Goal: Task Accomplishment & Management: Use online tool/utility

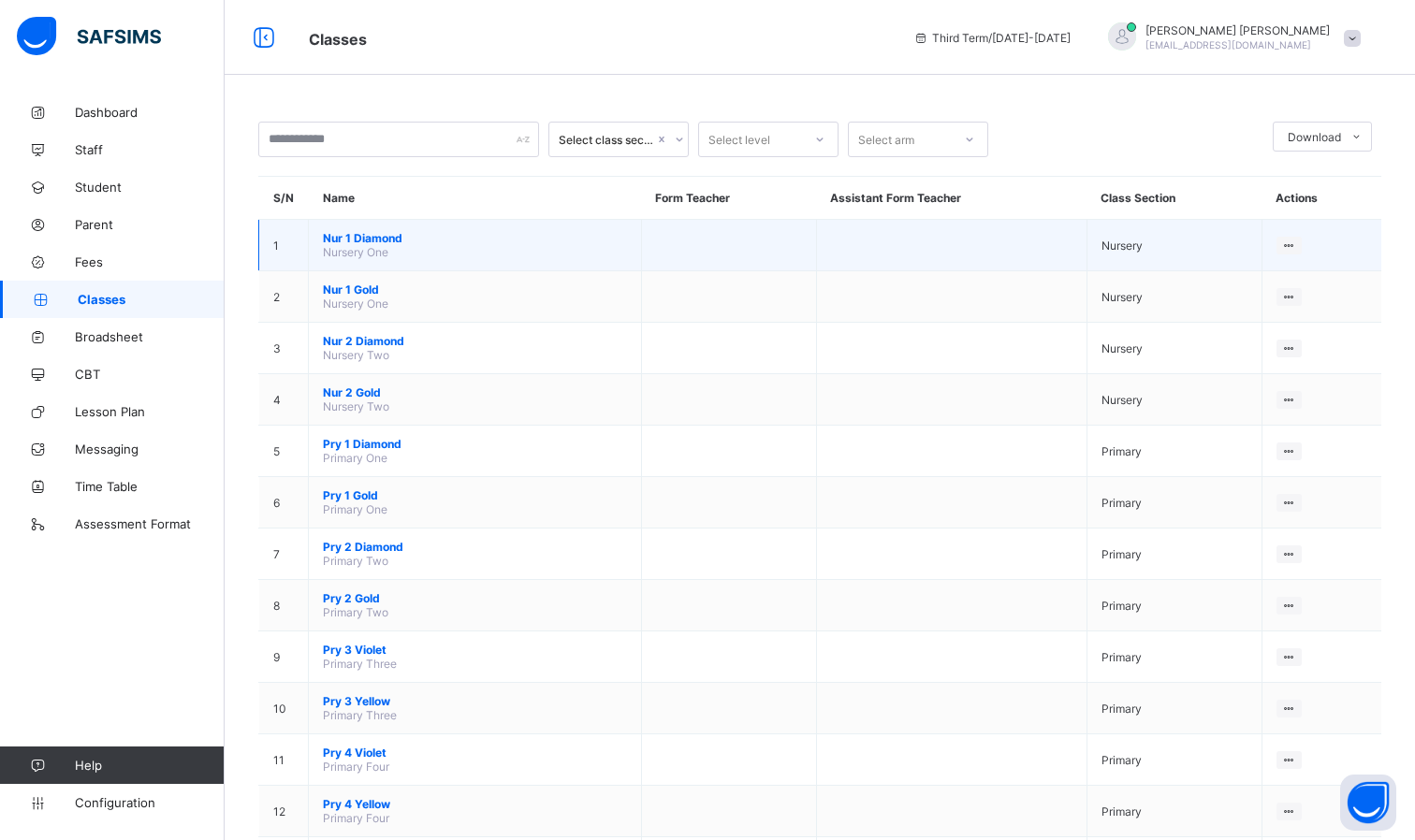
click at [356, 237] on span "Nur 1 Diamond" at bounding box center [475, 238] width 304 height 14
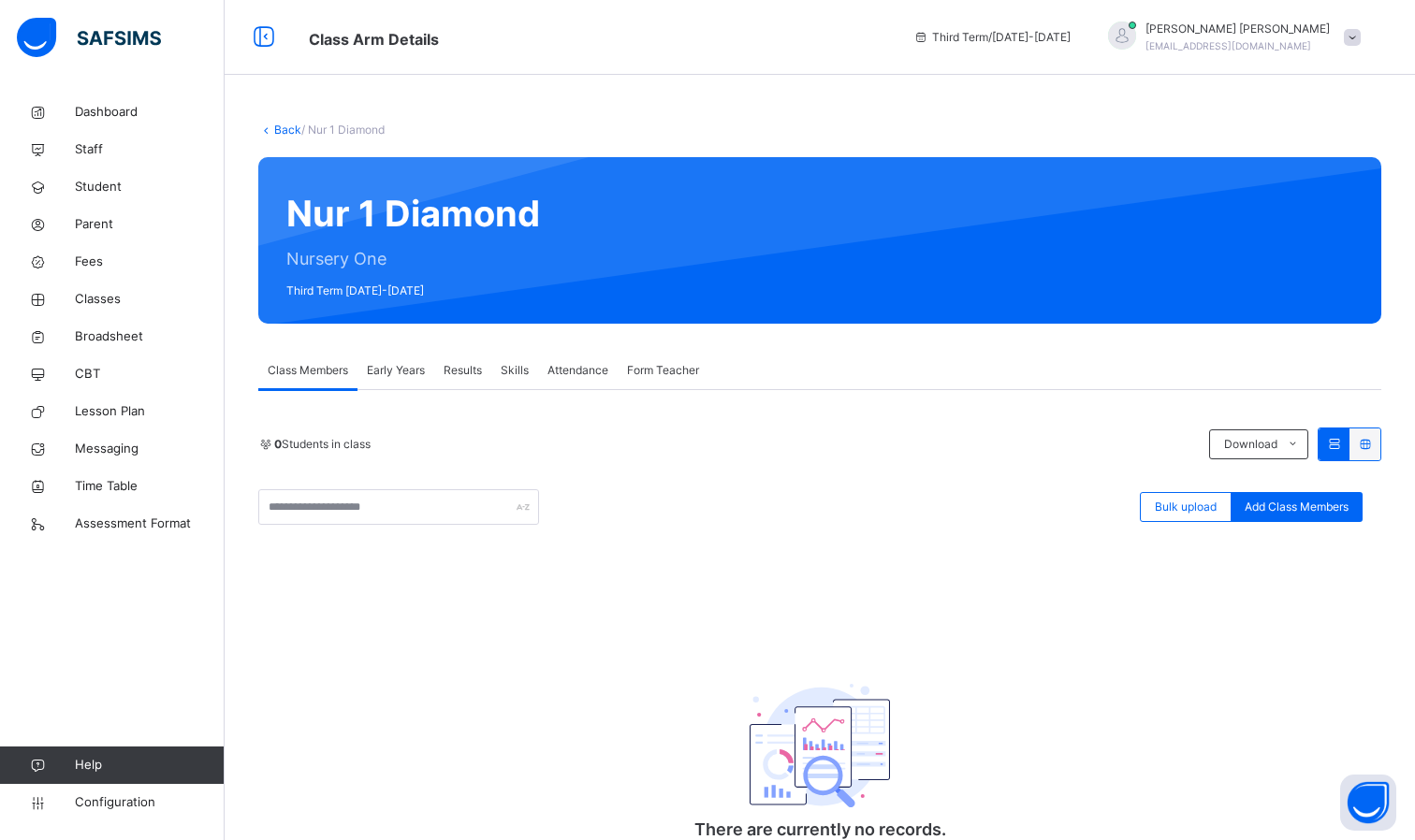
click at [412, 369] on span "Early Years" at bounding box center [396, 370] width 58 height 17
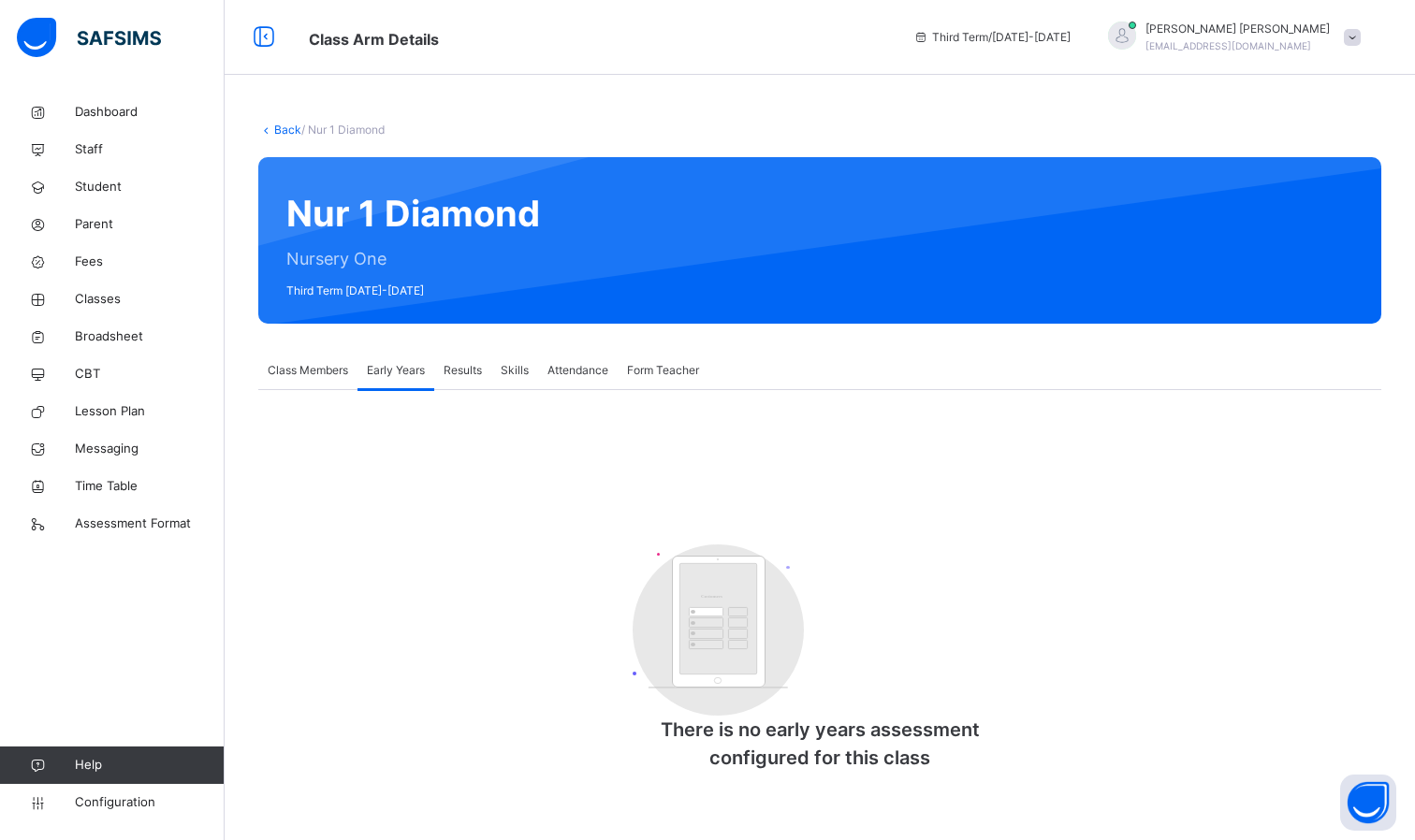
click at [315, 353] on div "Class Members" at bounding box center [307, 370] width 99 height 38
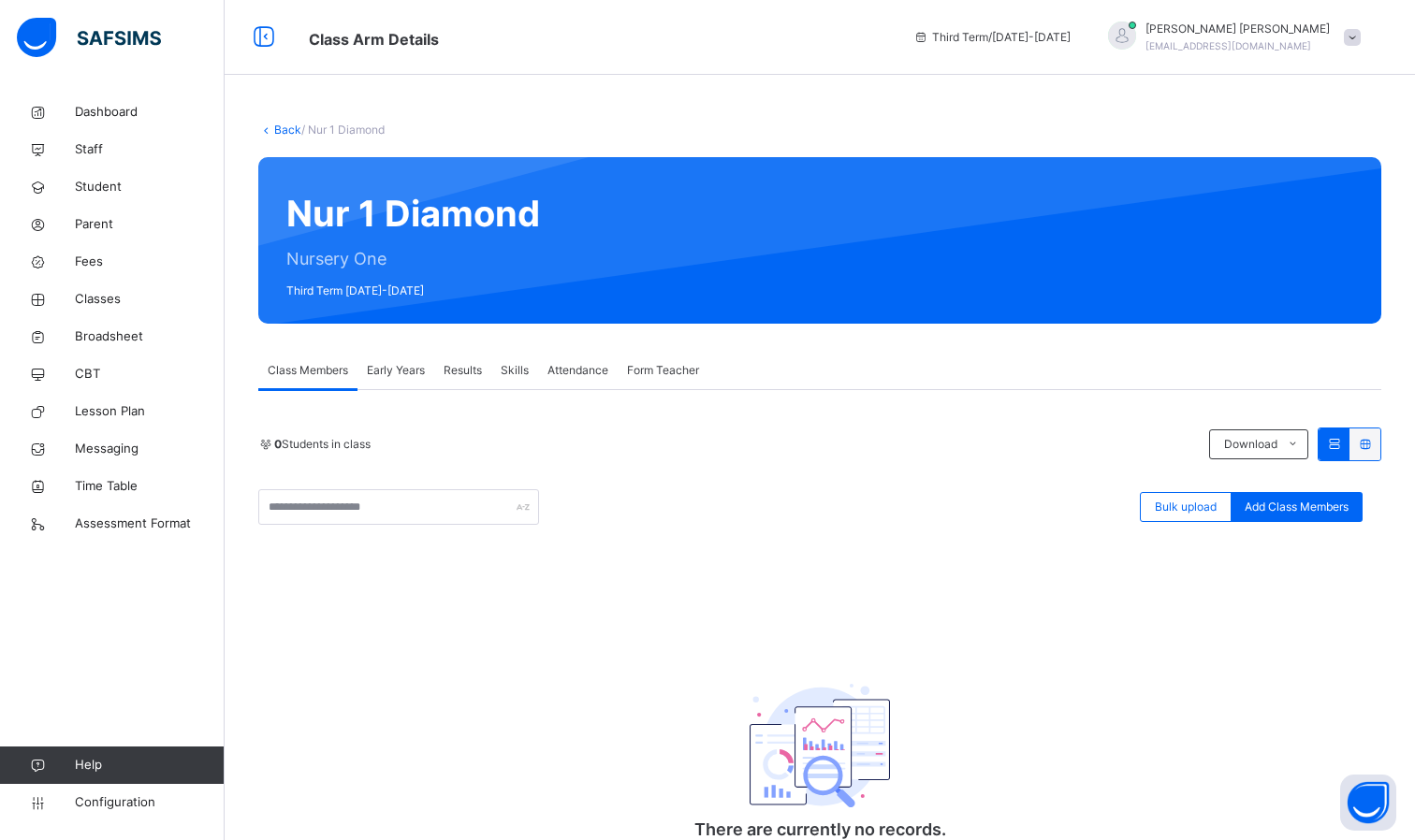
click at [468, 370] on span "Results" at bounding box center [463, 370] width 39 height 17
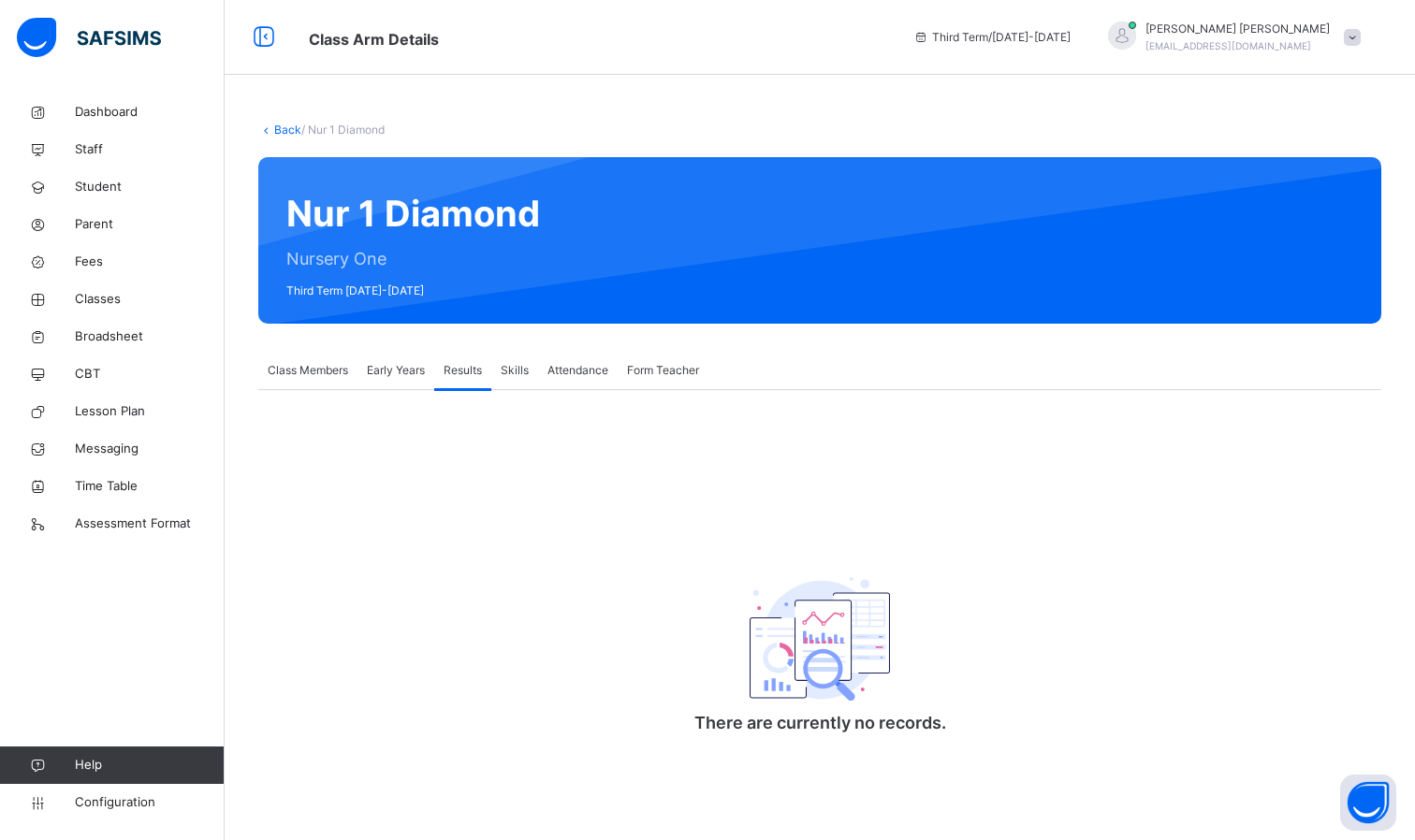
click at [516, 371] on span "Skills" at bounding box center [514, 370] width 28 height 17
click at [579, 372] on span "Attendance" at bounding box center [578, 370] width 61 height 17
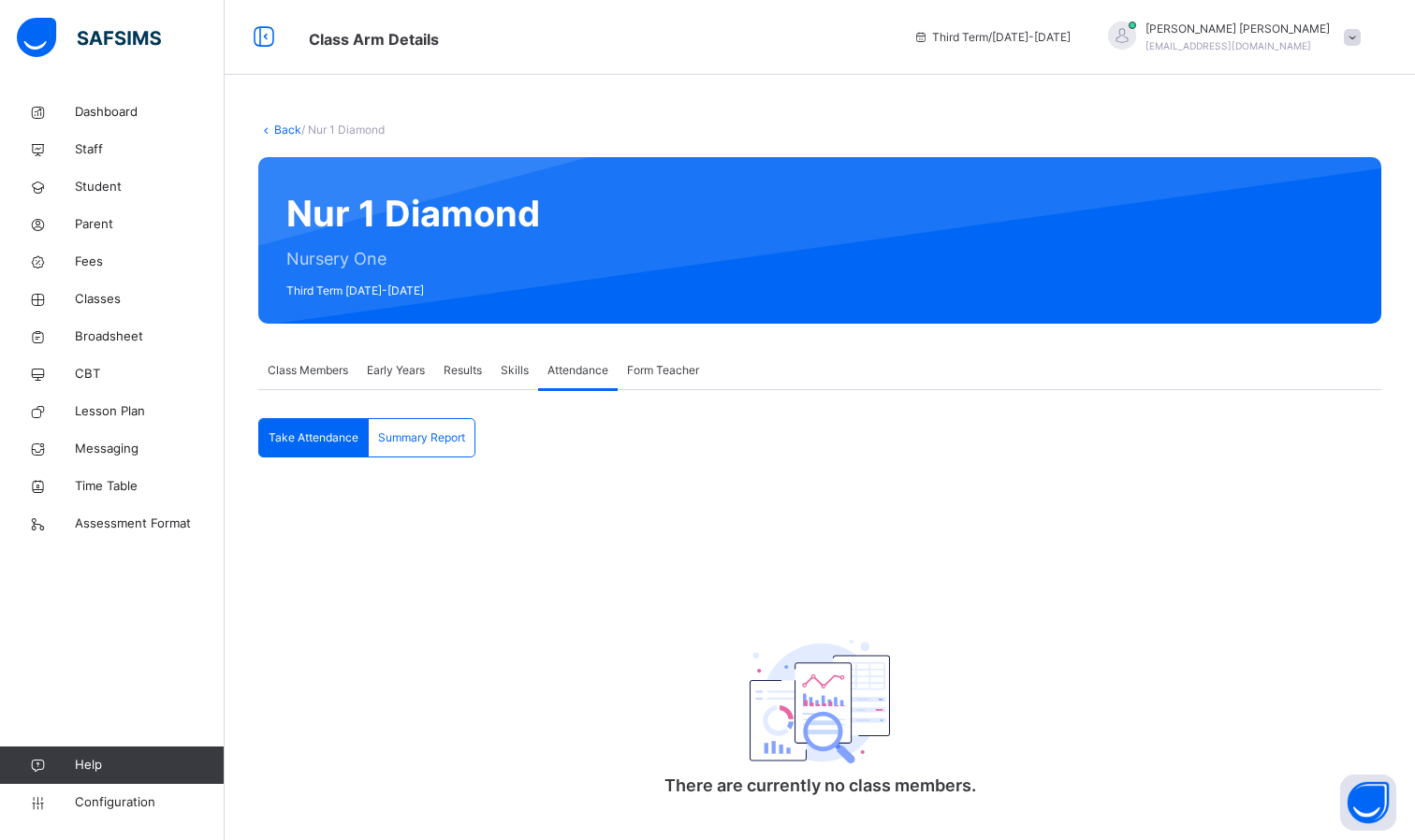
click at [465, 438] on span "Summary Report" at bounding box center [422, 438] width 87 height 17
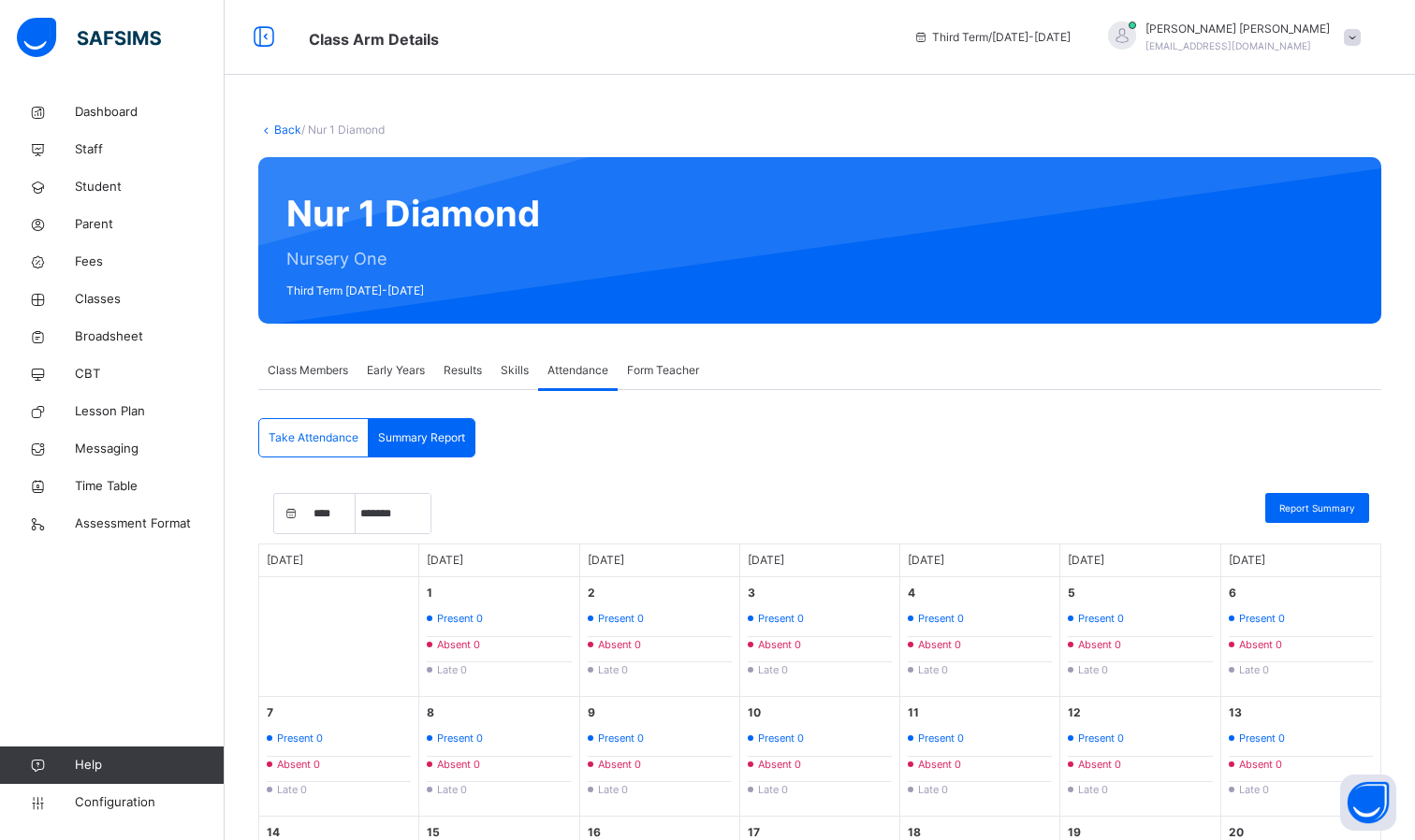
click at [668, 379] on span "Form Teacher" at bounding box center [663, 370] width 72 height 17
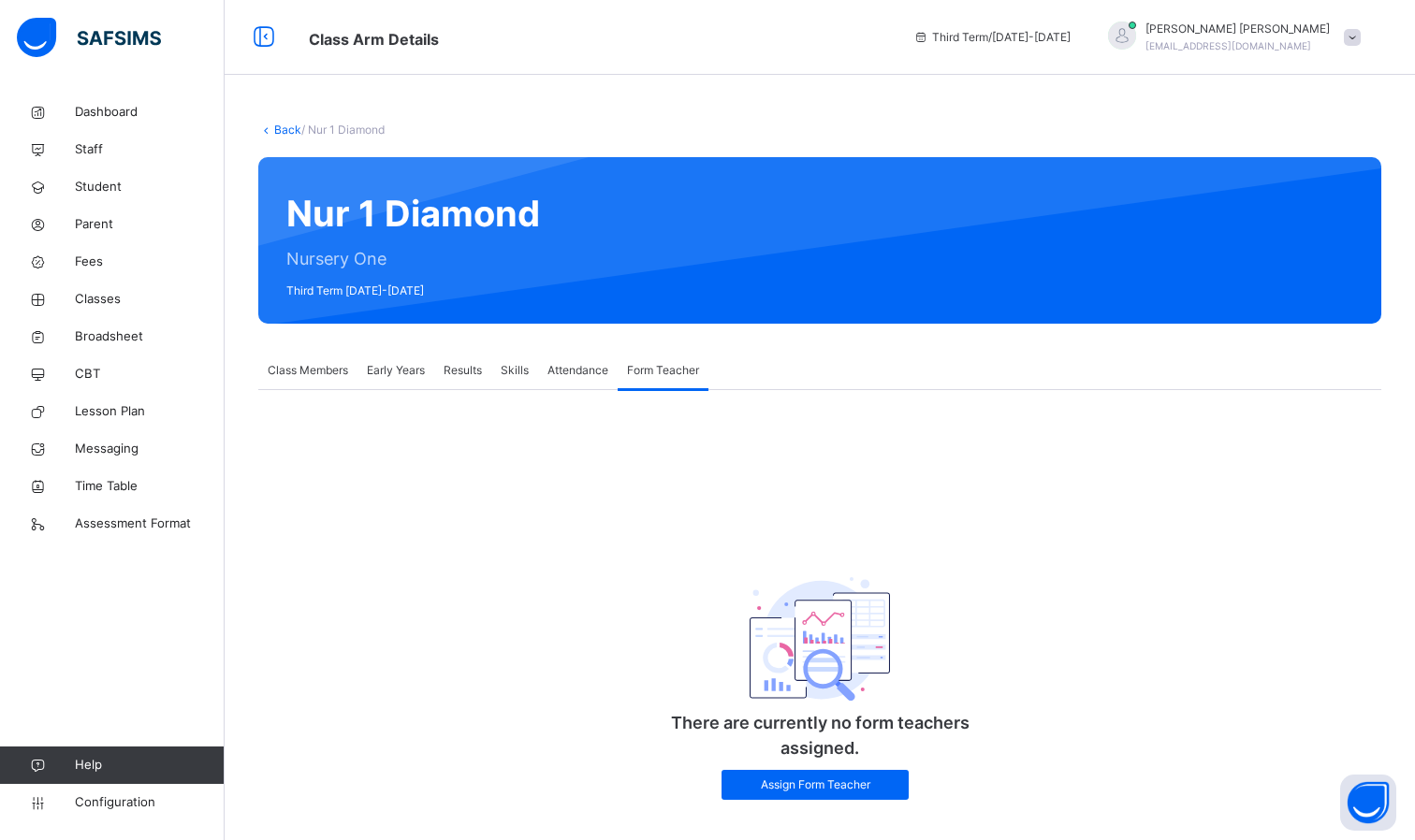
scroll to position [25, 0]
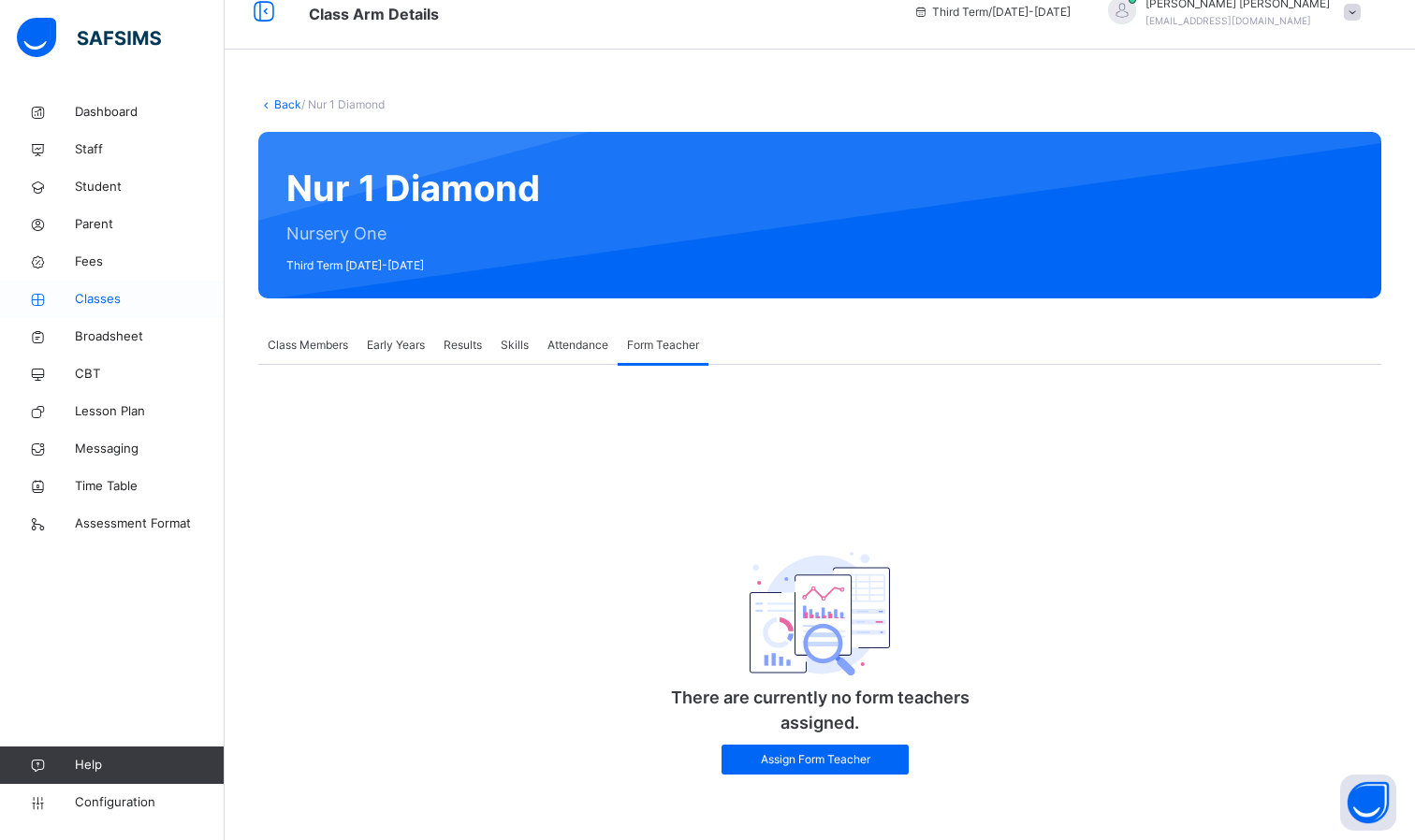
click at [98, 298] on span "Classes" at bounding box center [150, 298] width 150 height 18
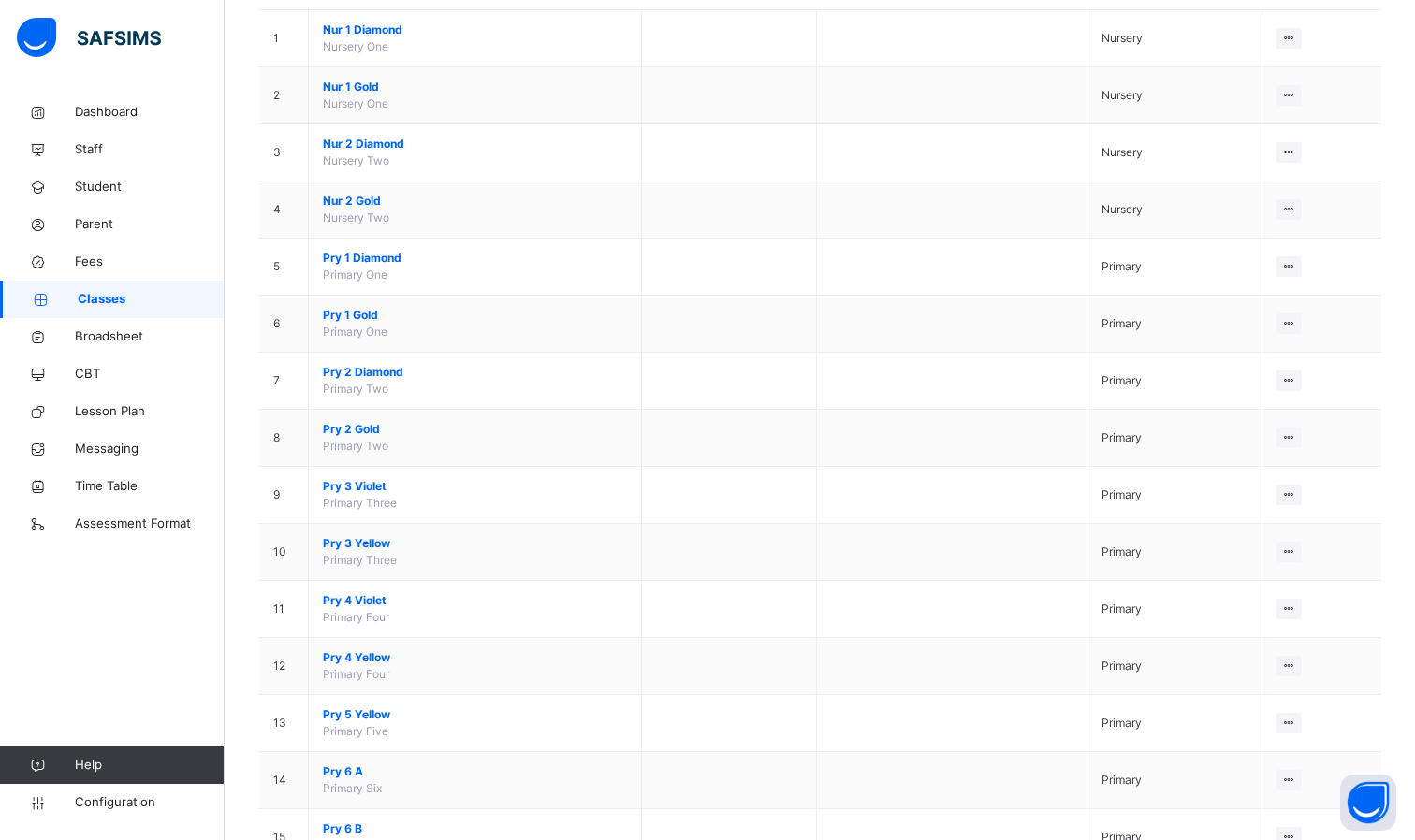
scroll to position [217, 0]
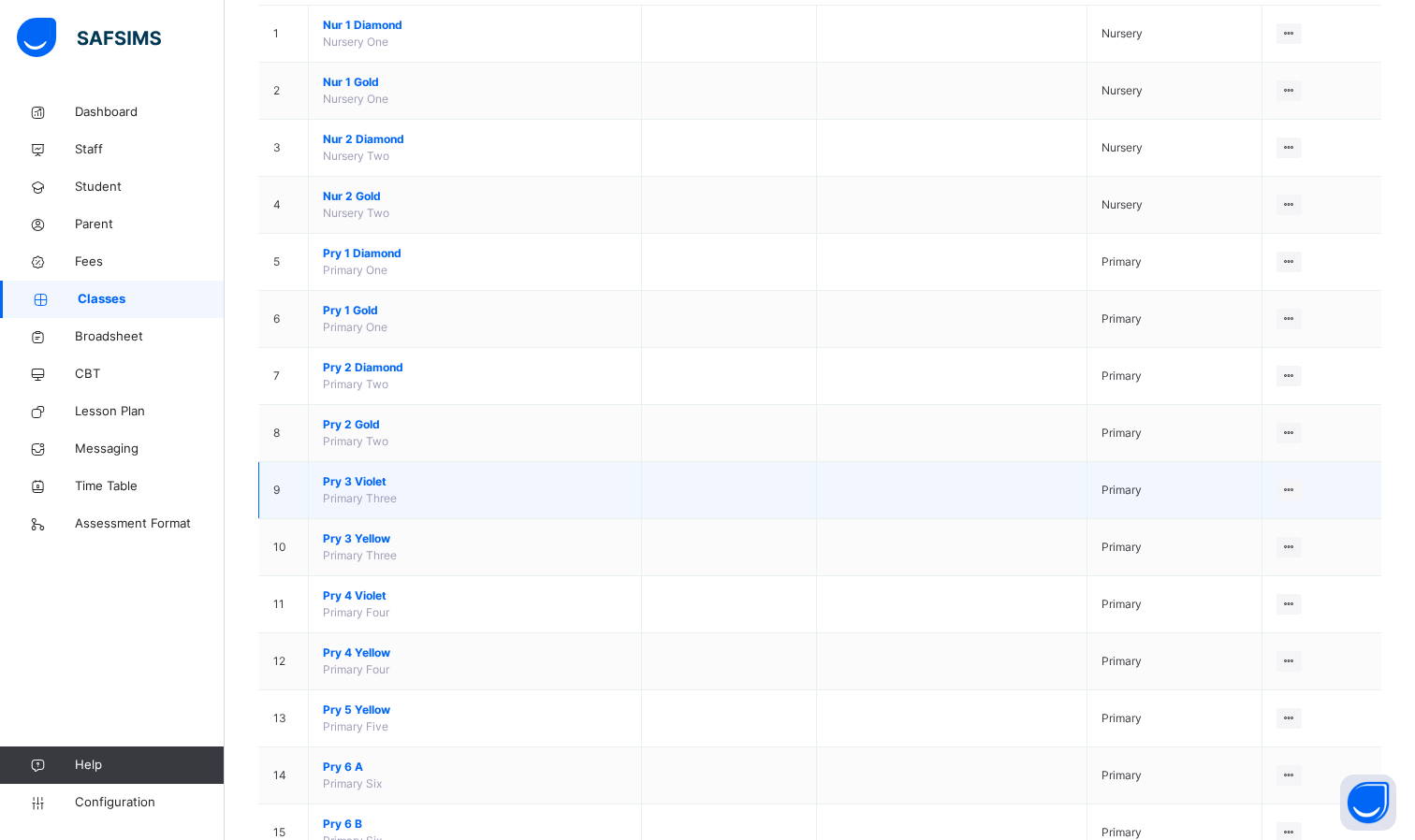
click at [353, 478] on span "Pry 3 Violet" at bounding box center [475, 482] width 304 height 17
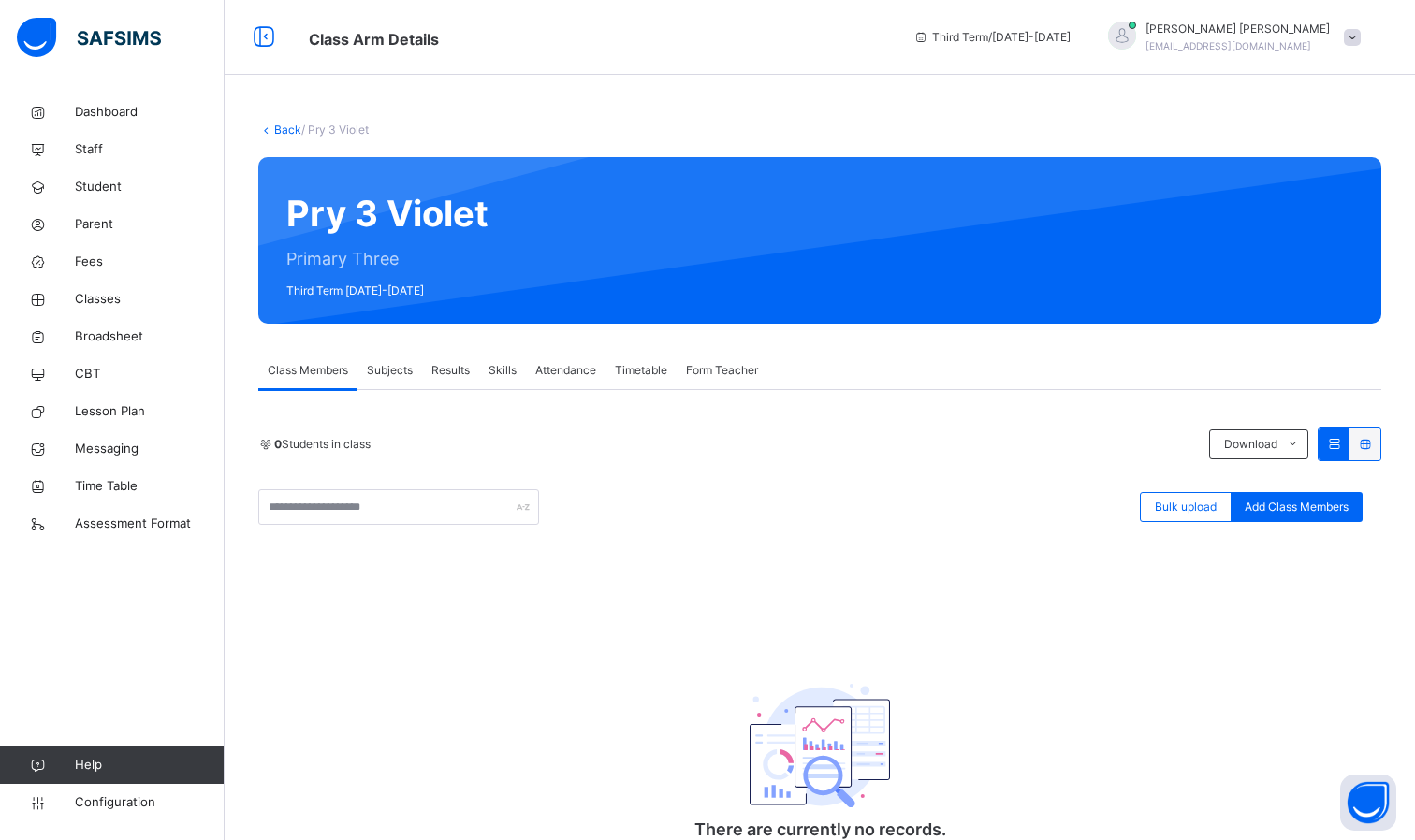
click at [391, 368] on span "Subjects" at bounding box center [390, 370] width 46 height 17
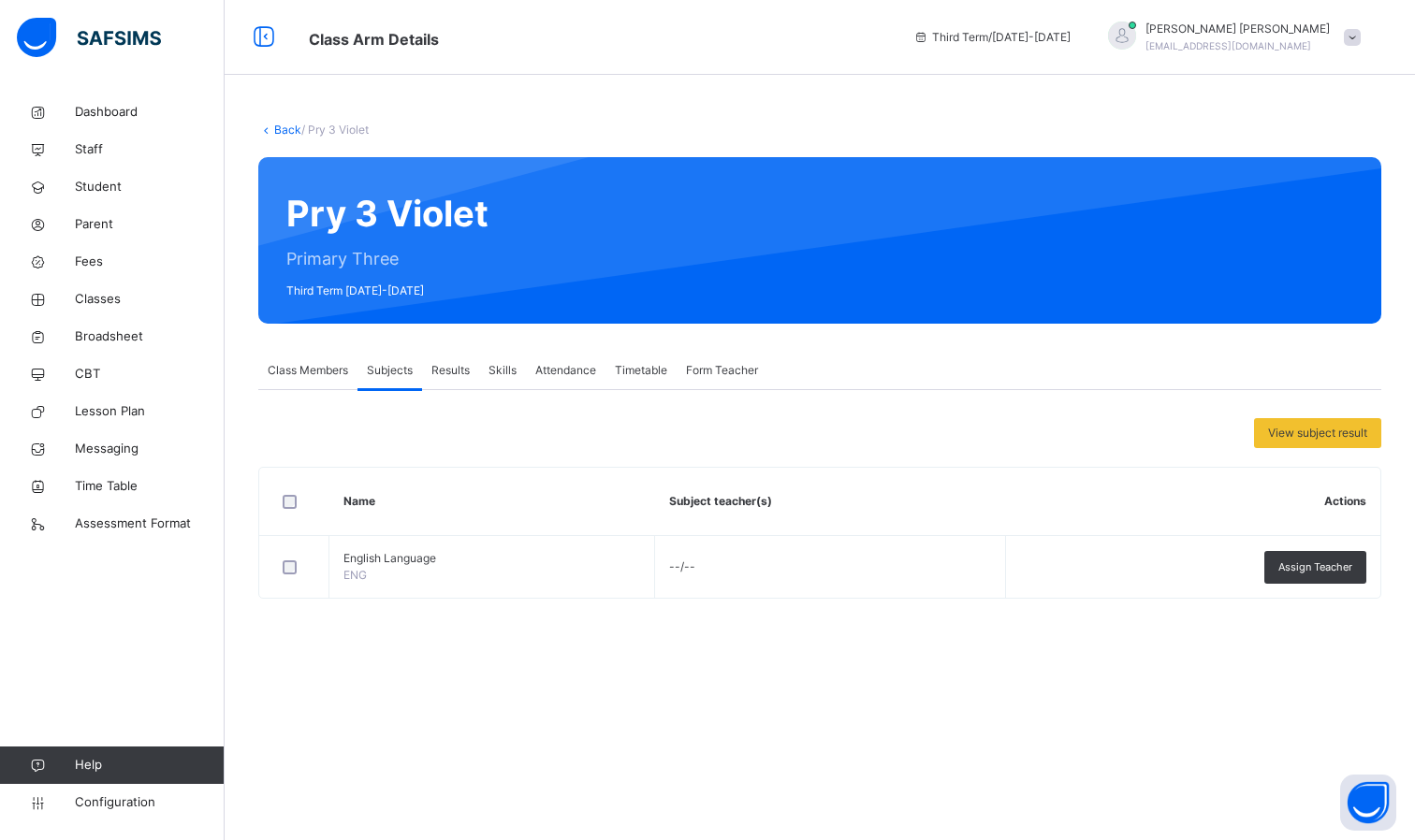
click at [458, 375] on span "Results" at bounding box center [450, 370] width 39 height 17
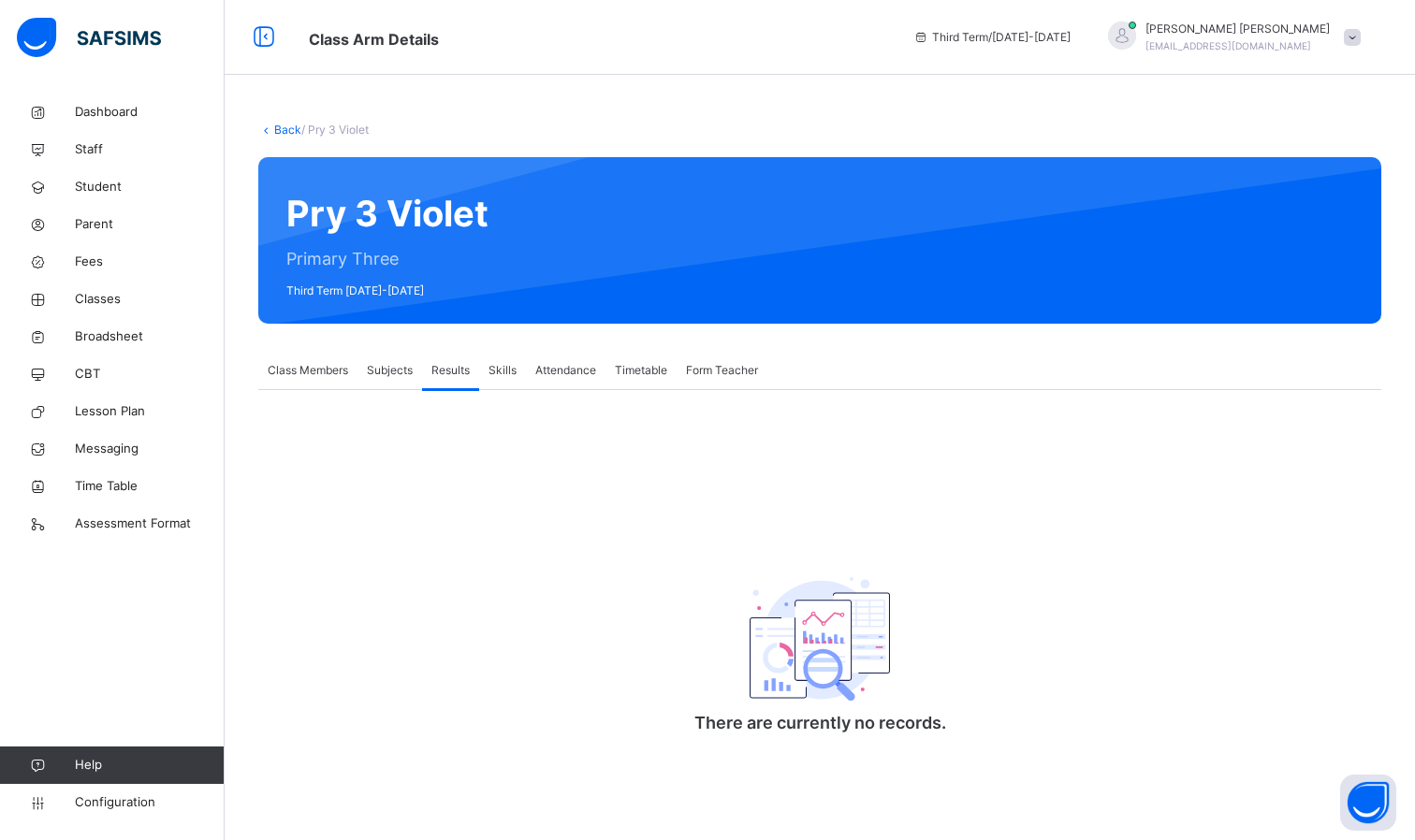
click at [509, 372] on span "Skills" at bounding box center [502, 370] width 28 height 17
click at [562, 369] on span "Attendance" at bounding box center [565, 370] width 61 height 17
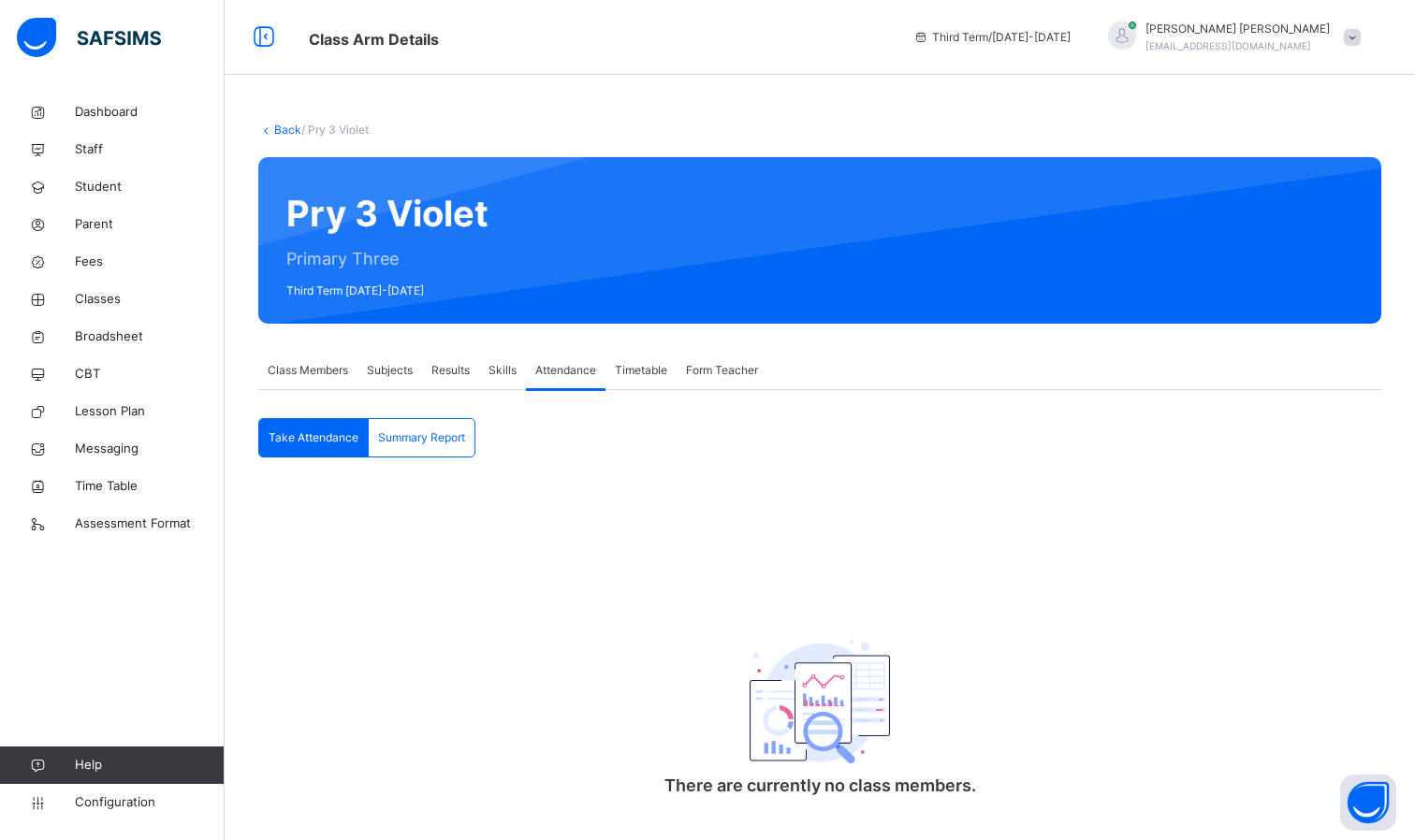
click at [624, 374] on span "Timetable" at bounding box center [641, 370] width 52 height 17
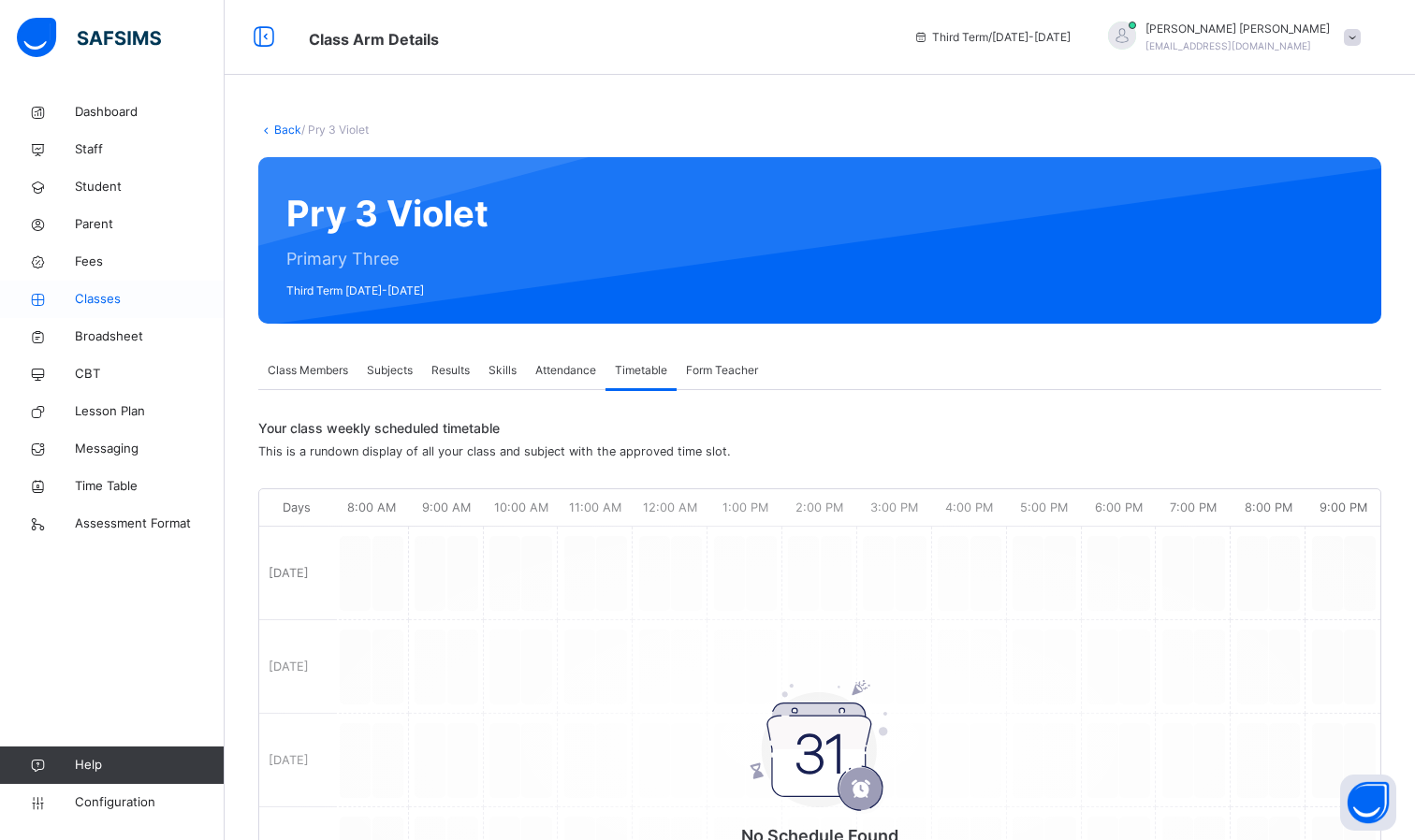
click at [103, 293] on span "Classes" at bounding box center [150, 298] width 150 height 18
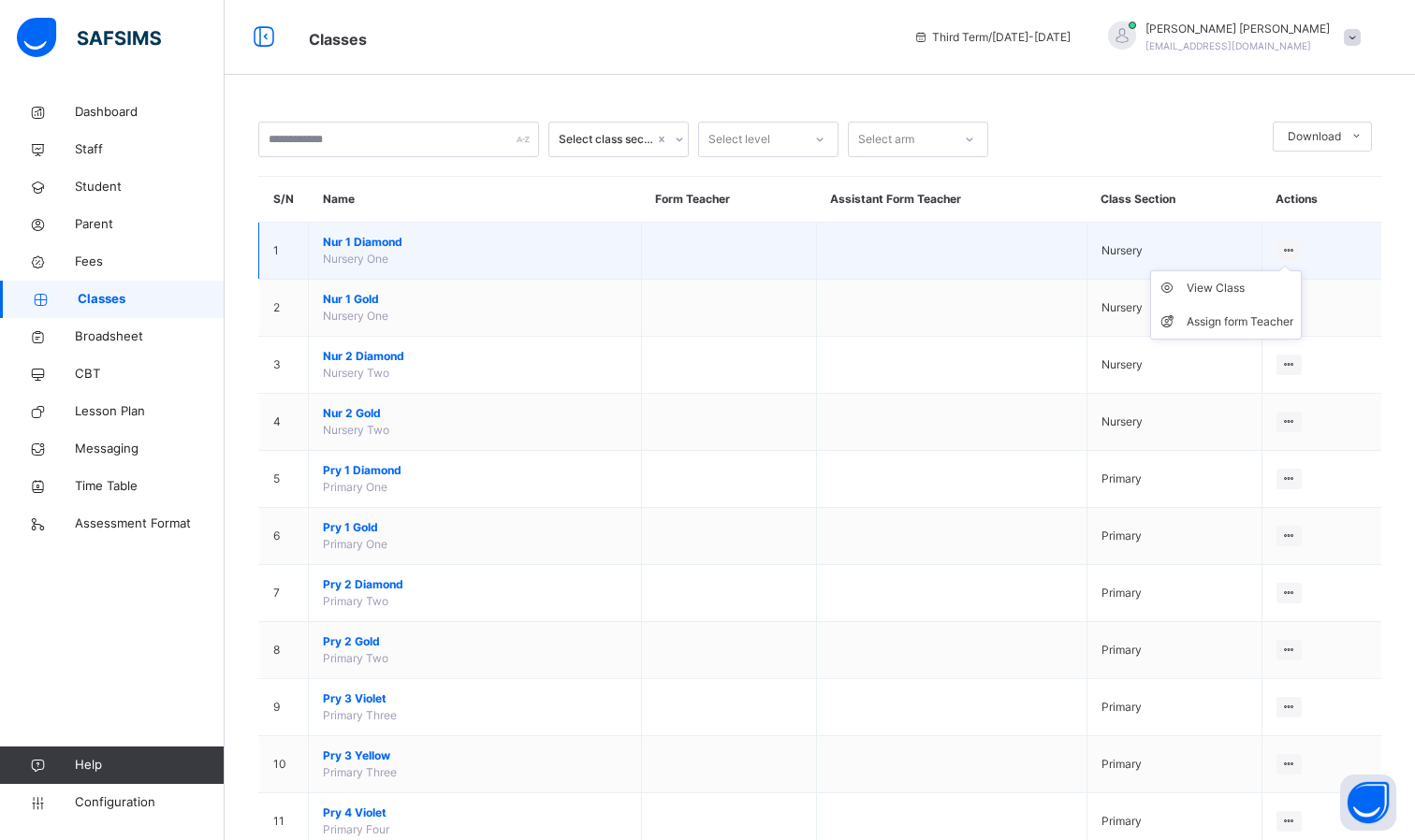
click at [1288, 270] on ul "View Class Assign form Teacher" at bounding box center [1226, 305] width 152 height 69
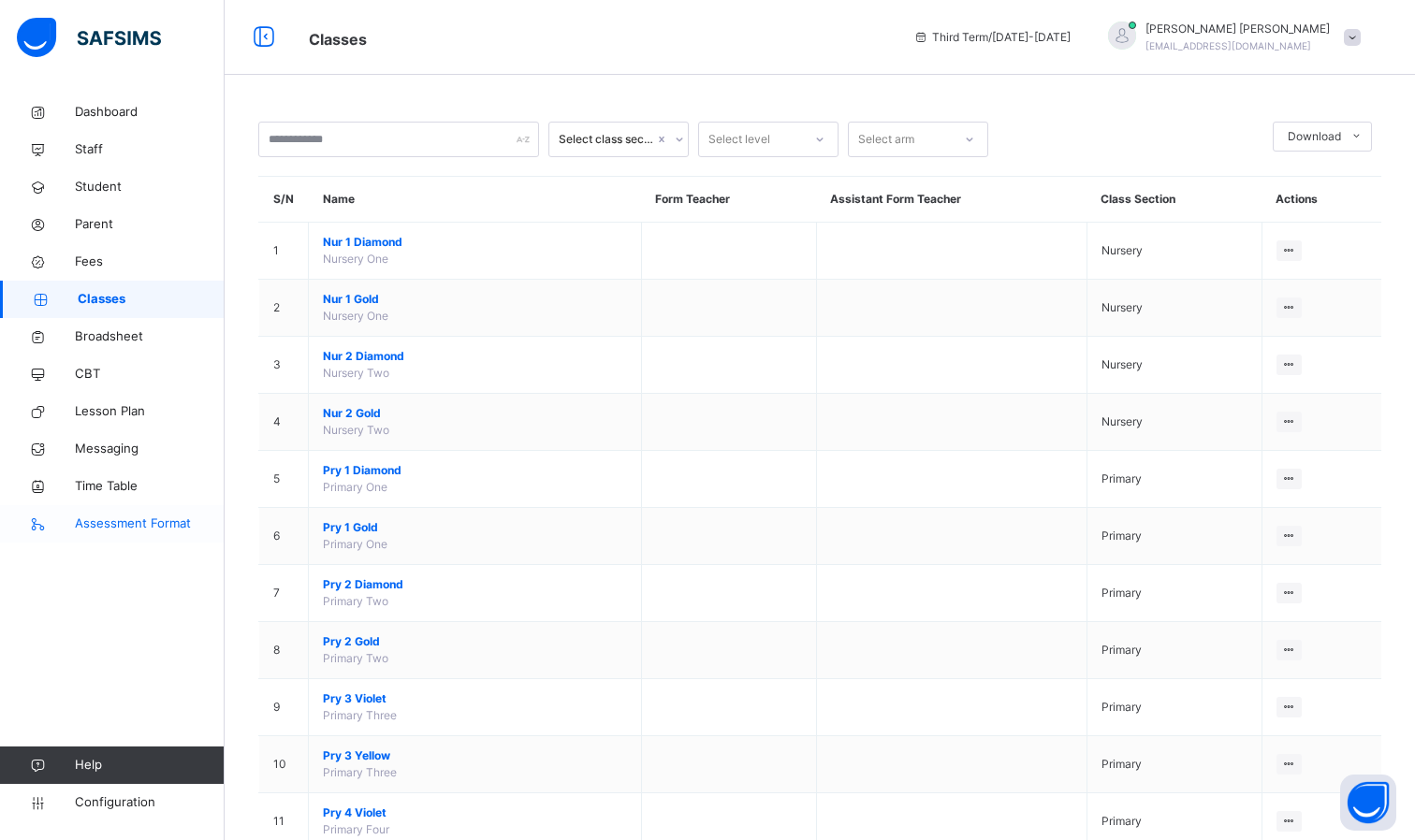
click at [96, 525] on span "Assessment Format" at bounding box center [150, 523] width 150 height 18
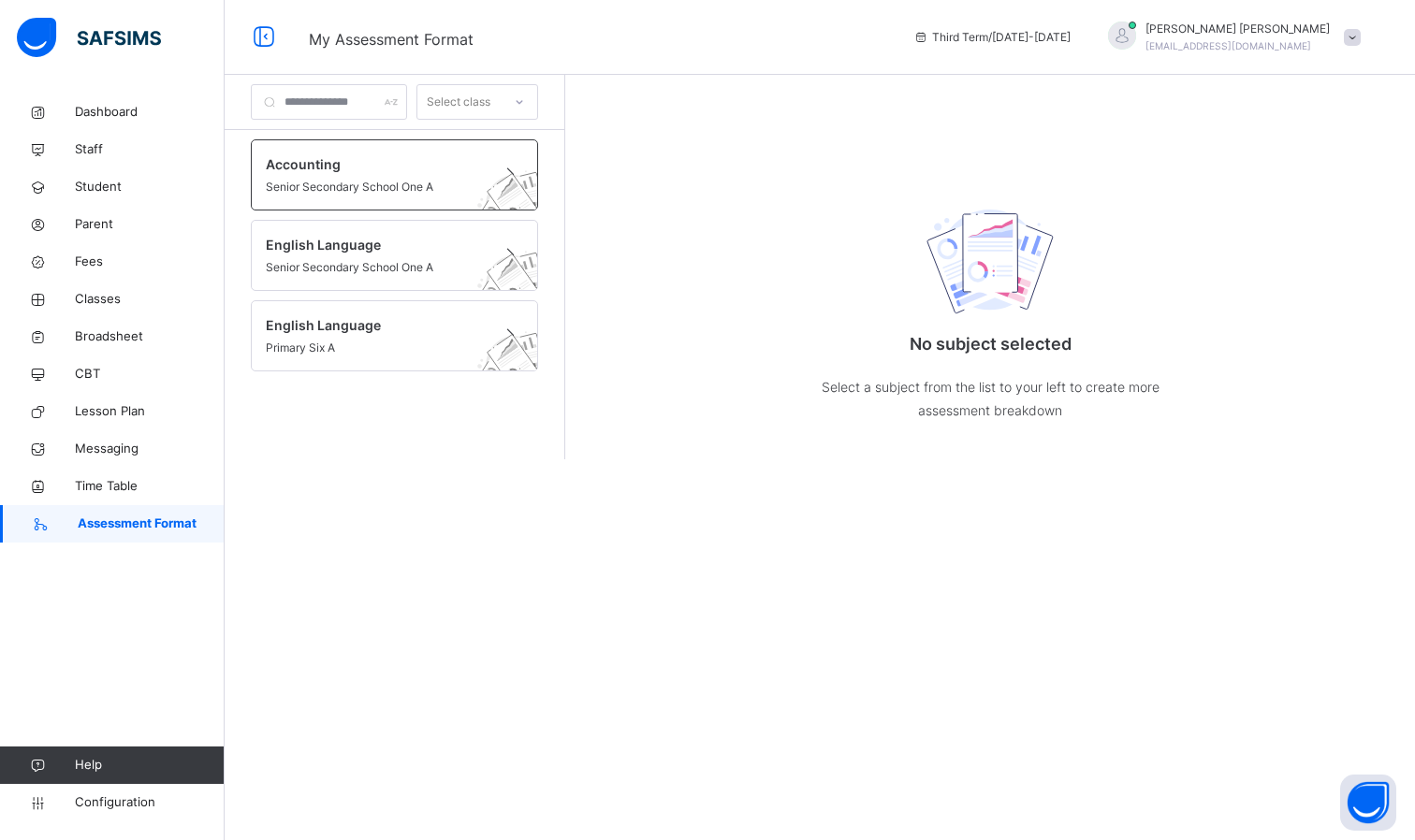
click at [437, 156] on span "Accounting" at bounding box center [376, 164] width 221 height 19
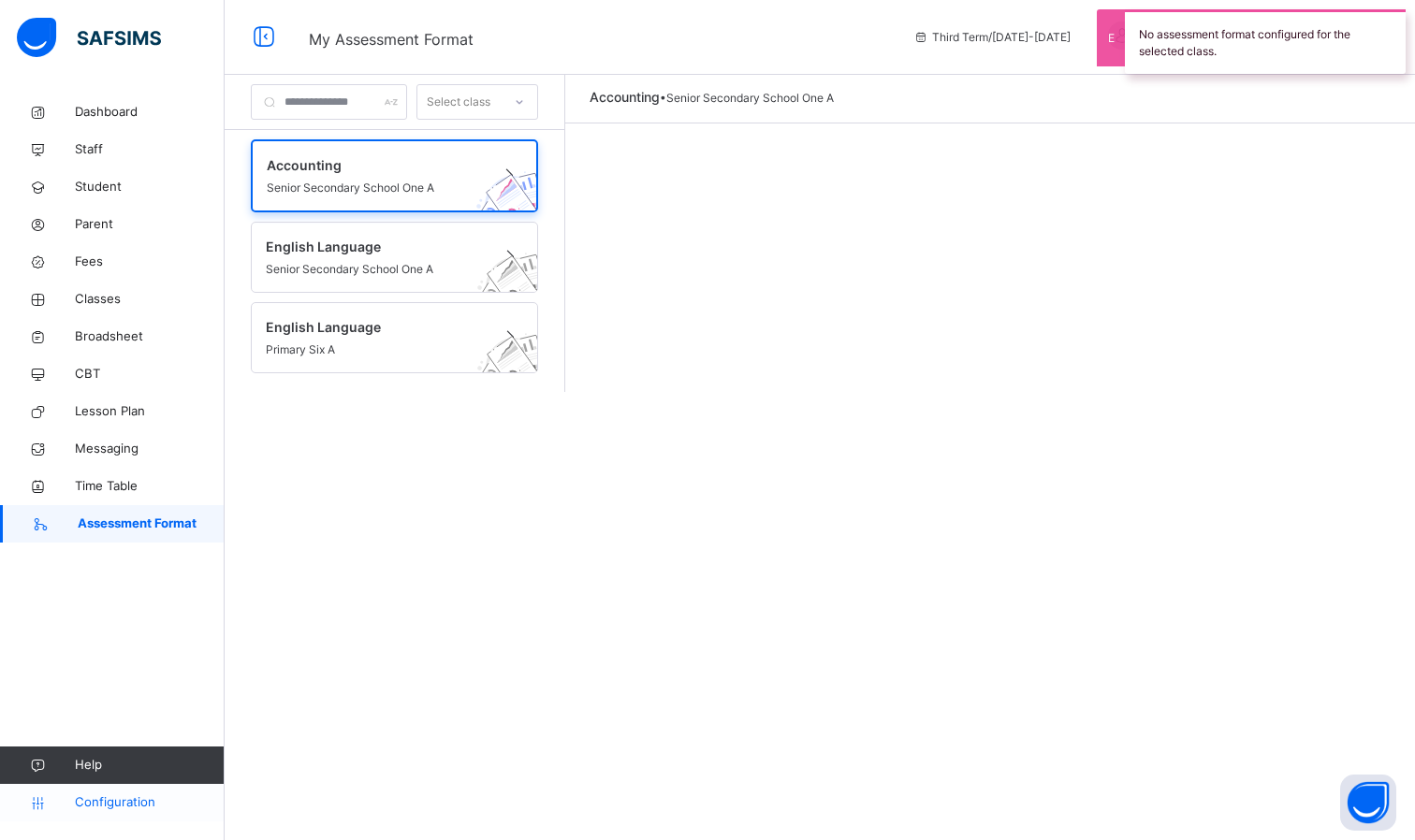
click at [98, 798] on span "Configuration" at bounding box center [149, 802] width 149 height 18
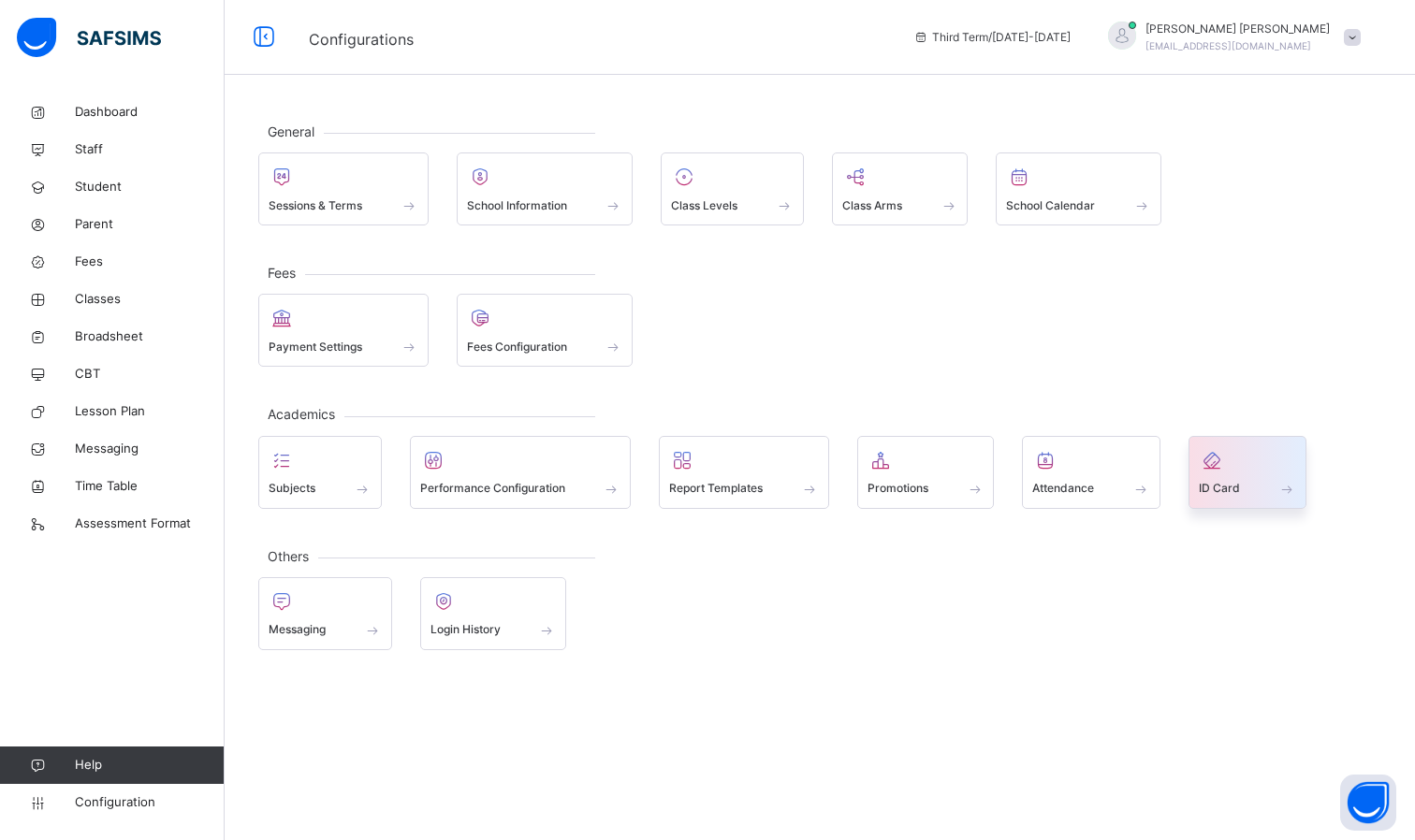
click at [1302, 479] on div "ID Card" at bounding box center [1248, 472] width 118 height 73
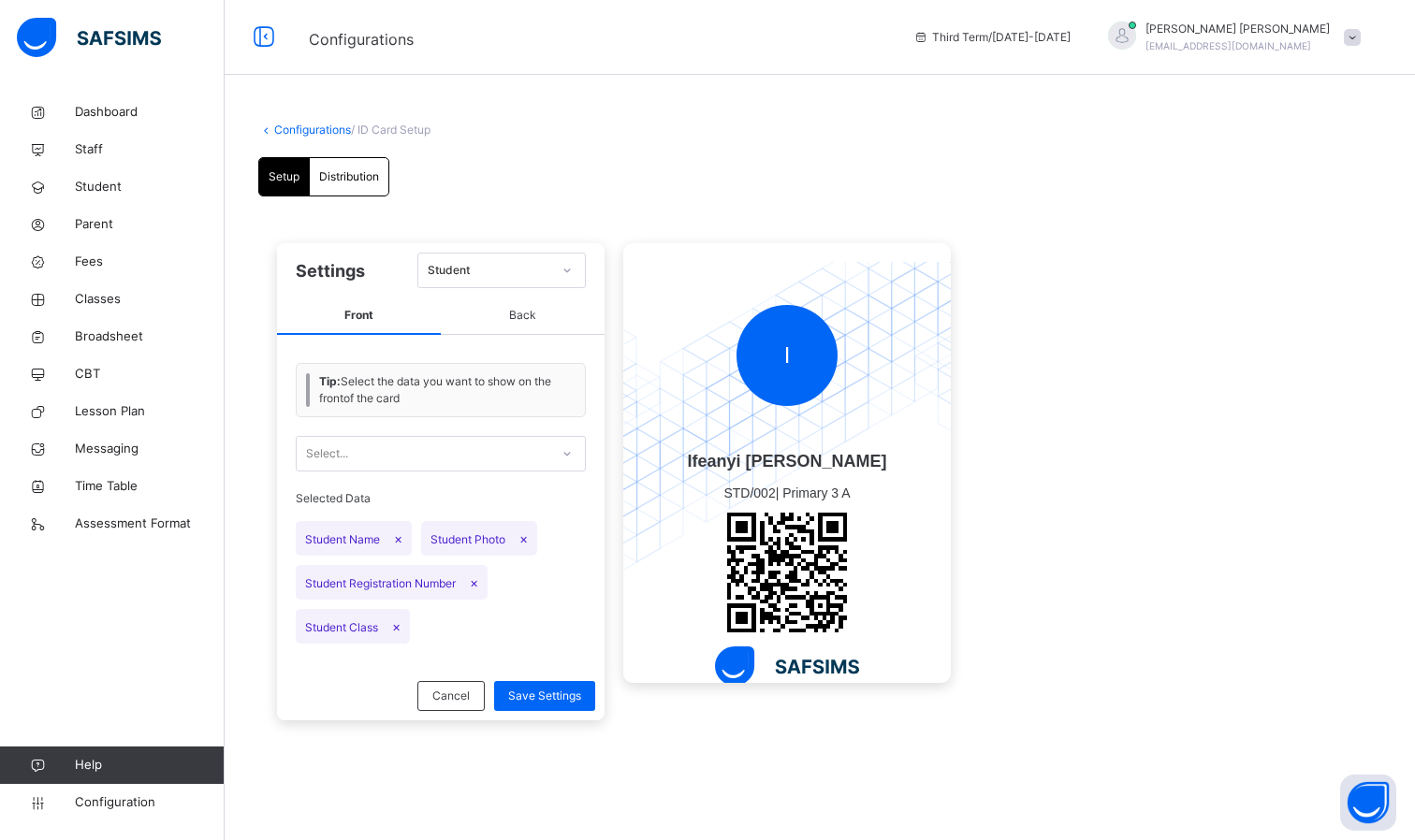
click at [529, 303] on span "Back" at bounding box center [523, 316] width 164 height 38
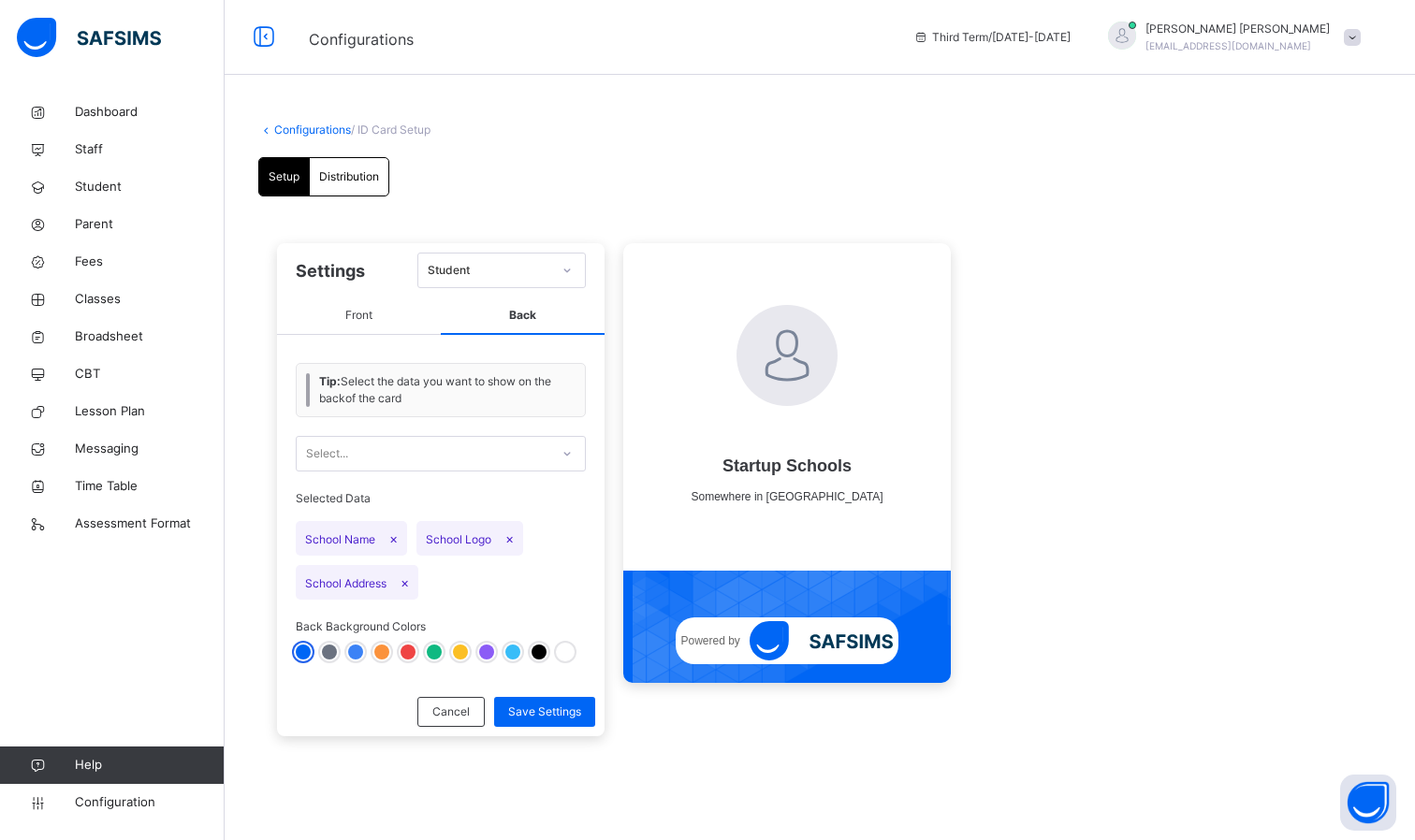
click at [365, 312] on span "Front" at bounding box center [359, 316] width 164 height 38
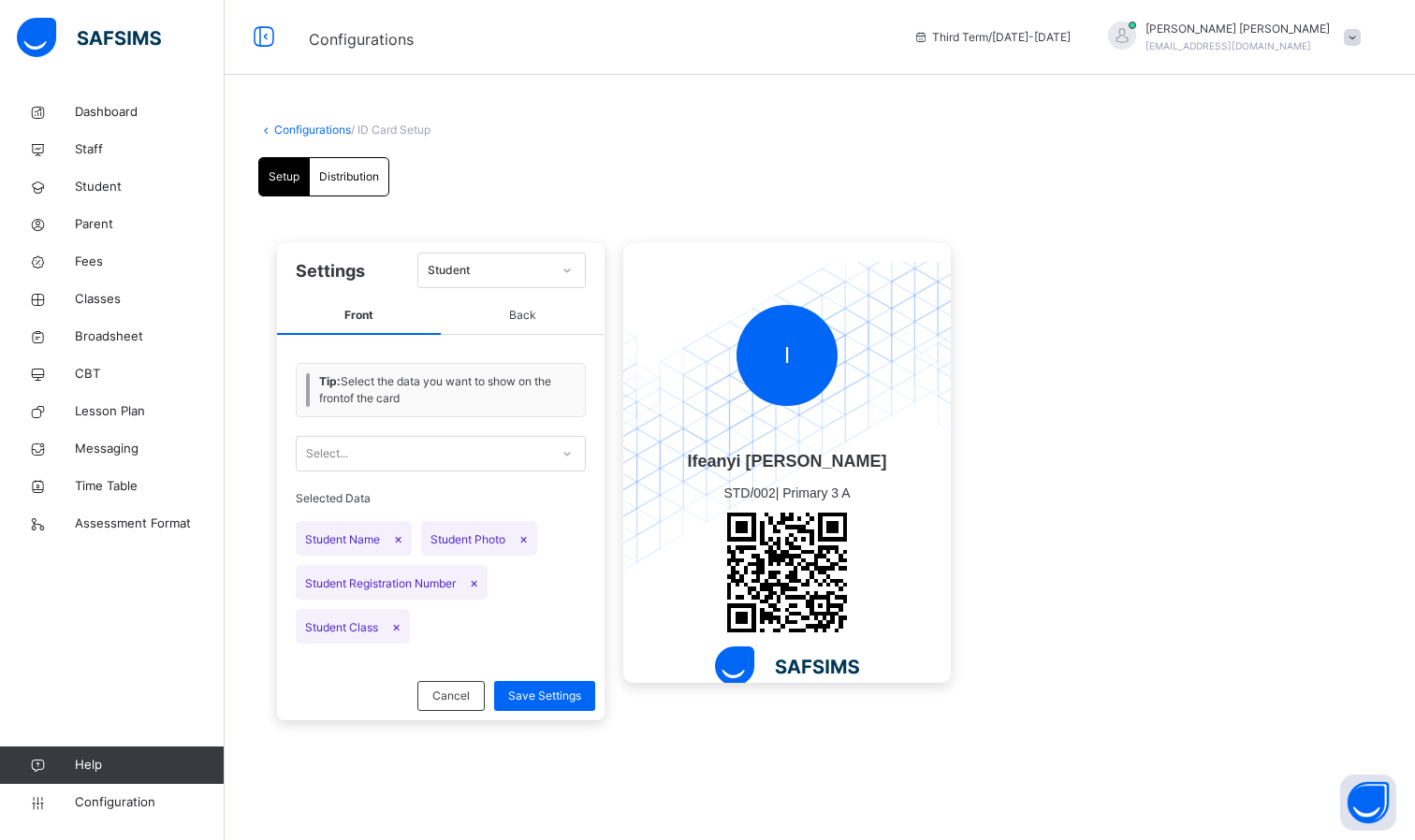
click at [392, 449] on div "Select..." at bounding box center [423, 454] width 253 height 29
click at [569, 453] on icon at bounding box center [567, 453] width 12 height 18
click at [527, 317] on span "Back" at bounding box center [523, 316] width 164 height 38
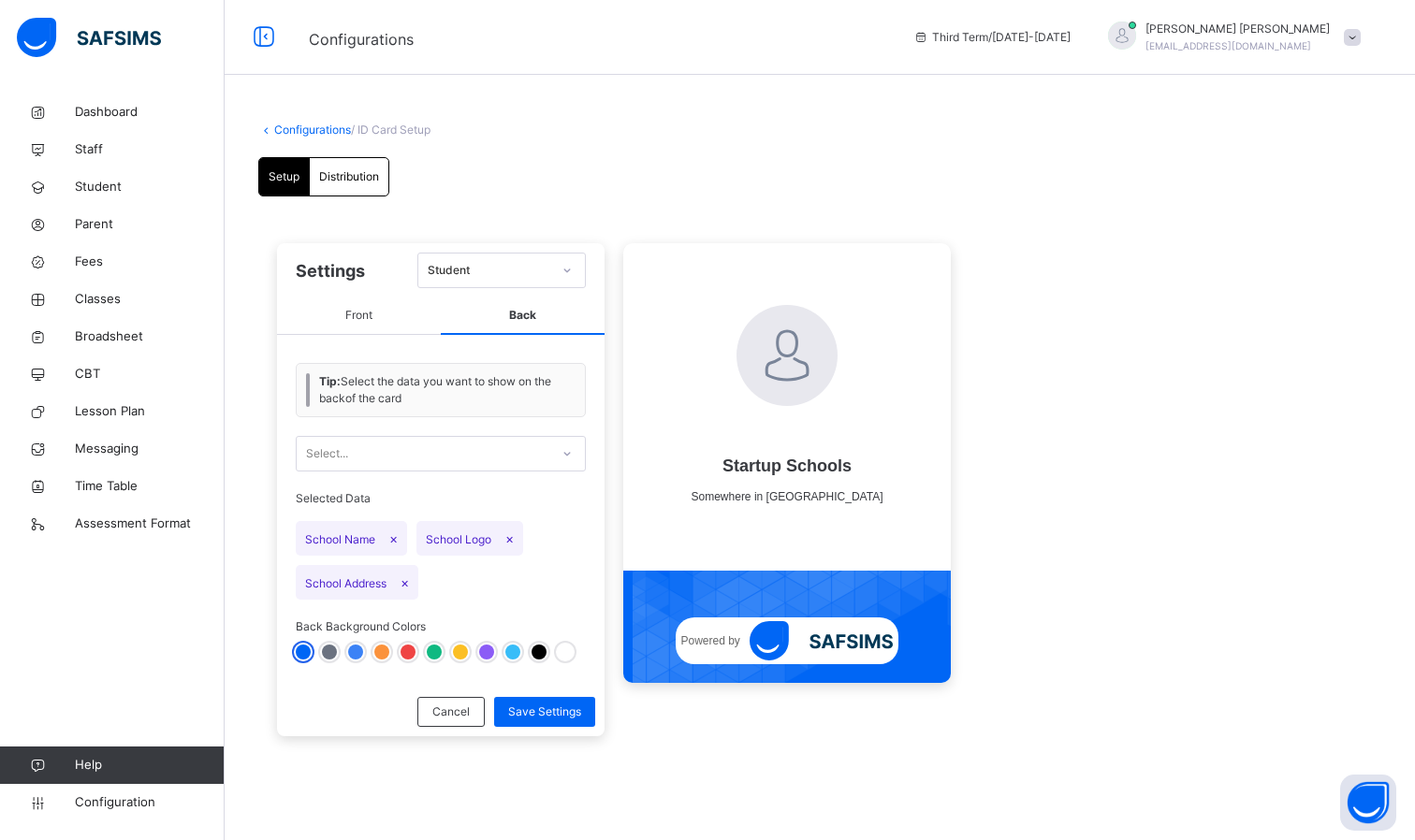
click at [334, 649] on div at bounding box center [330, 652] width 15 height 15
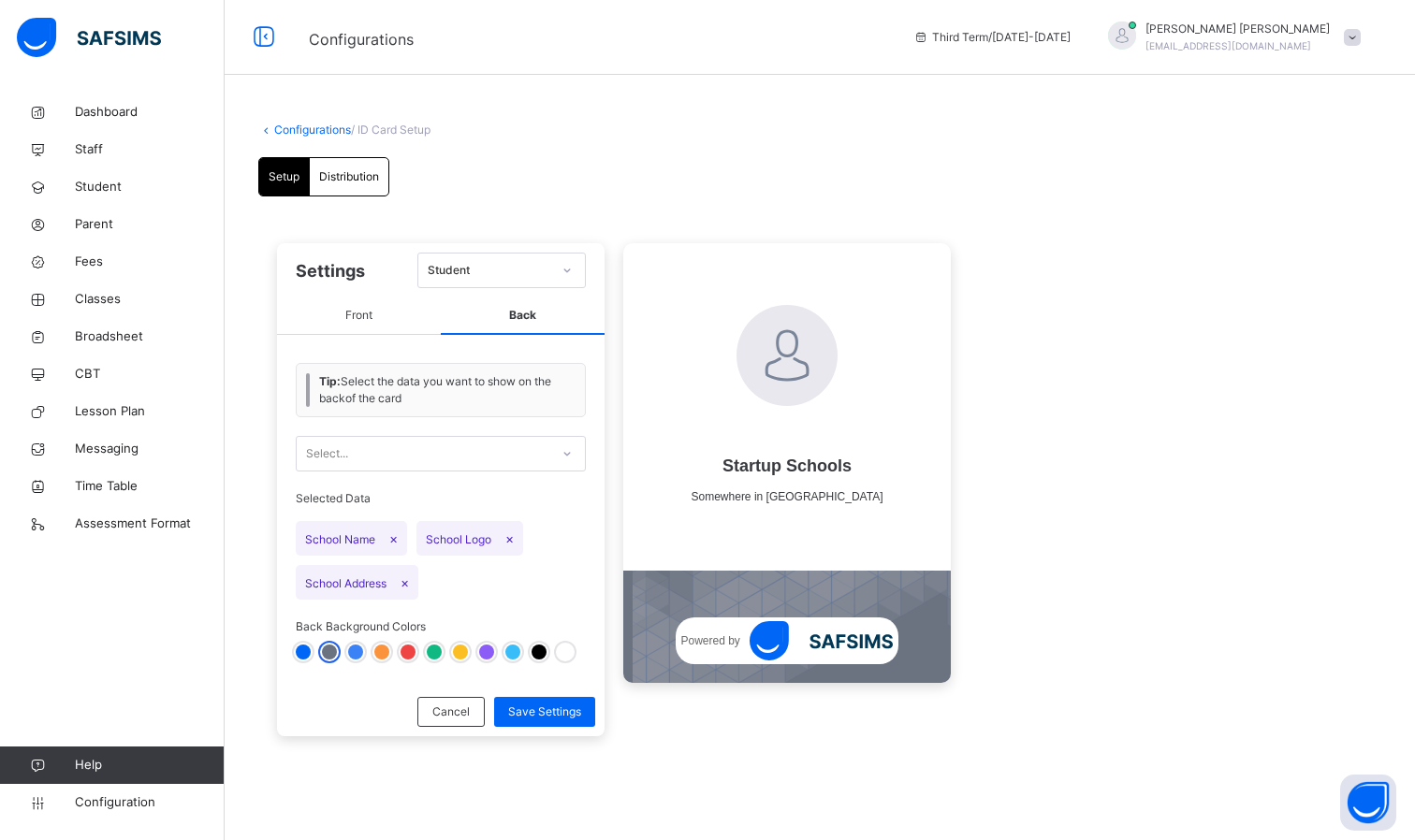
click at [350, 648] on div at bounding box center [356, 652] width 15 height 15
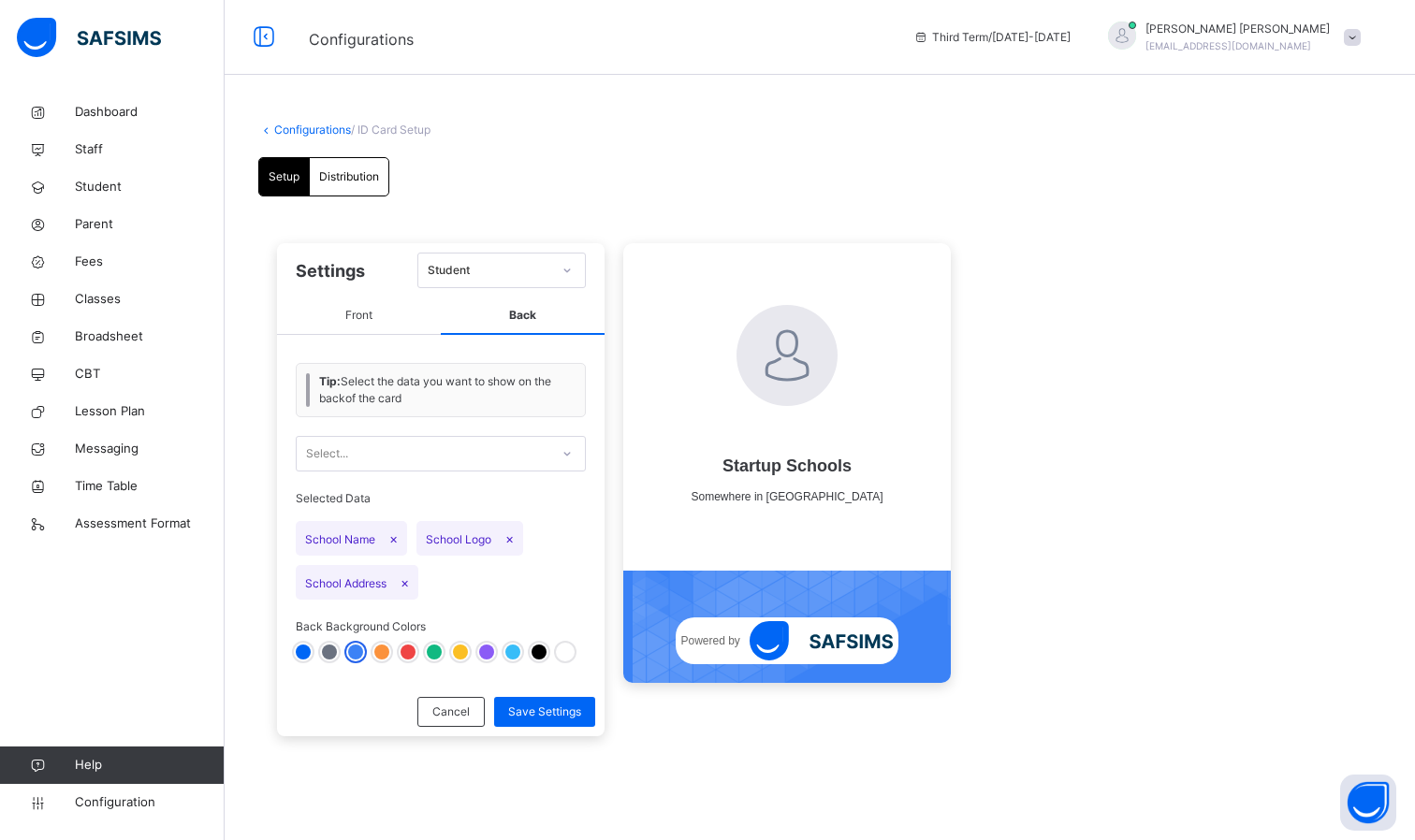
click at [379, 645] on div at bounding box center [440, 652] width 290 height 15
click at [383, 647] on div at bounding box center [382, 652] width 15 height 15
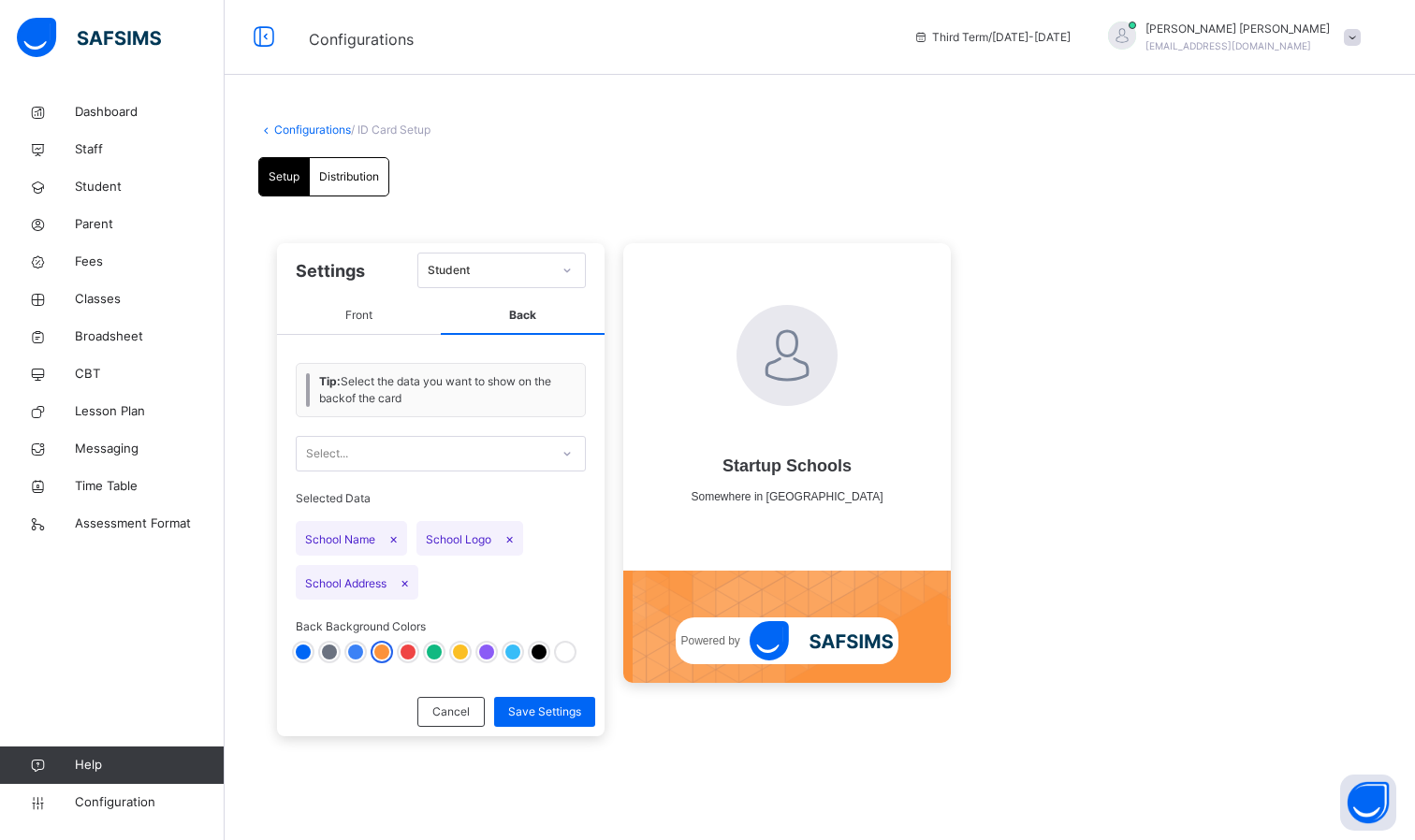
click at [407, 650] on div at bounding box center [408, 652] width 15 height 15
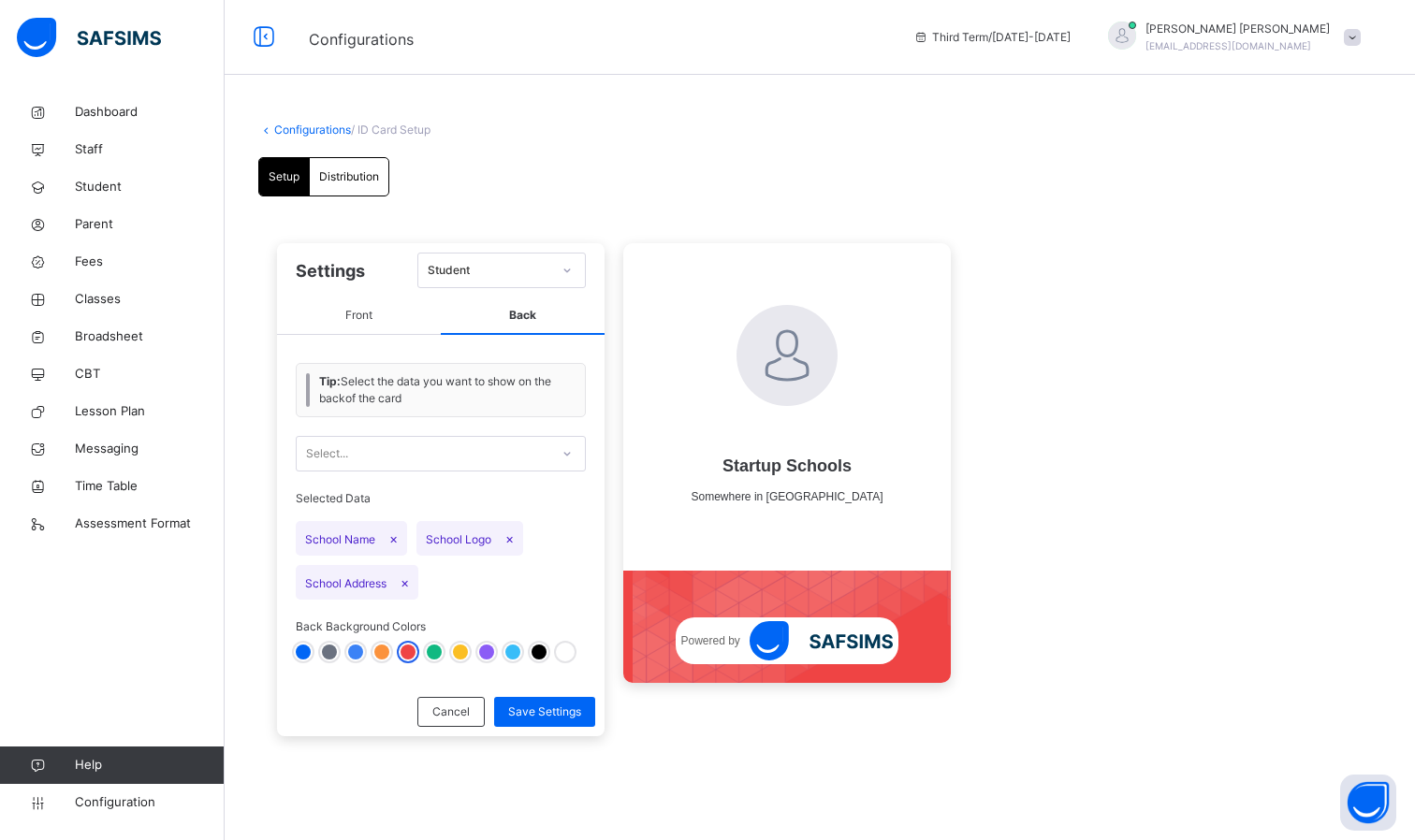
click at [434, 653] on div at bounding box center [434, 652] width 15 height 15
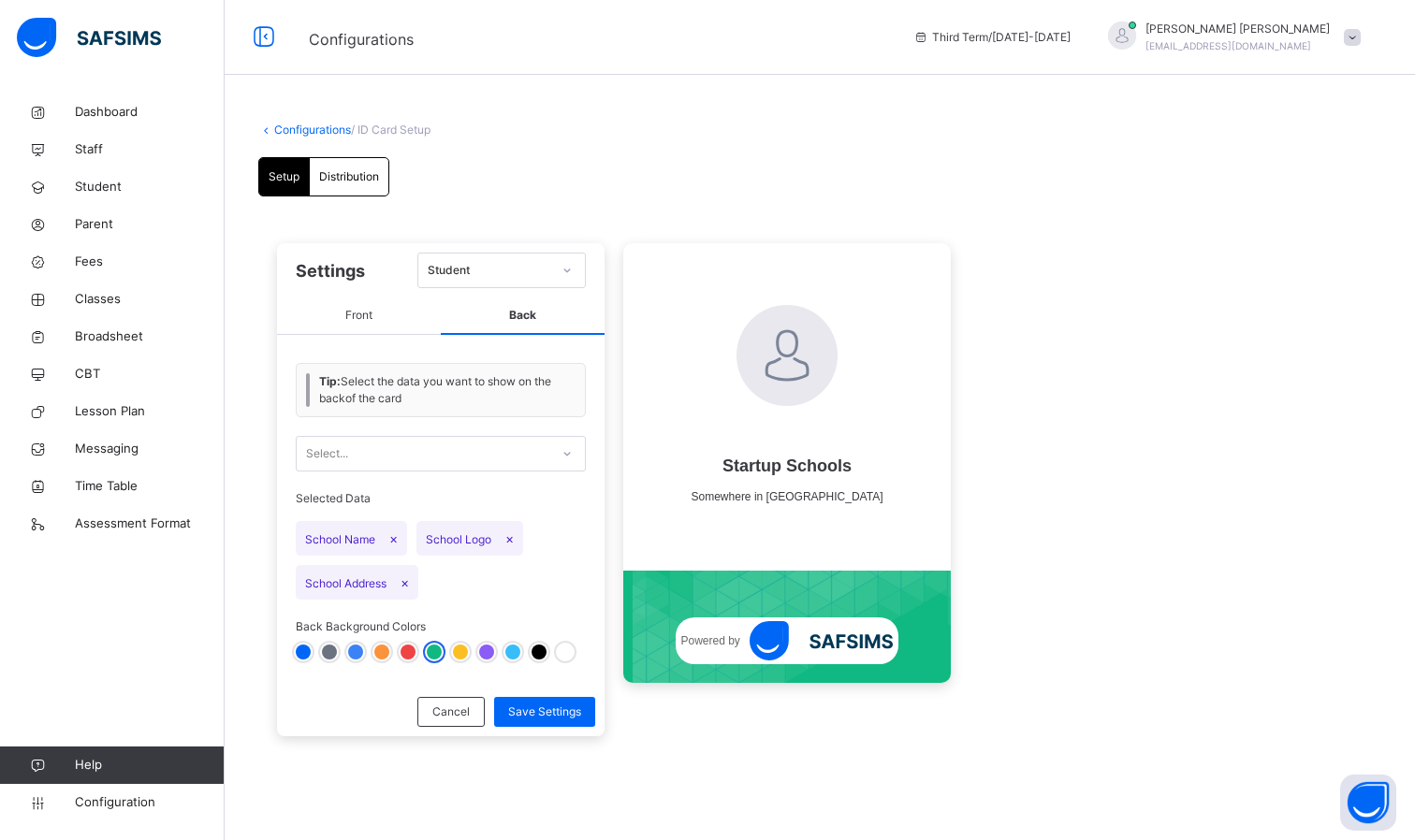
click at [466, 648] on div at bounding box center [461, 652] width 15 height 15
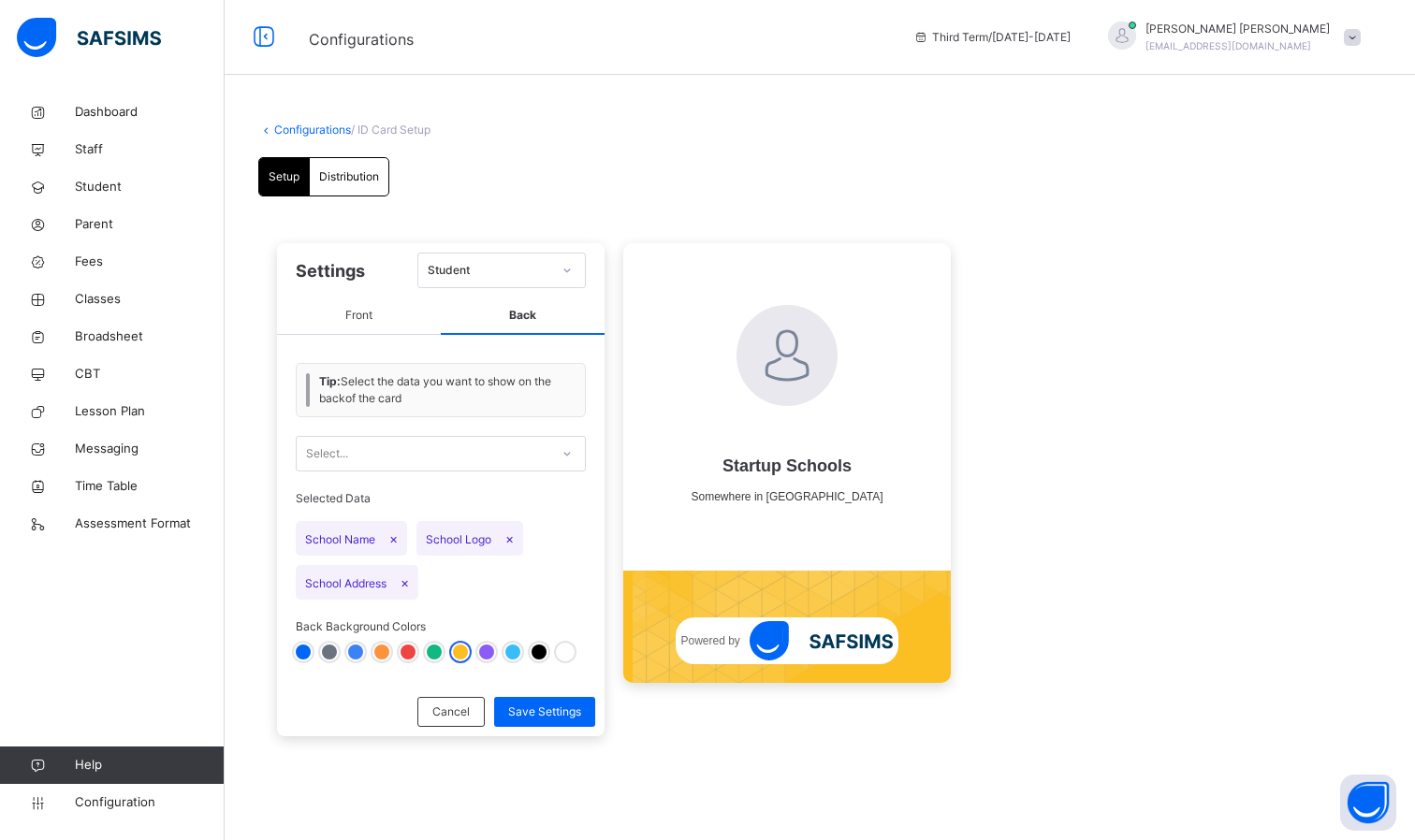
click at [381, 311] on span "Front" at bounding box center [359, 316] width 164 height 38
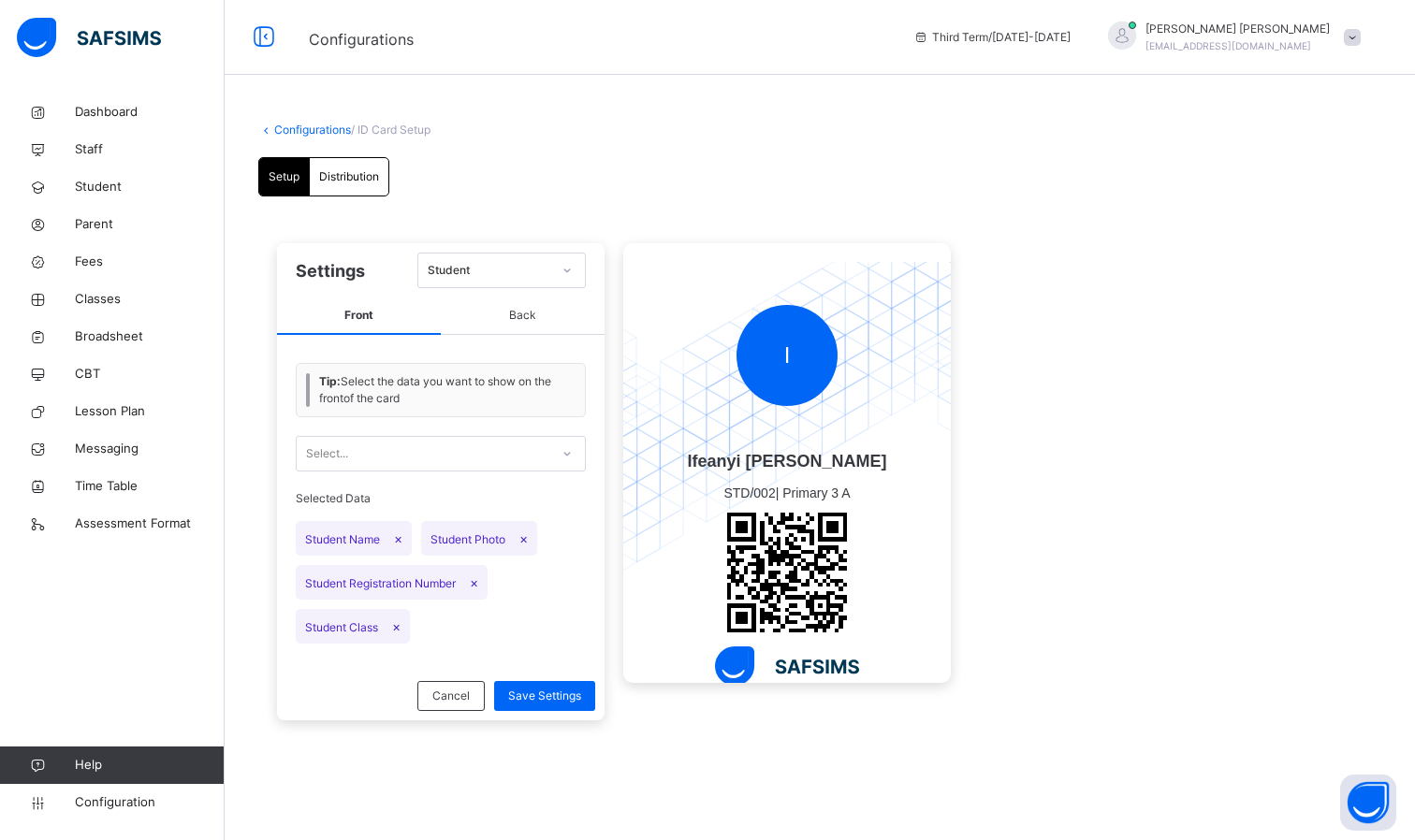
click at [464, 267] on div "Student" at bounding box center [489, 270] width 123 height 17
click at [463, 459] on div "Select..." at bounding box center [423, 454] width 253 height 29
click at [477, 272] on div "Student" at bounding box center [489, 270] width 123 height 17
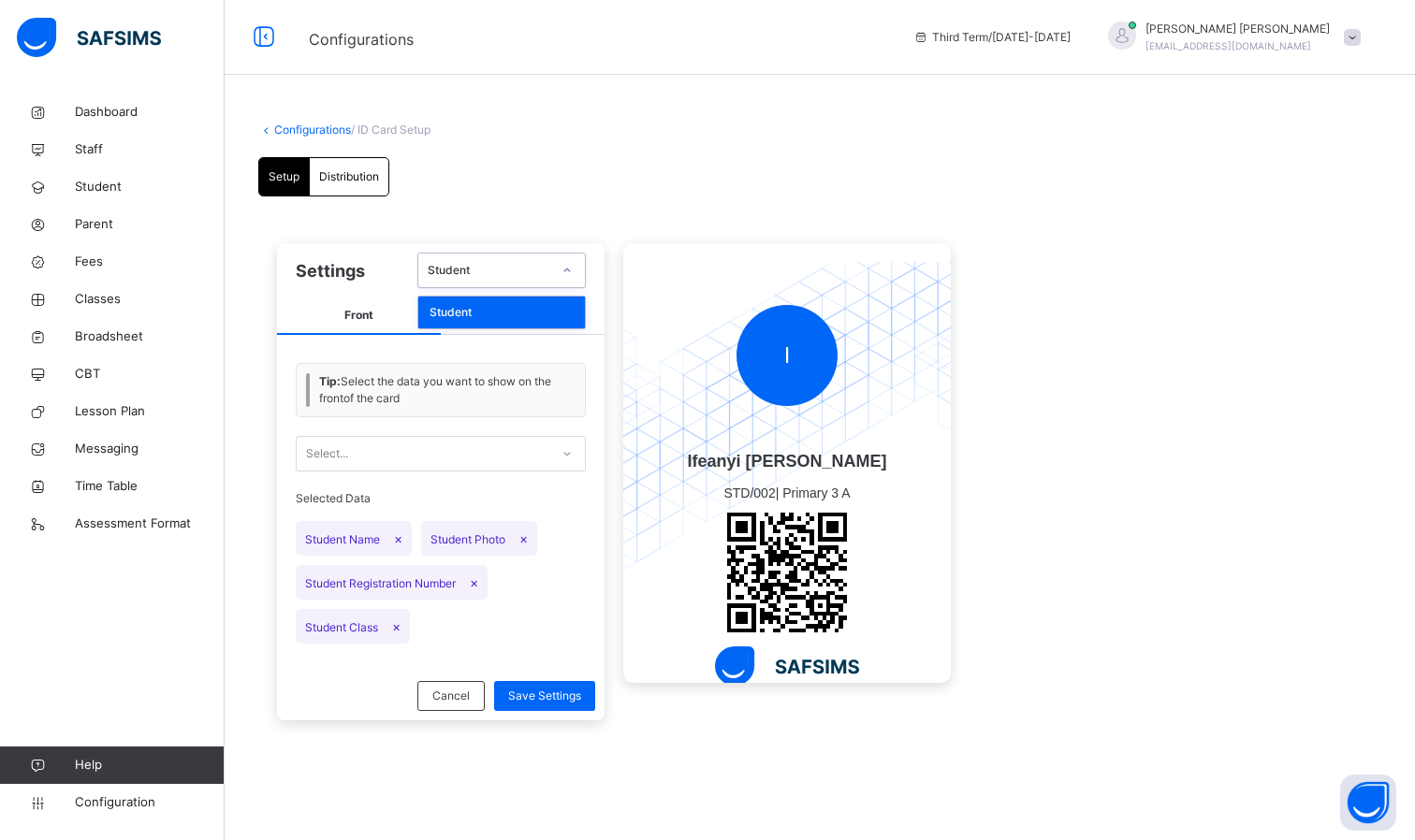
click at [337, 171] on span "Distribution" at bounding box center [349, 177] width 60 height 17
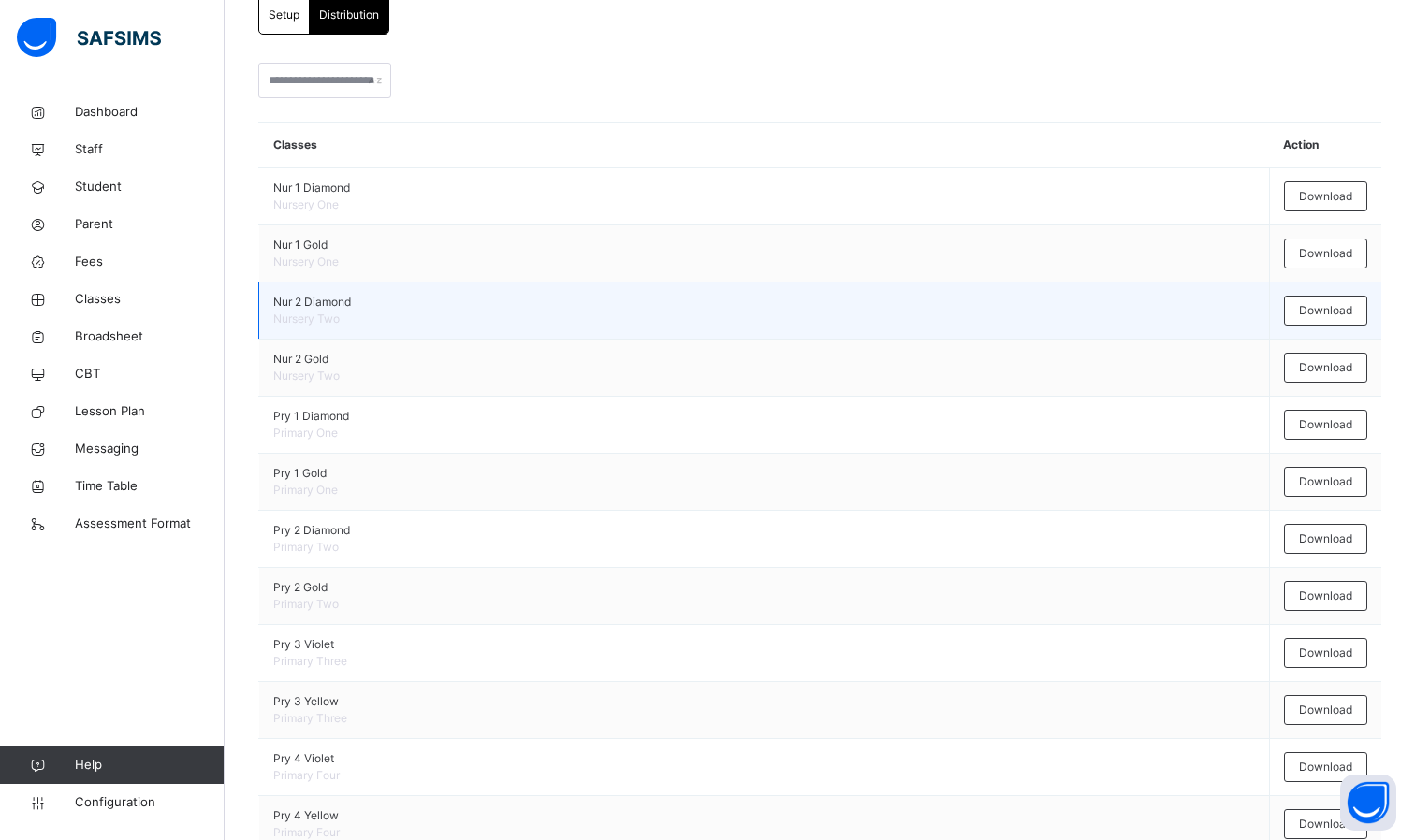
scroll to position [164, 0]
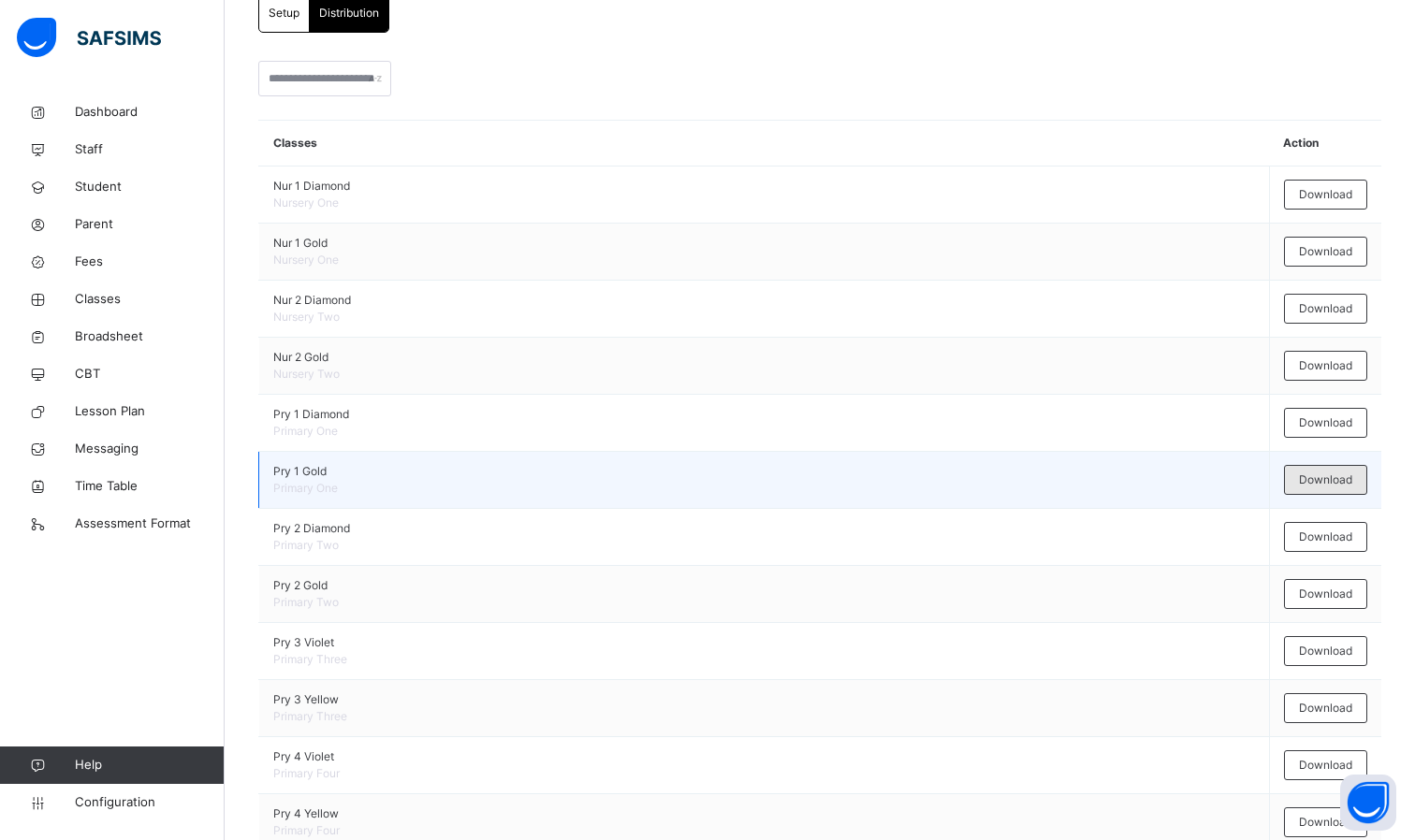
click at [1359, 481] on div "Download" at bounding box center [1325, 479] width 84 height 30
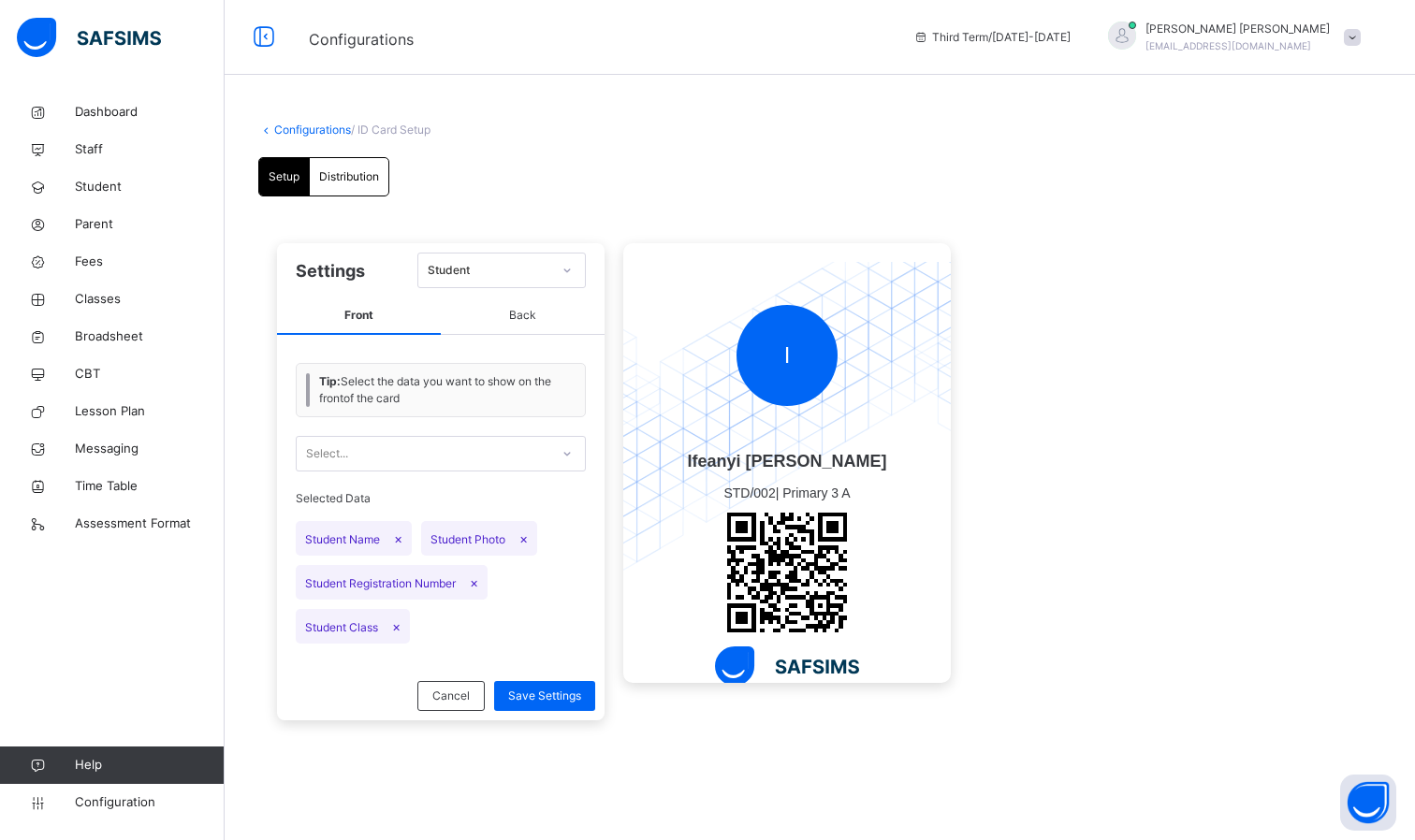
click at [312, 129] on link "Configurations" at bounding box center [313, 129] width 77 height 14
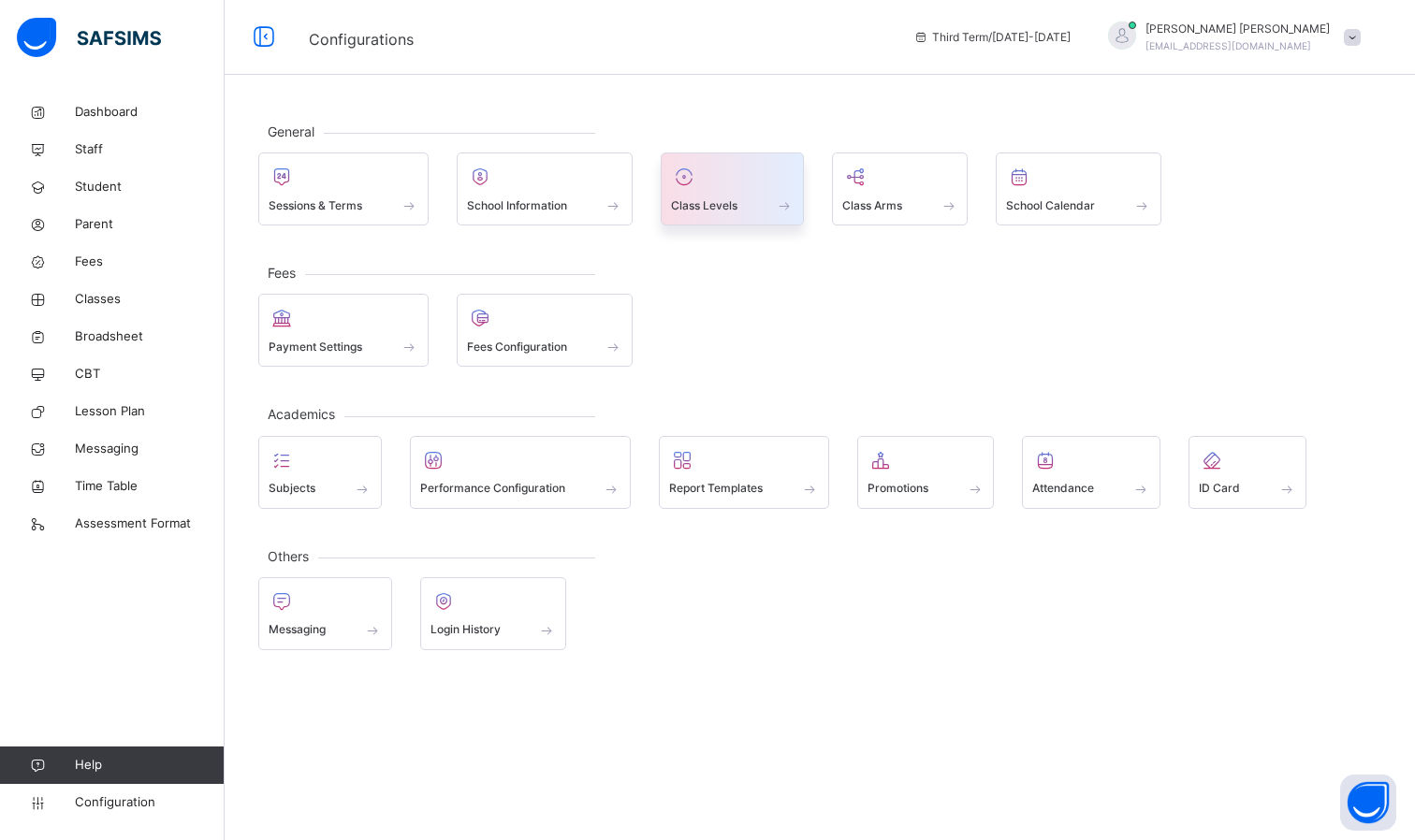
click at [754, 190] on div at bounding box center [732, 176] width 122 height 28
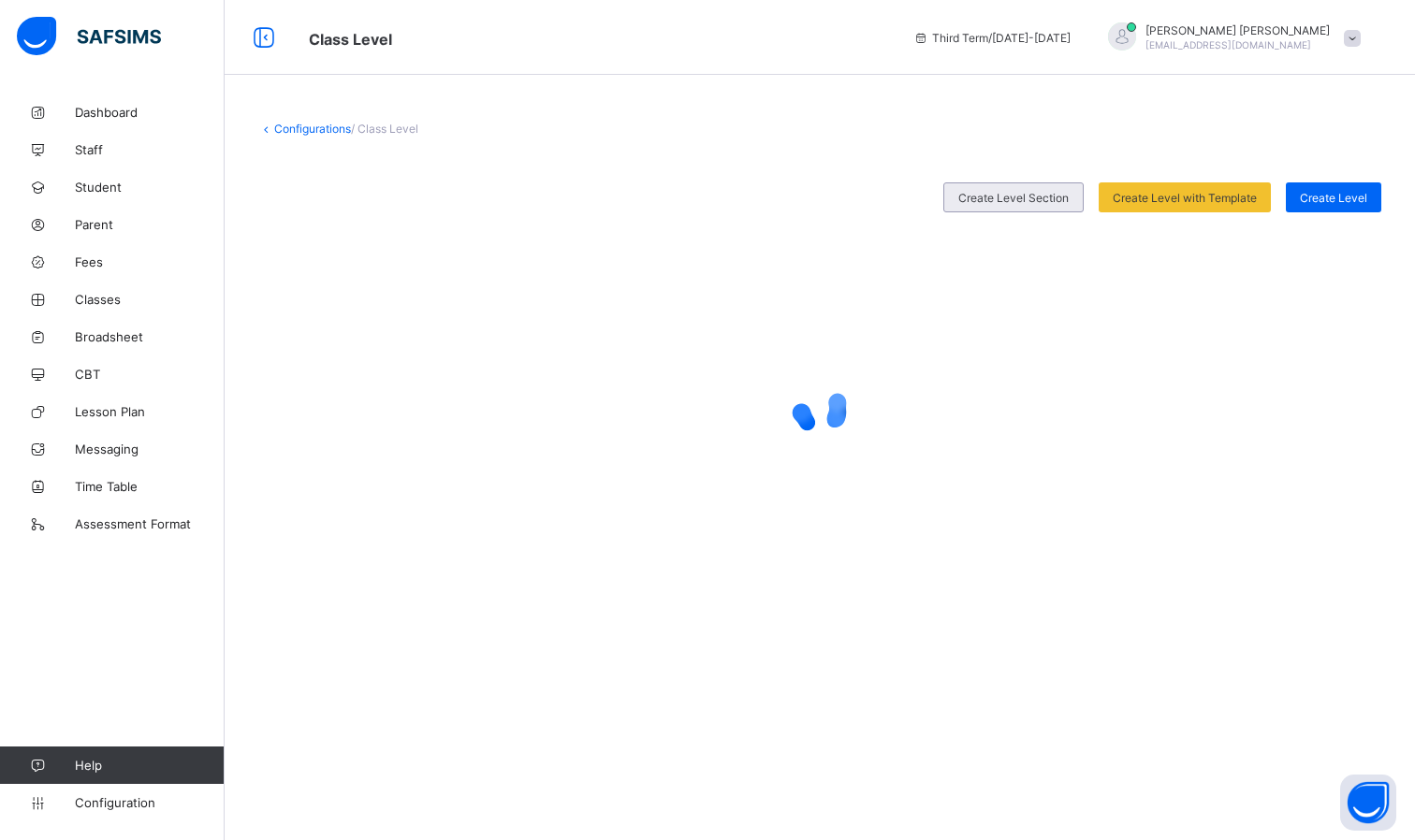
click at [991, 208] on div "Create Level Section" at bounding box center [1014, 197] width 141 height 30
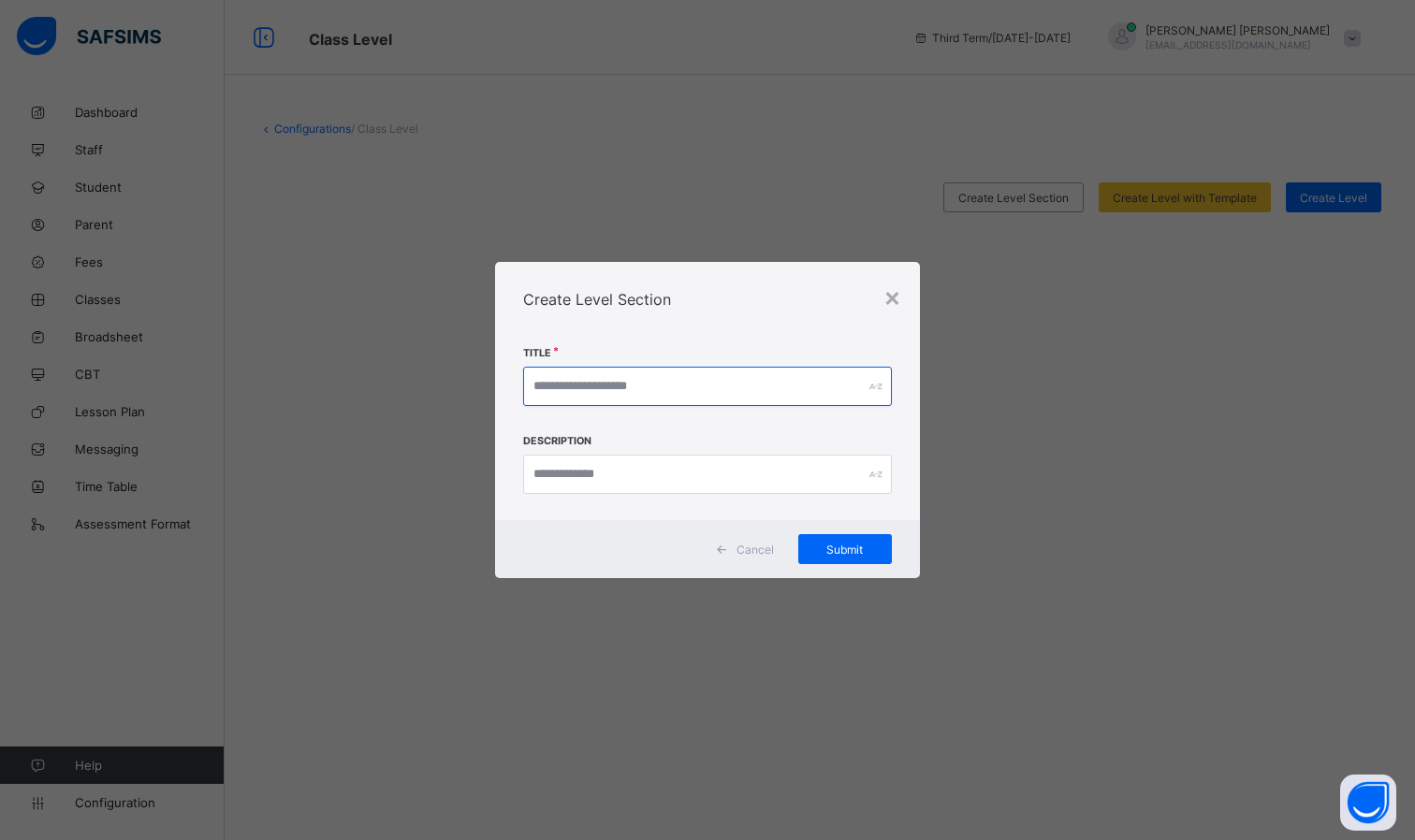
click at [825, 395] on input "text" at bounding box center [708, 386] width 369 height 39
click at [892, 295] on div "×" at bounding box center [892, 296] width 17 height 32
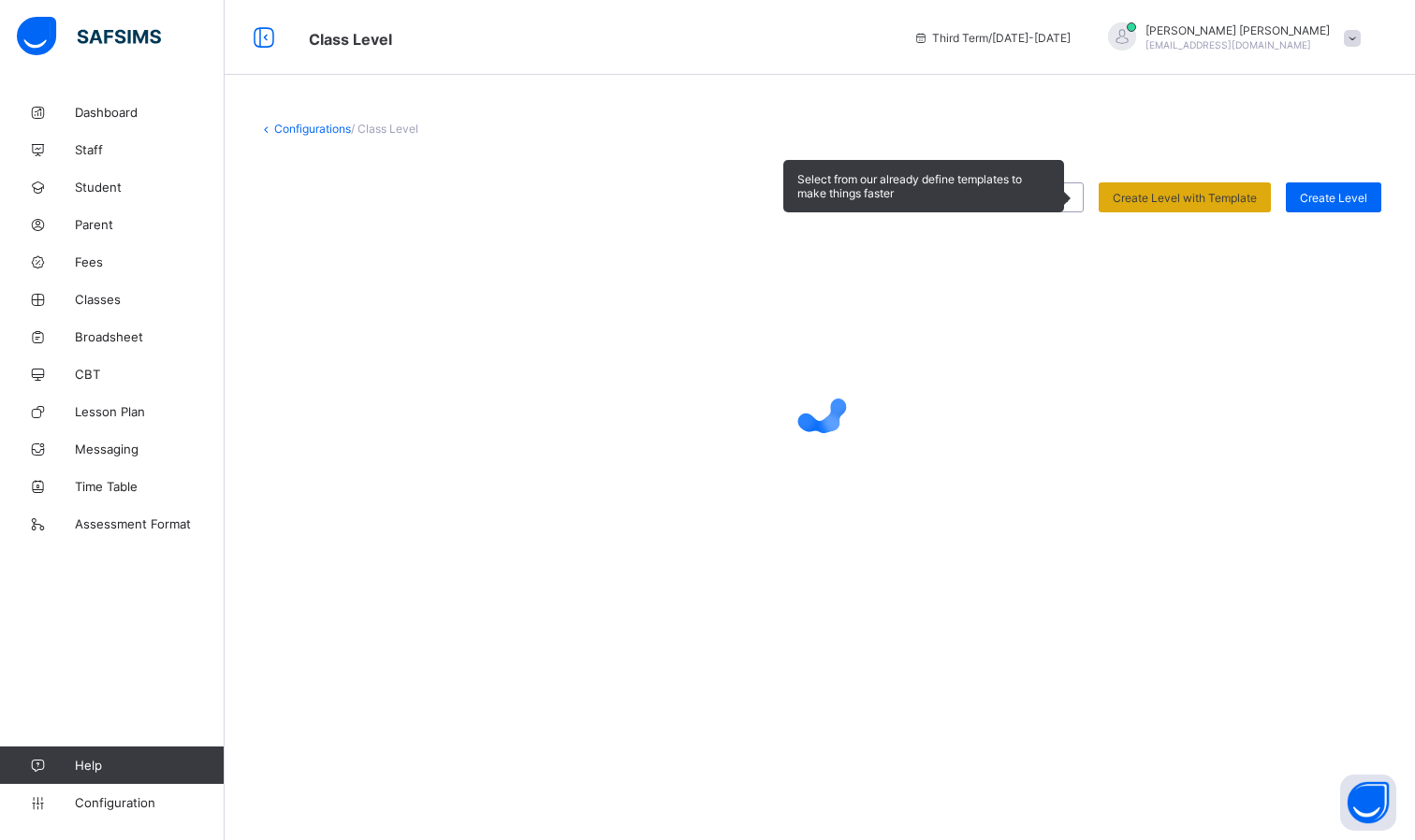
click at [1149, 206] on div "Create Level with Template" at bounding box center [1185, 197] width 172 height 30
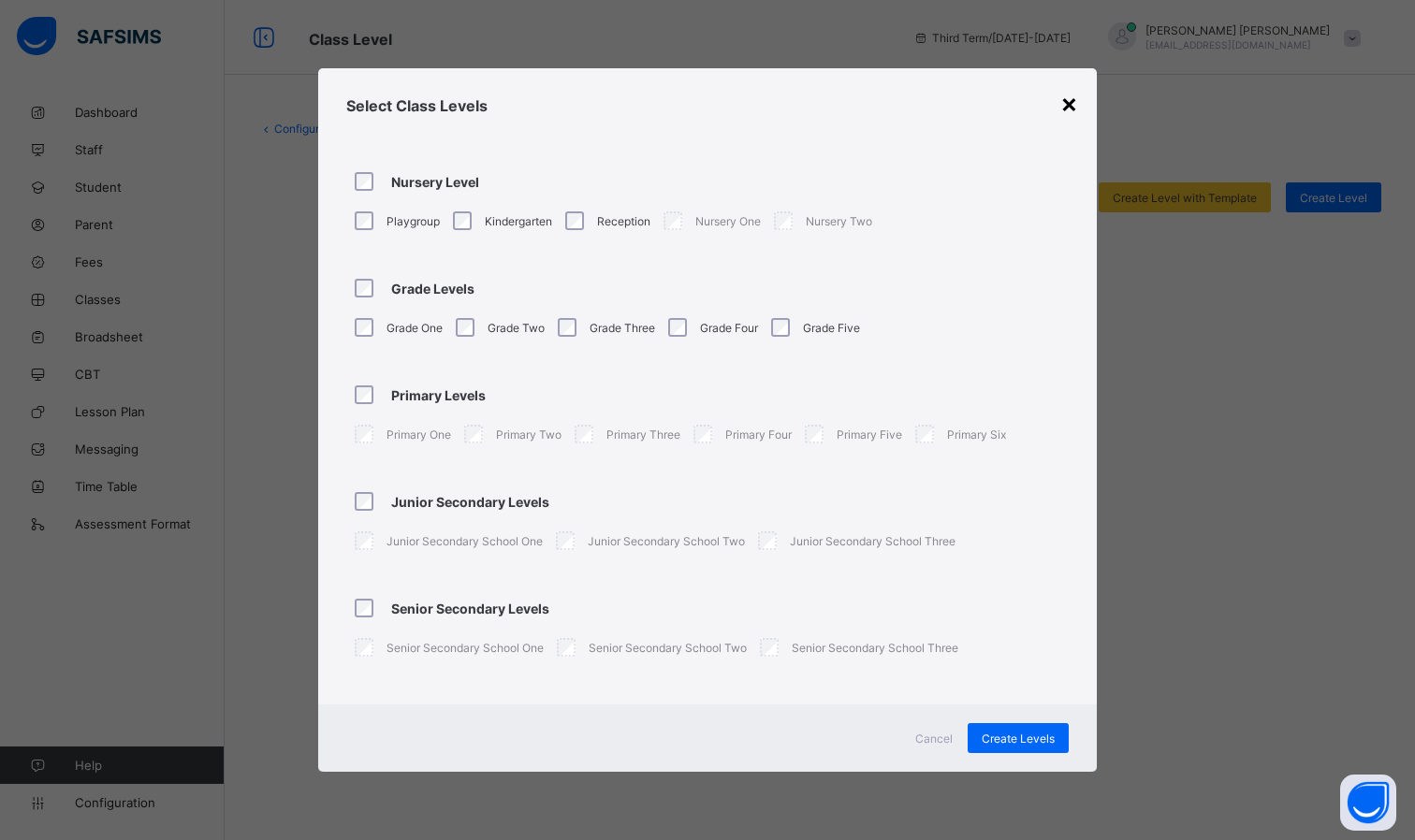
click at [1065, 111] on div "×" at bounding box center [1069, 102] width 17 height 32
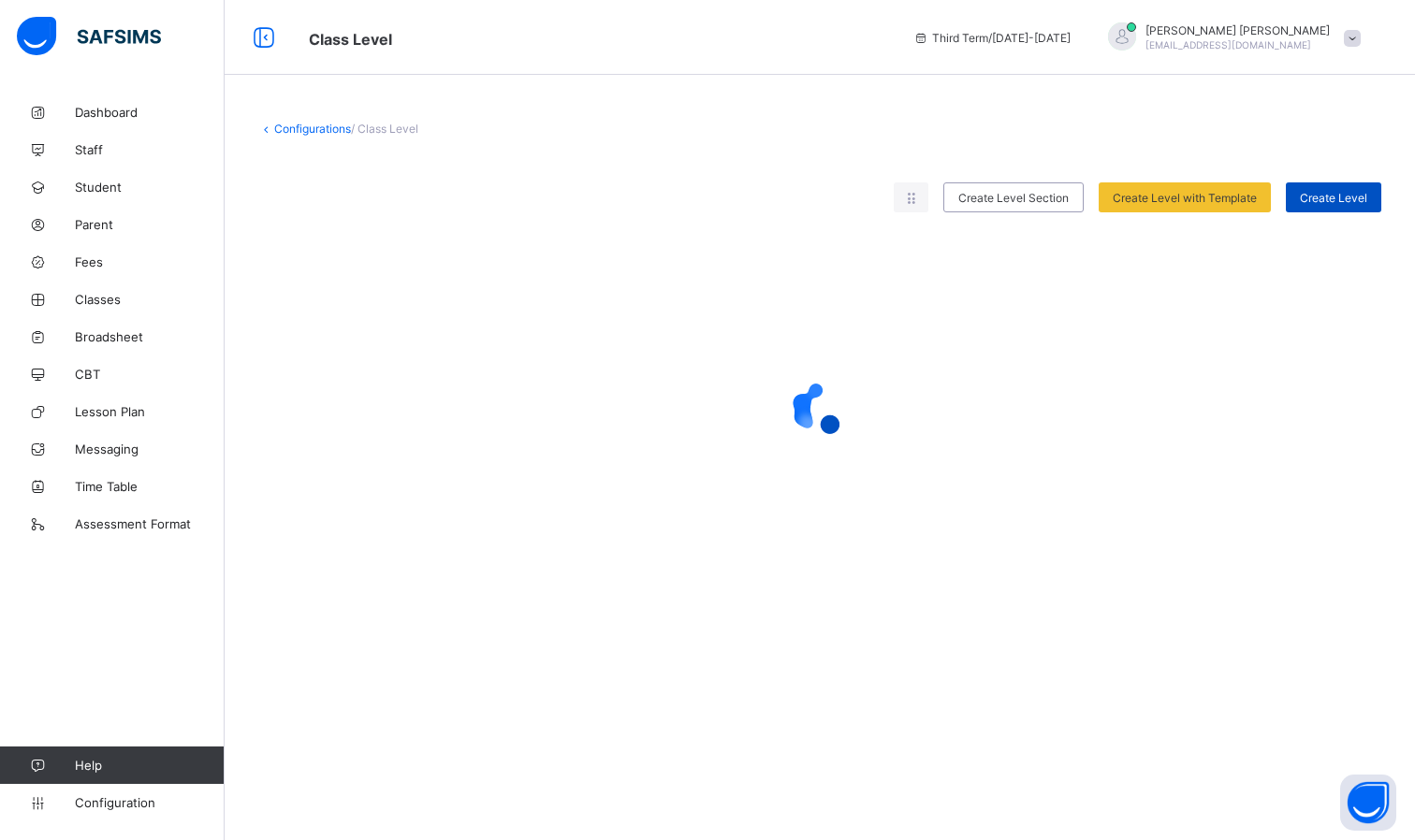
click at [1350, 209] on div "Create Level" at bounding box center [1333, 197] width 95 height 30
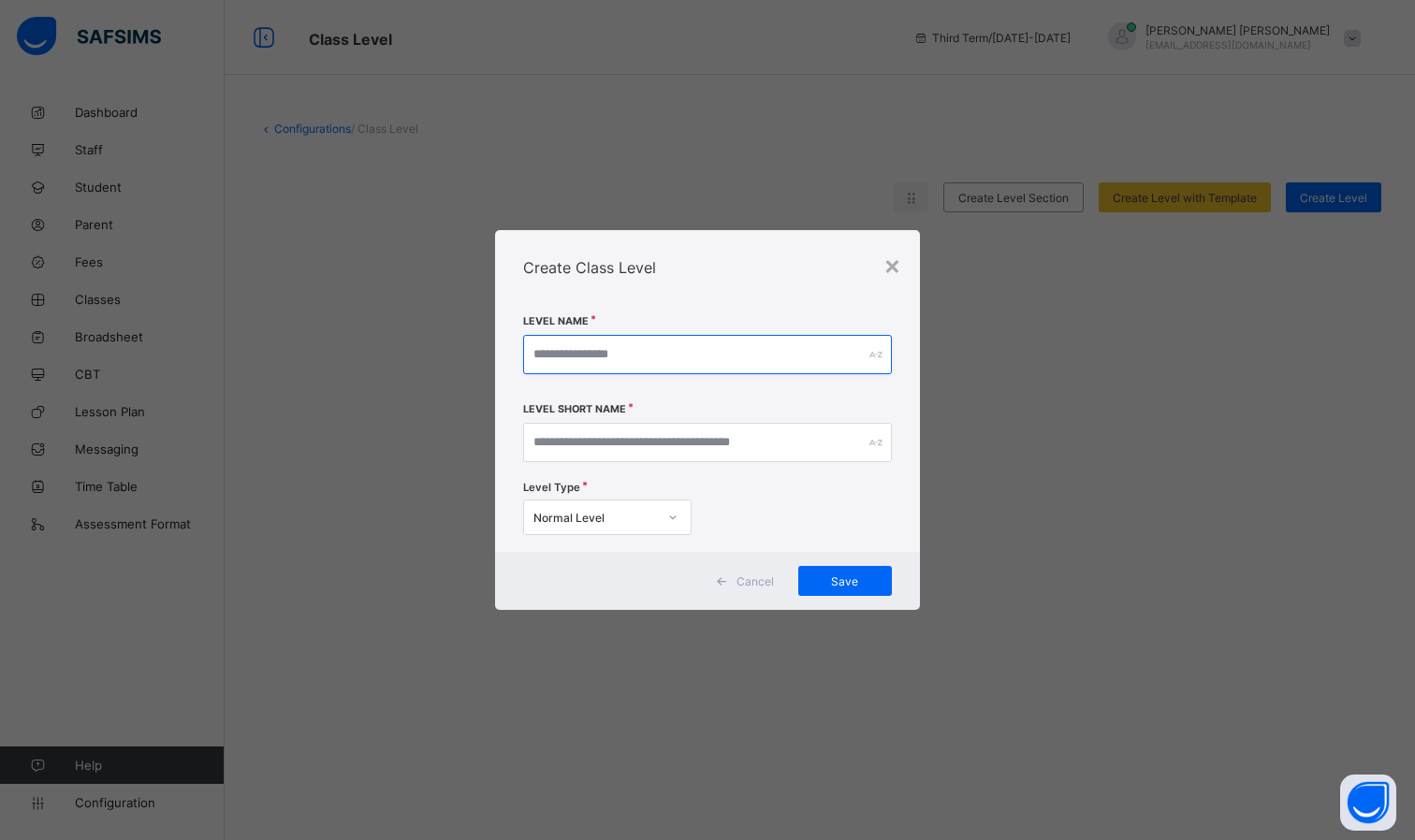
click at [863, 350] on input "text" at bounding box center [708, 354] width 369 height 39
click at [682, 523] on div at bounding box center [673, 517] width 32 height 30
click at [898, 269] on div "×" at bounding box center [892, 265] width 17 height 32
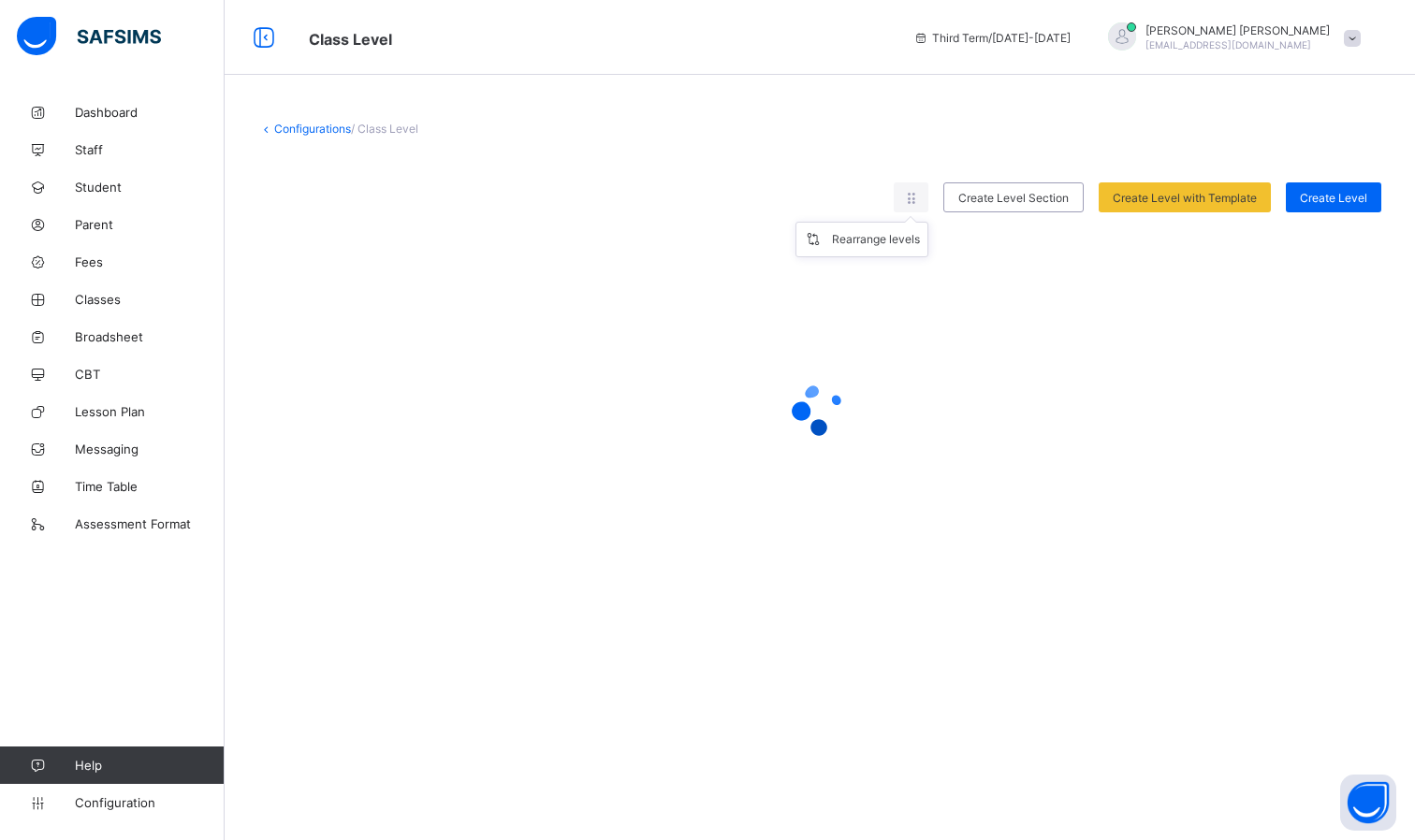
click at [907, 221] on ul "Rearrange levels" at bounding box center [862, 239] width 133 height 36
click at [887, 248] on div "Rearrange levels" at bounding box center [875, 239] width 88 height 18
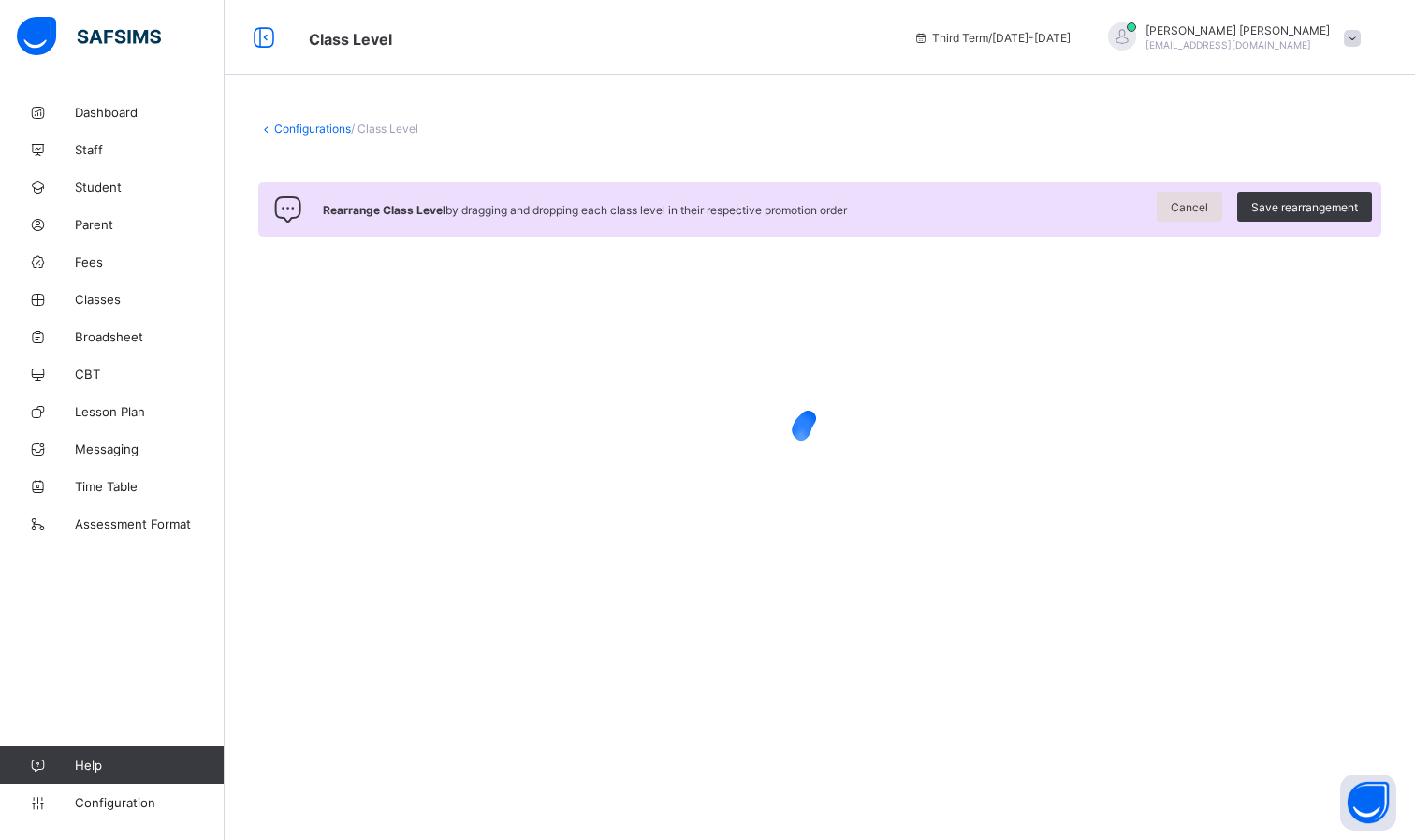
click at [1215, 203] on div "Cancel" at bounding box center [1190, 206] width 65 height 30
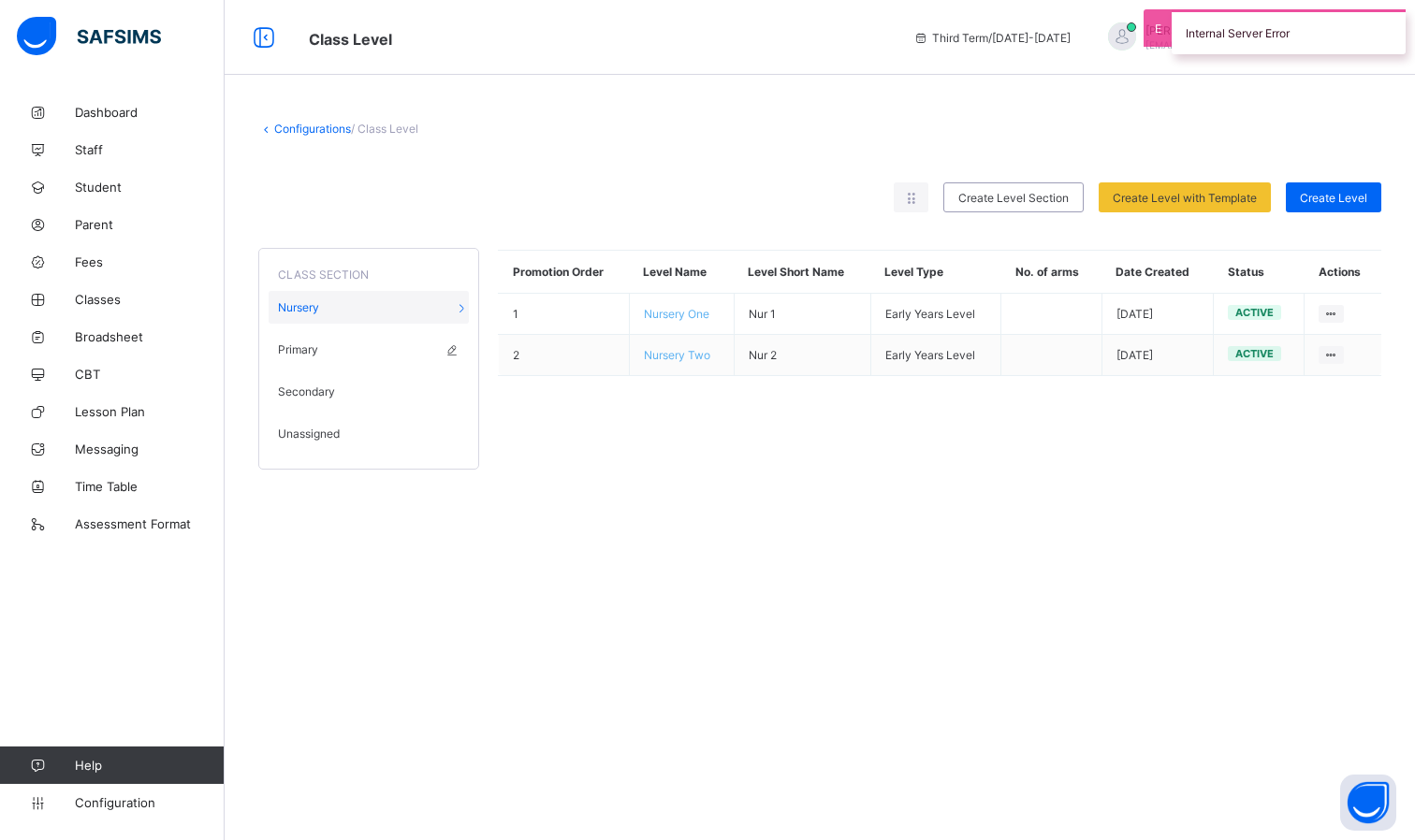
click at [301, 352] on span "Primary" at bounding box center [298, 349] width 40 height 14
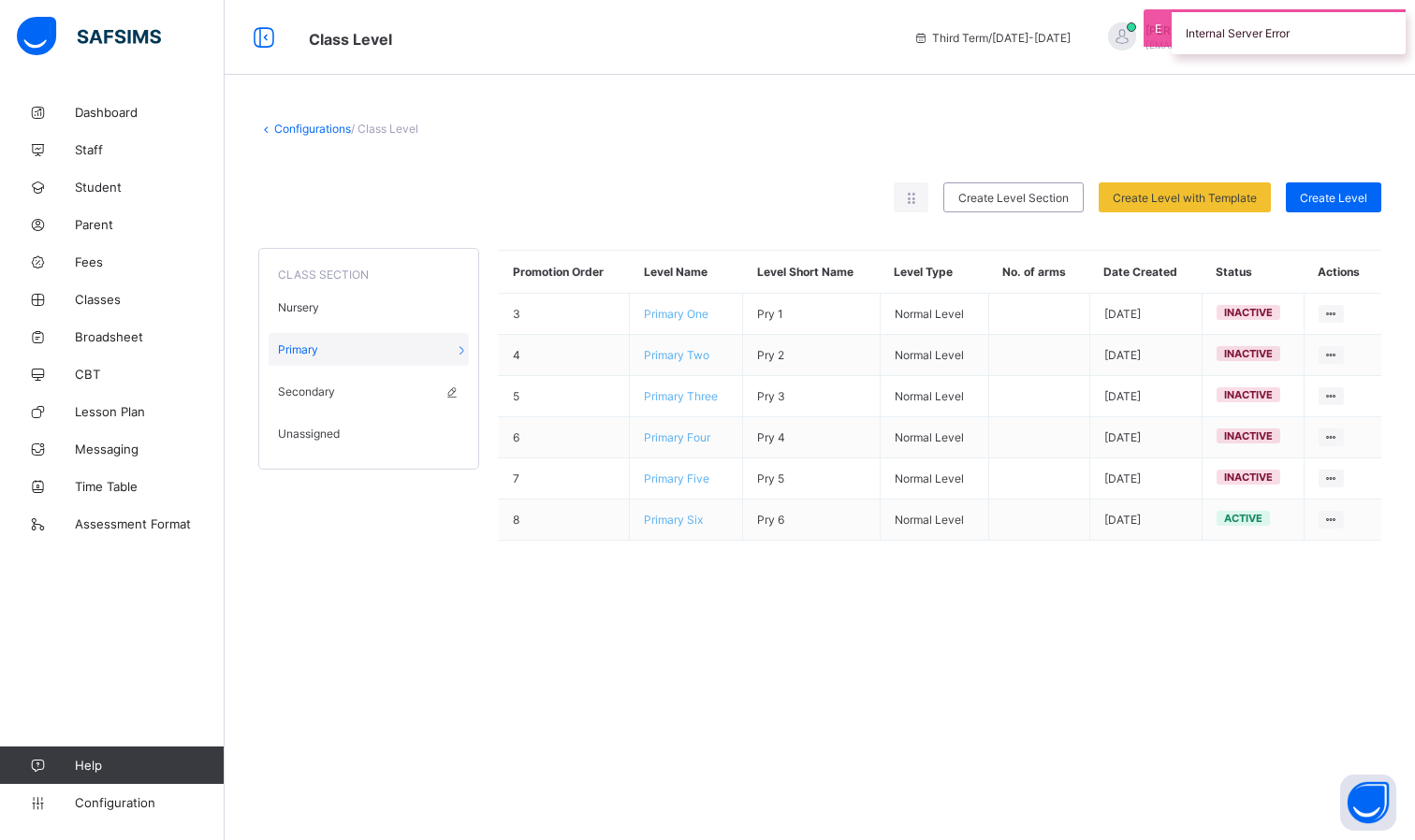
click at [316, 392] on span "Secondary" at bounding box center [306, 392] width 57 height 14
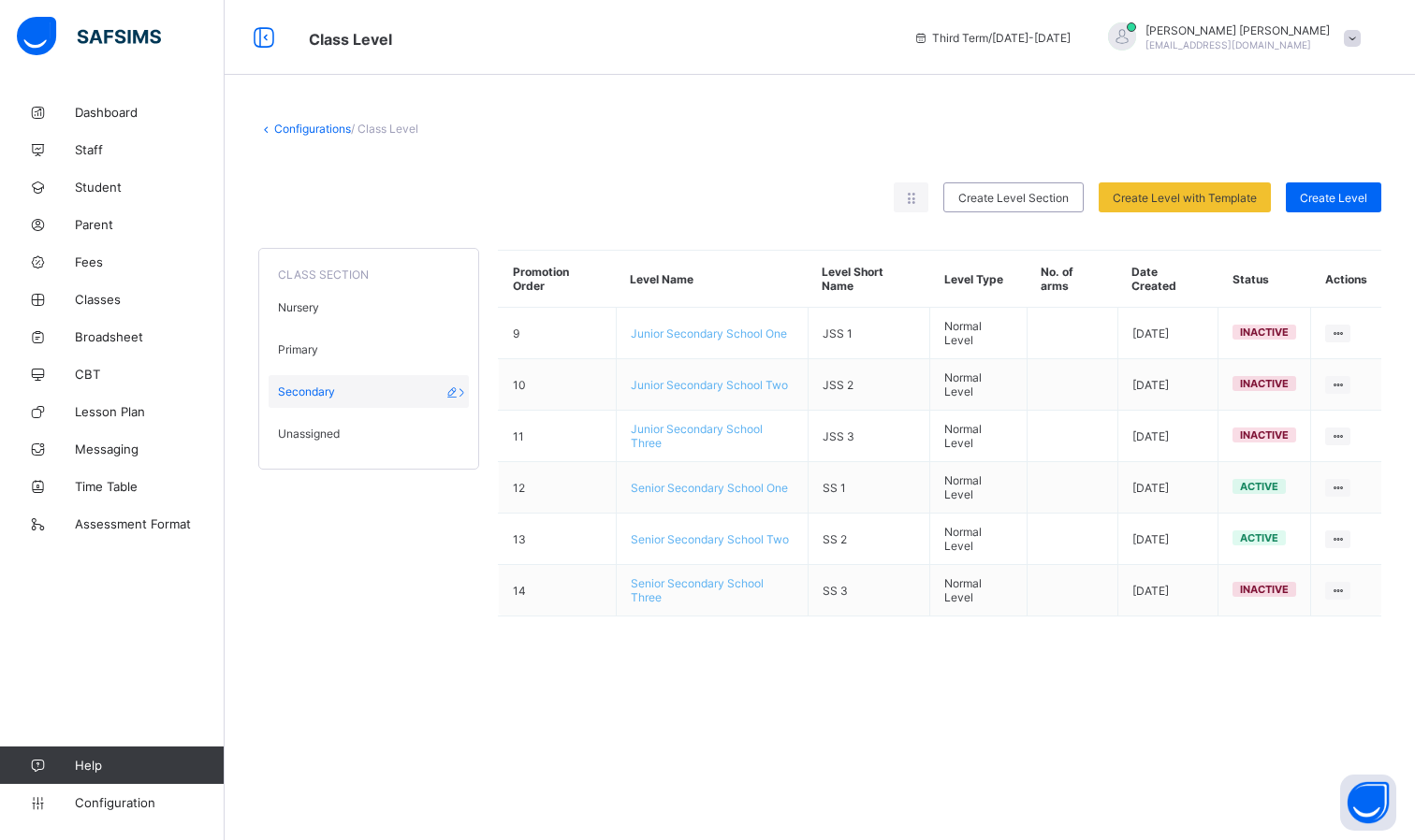
click at [453, 392] on icon at bounding box center [452, 392] width 16 height 14
type input "*********"
type input "**********"
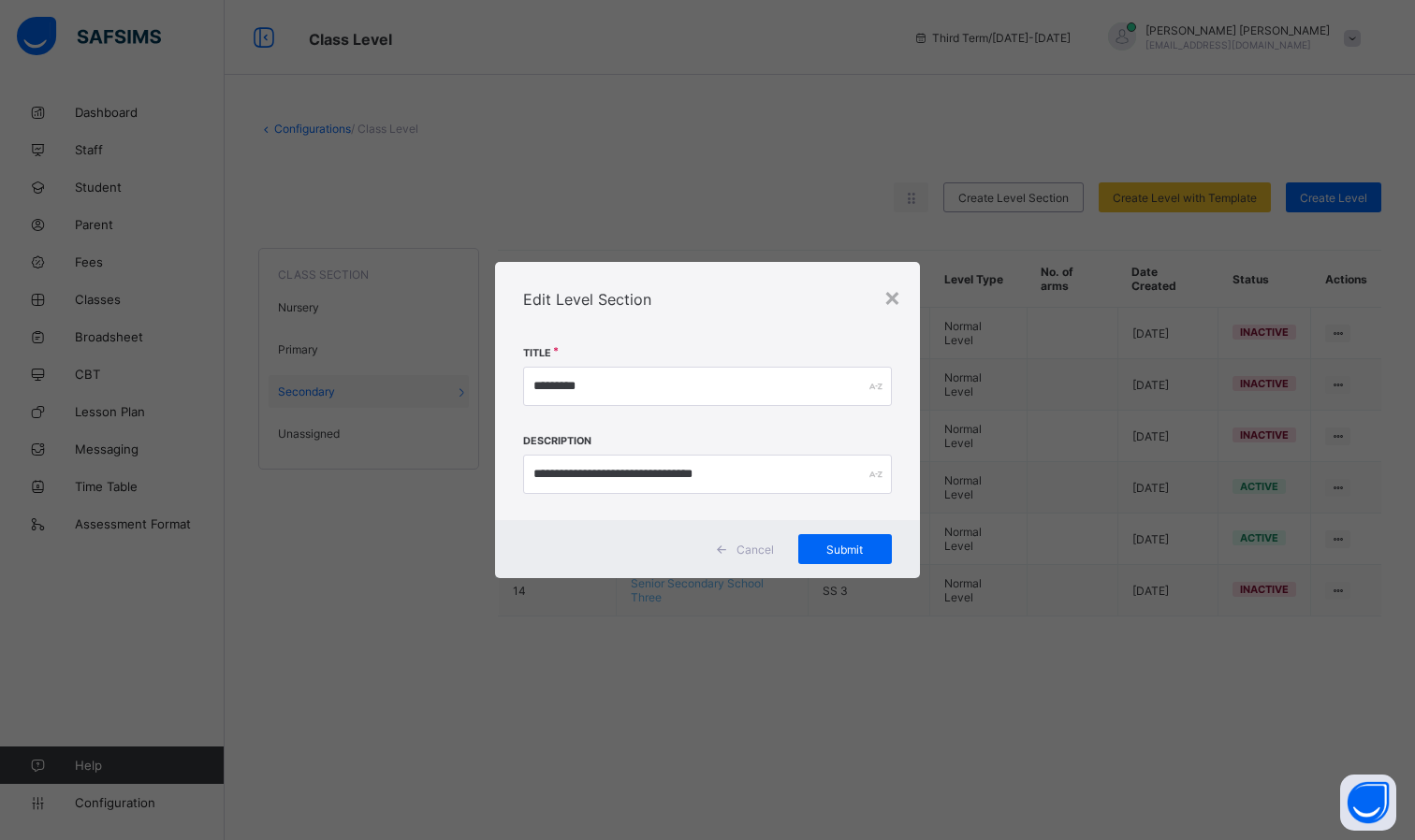
click at [725, 556] on span at bounding box center [721, 548] width 30 height 30
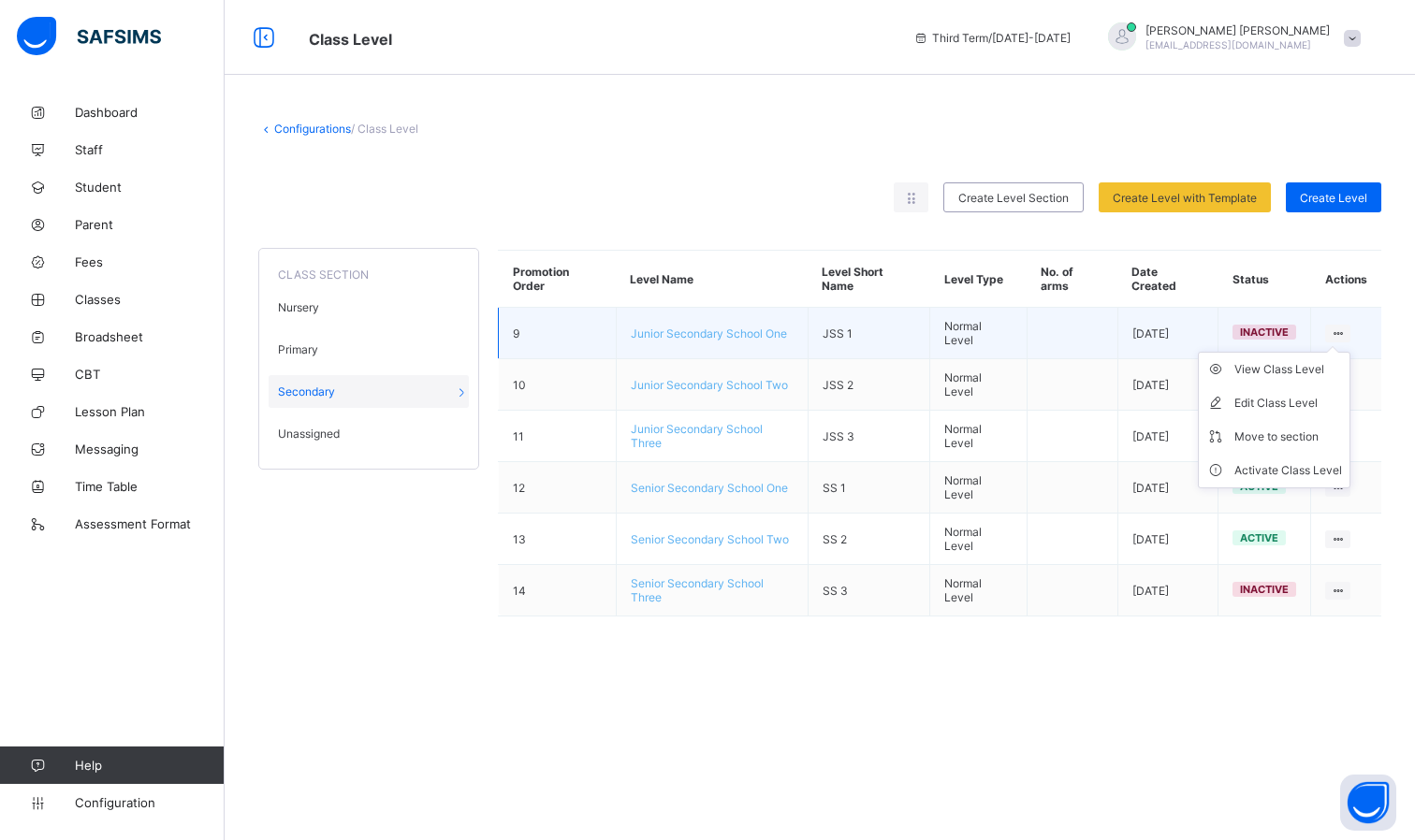
click at [1346, 330] on icon at bounding box center [1338, 333] width 16 height 14
click at [1280, 394] on div "Edit Class Level" at bounding box center [1289, 402] width 108 height 18
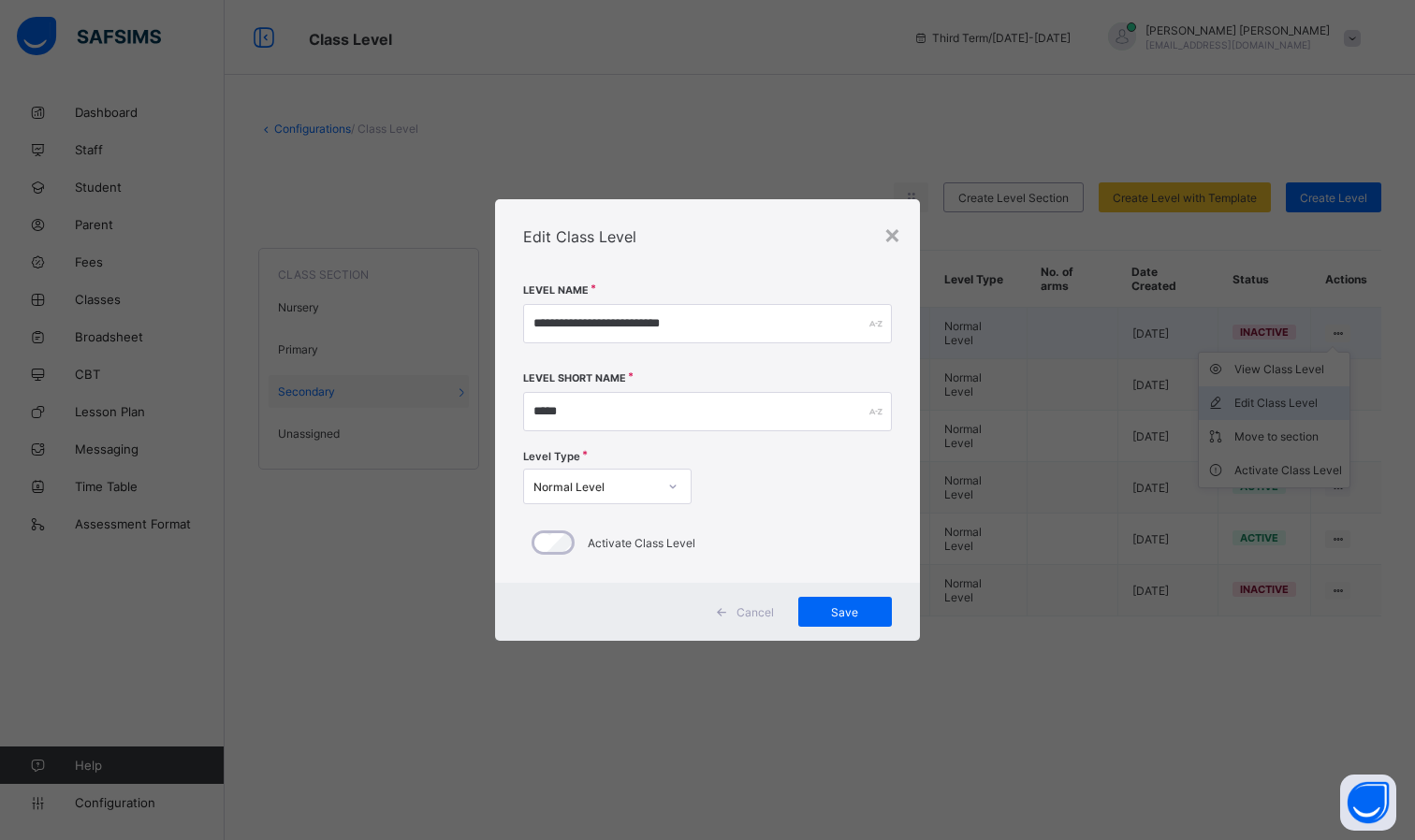
type input "**********"
type input "*****"
click at [889, 227] on div "×" at bounding box center [892, 234] width 17 height 32
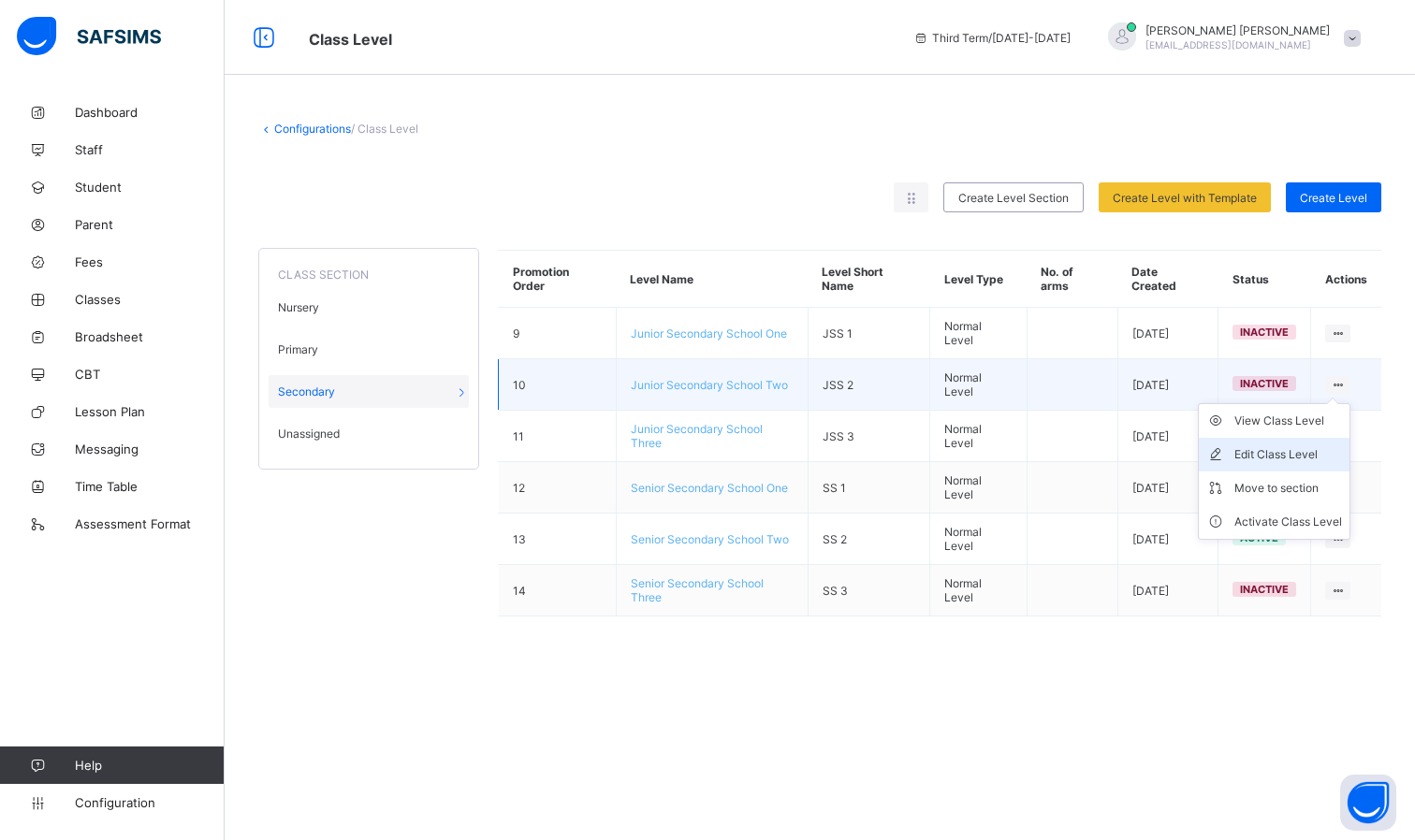
click at [1287, 449] on div "Edit Class Level" at bounding box center [1289, 454] width 108 height 18
type input "**********"
type input "*****"
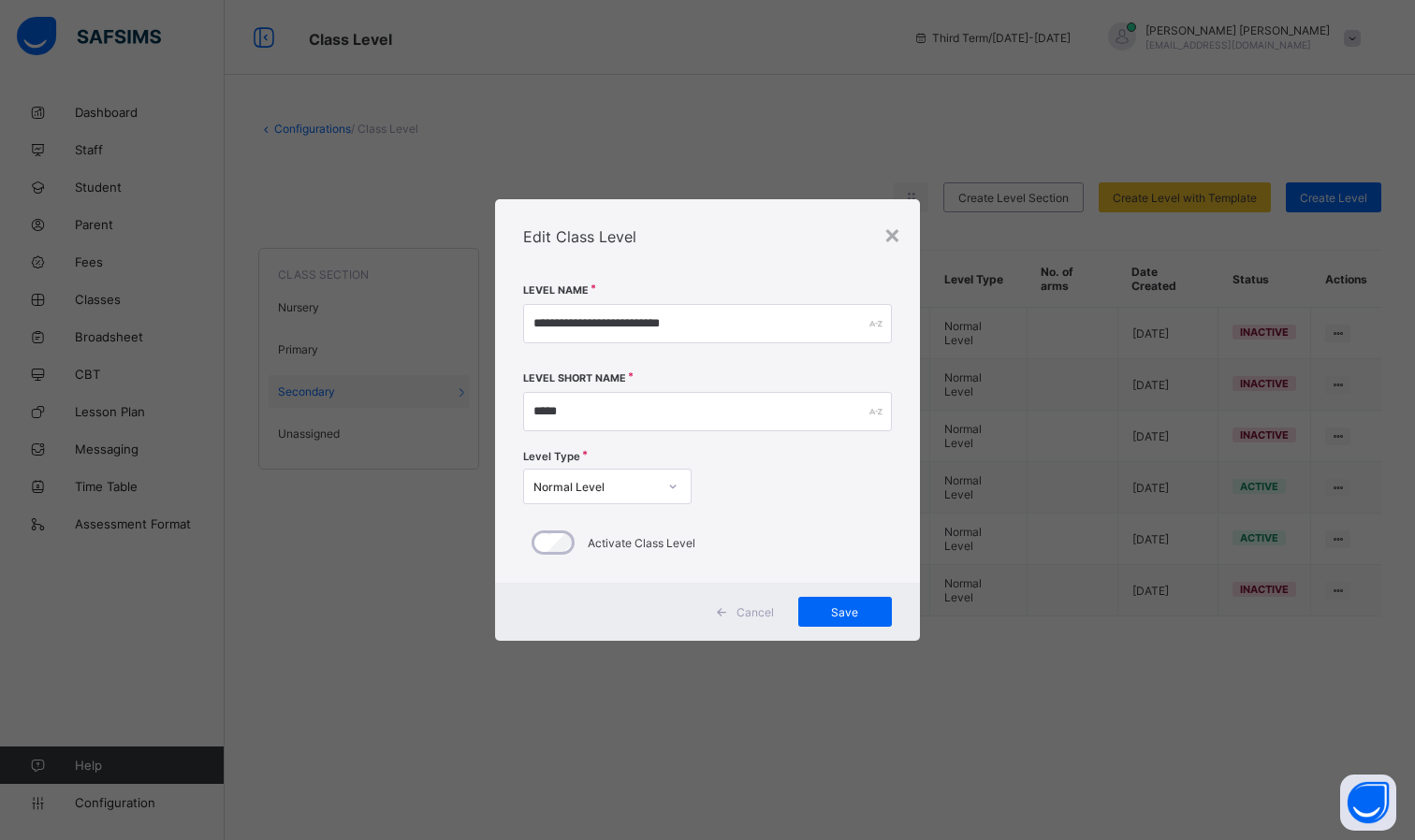
click at [901, 237] on div "Edit Class Level" at bounding box center [707, 237] width 424 height 75
click at [893, 237] on div "×" at bounding box center [892, 234] width 17 height 32
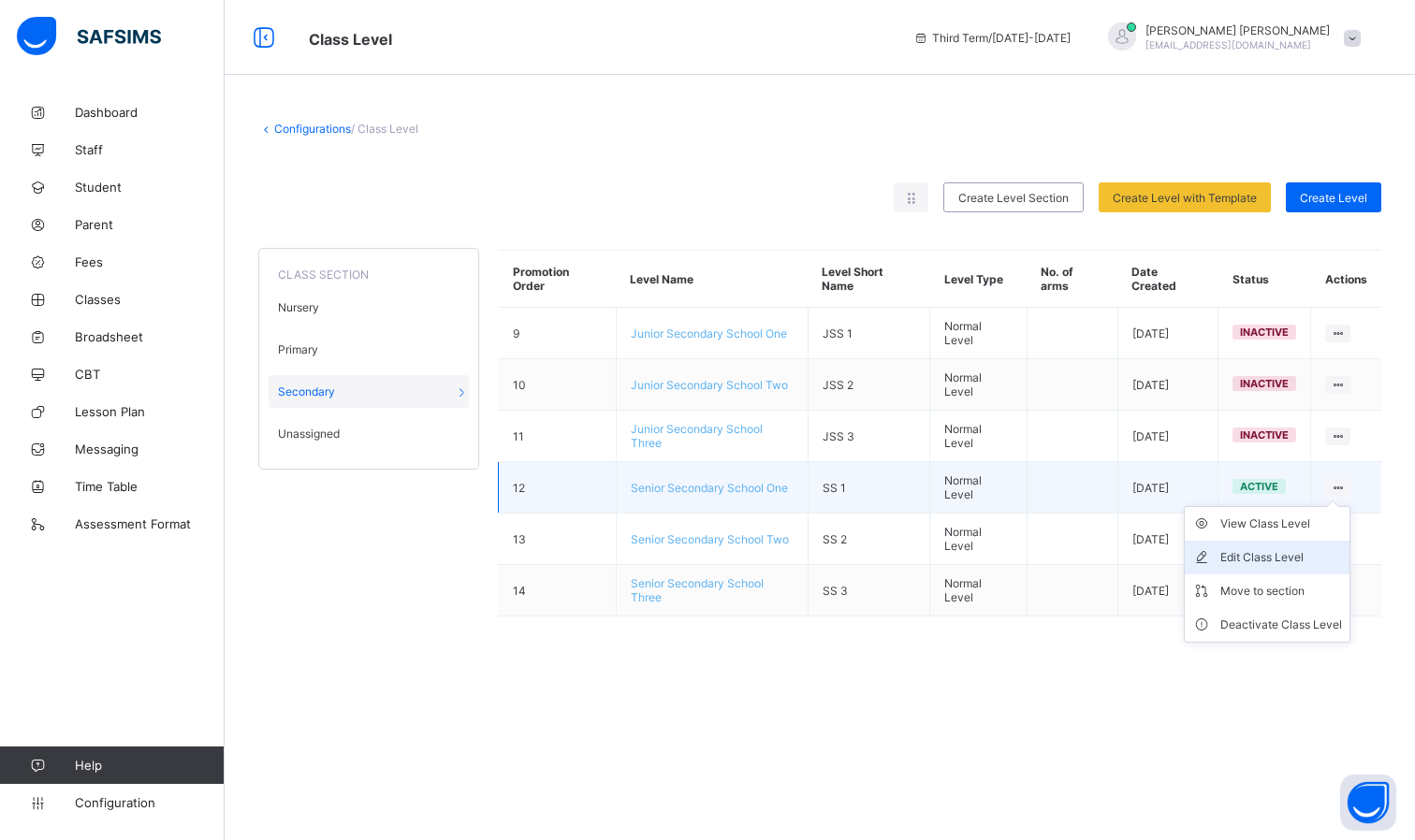
click at [1275, 550] on div "Edit Class Level" at bounding box center [1281, 557] width 121 height 18
type input "**********"
type input "****"
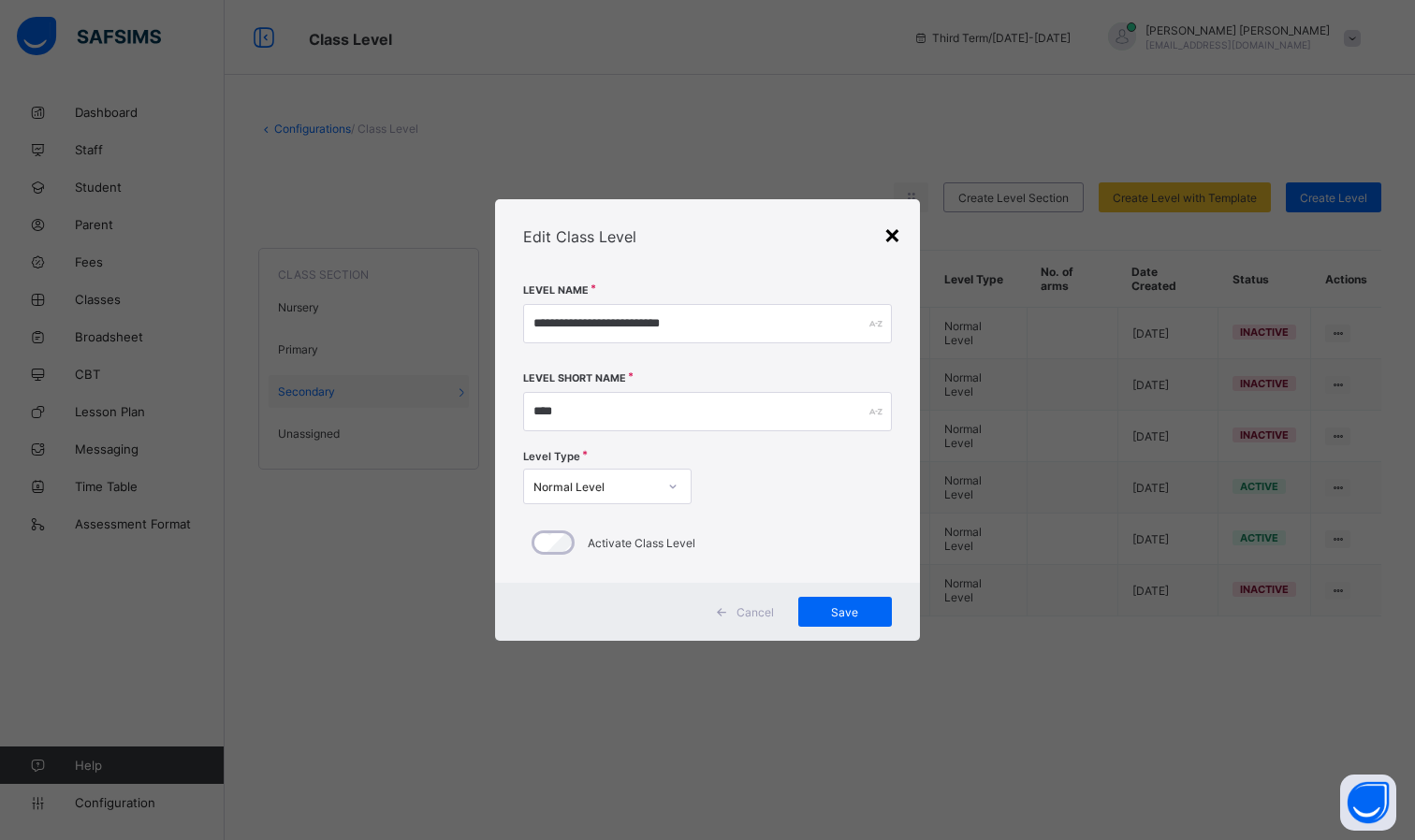
click at [890, 234] on div "×" at bounding box center [892, 234] width 17 height 32
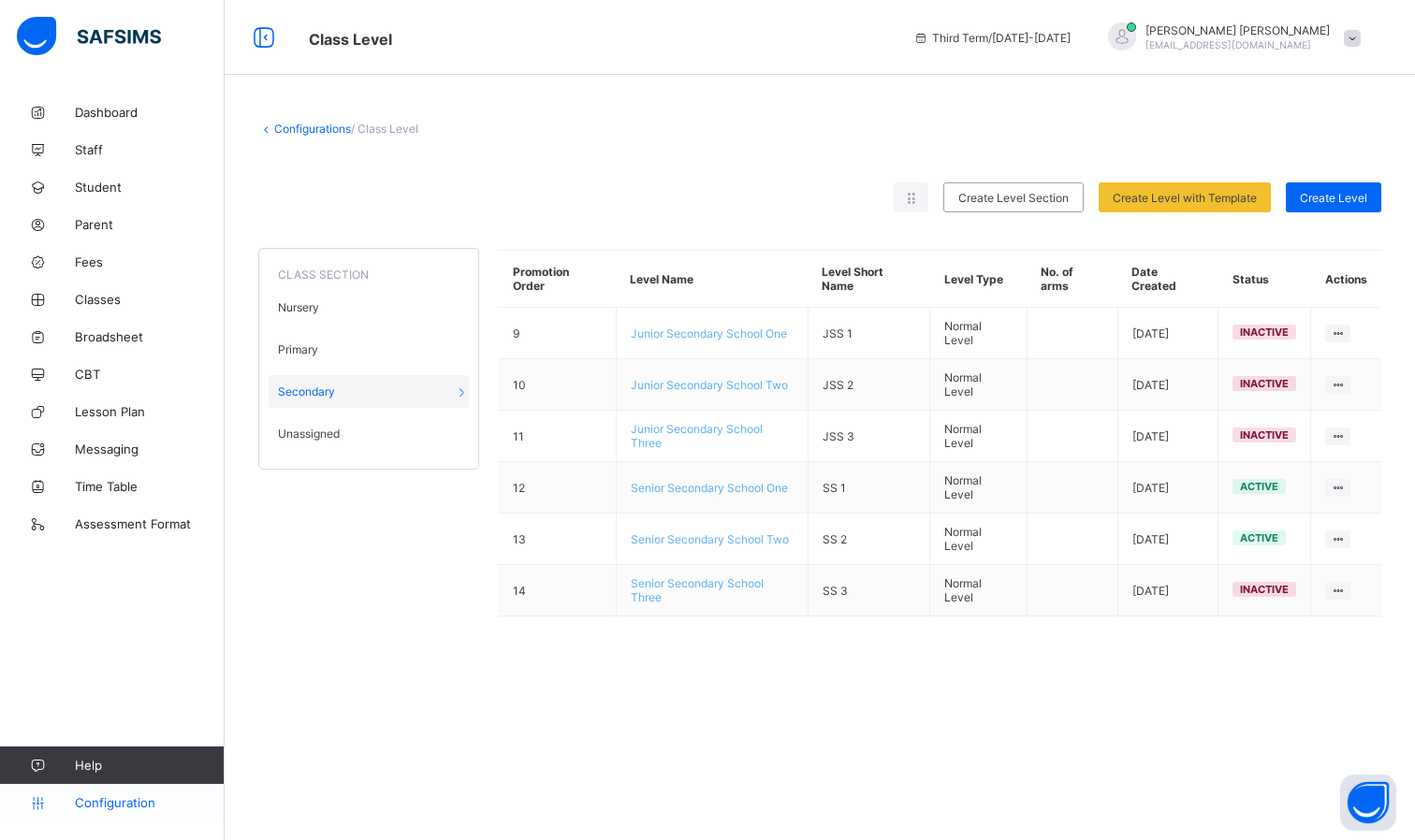
click at [112, 811] on link "Configuration" at bounding box center [112, 802] width 223 height 38
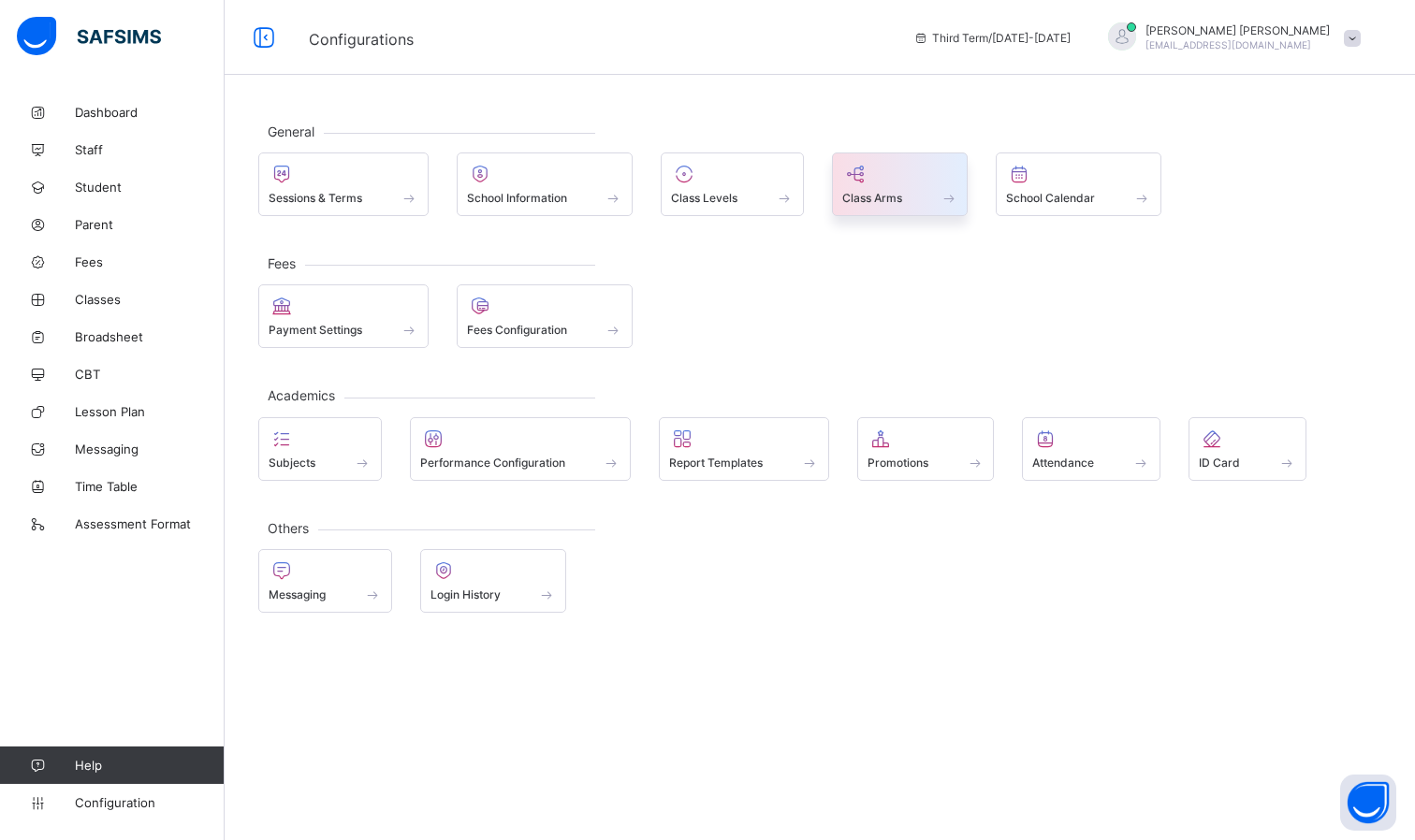
click at [835, 199] on div "Class Arms" at bounding box center [900, 185] width 137 height 64
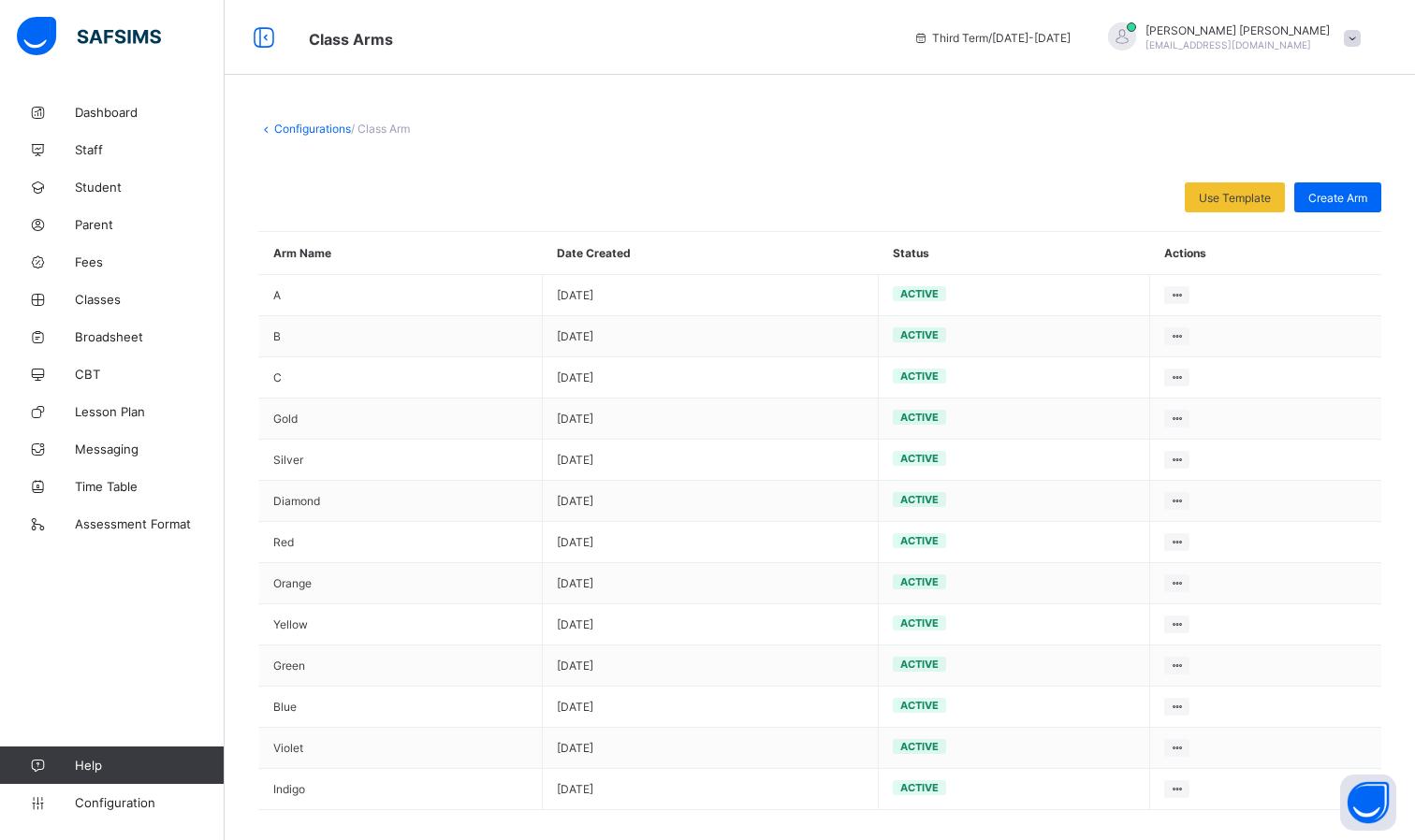
click at [299, 130] on link "Configurations" at bounding box center [313, 128] width 77 height 14
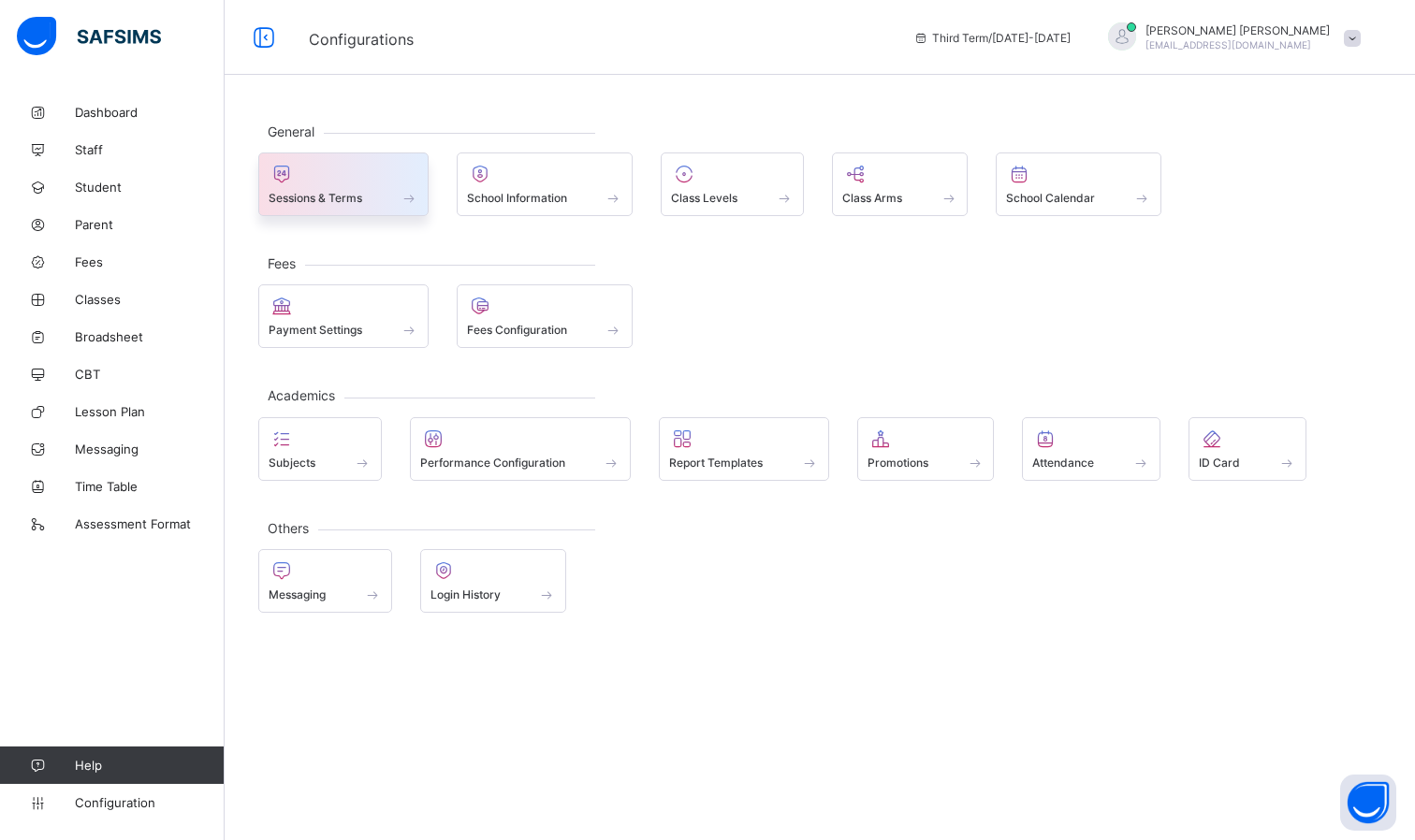
click at [378, 184] on div at bounding box center [344, 173] width 150 height 22
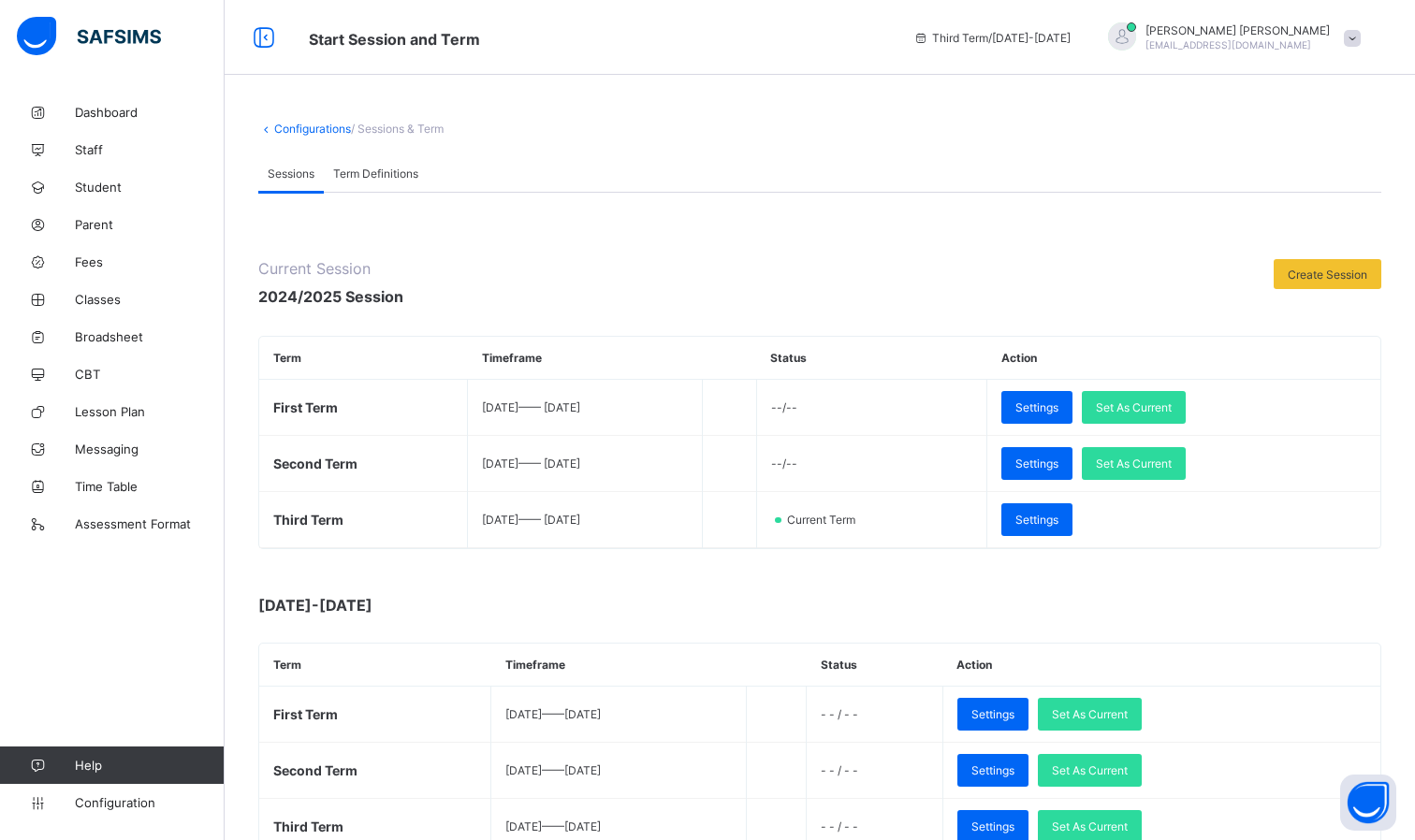
click at [317, 129] on link "Configurations" at bounding box center [313, 128] width 77 height 14
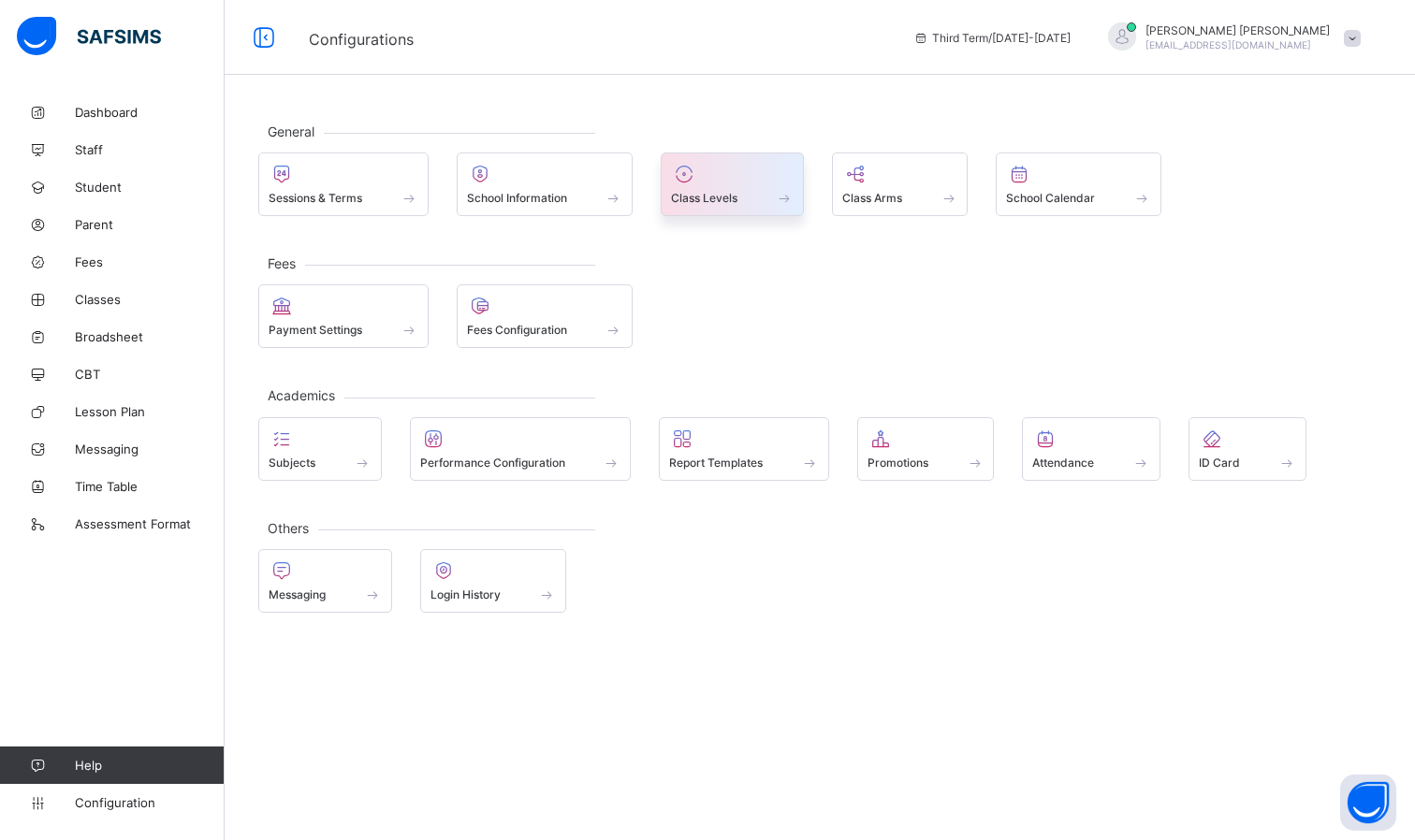
click at [716, 181] on div at bounding box center [732, 173] width 122 height 22
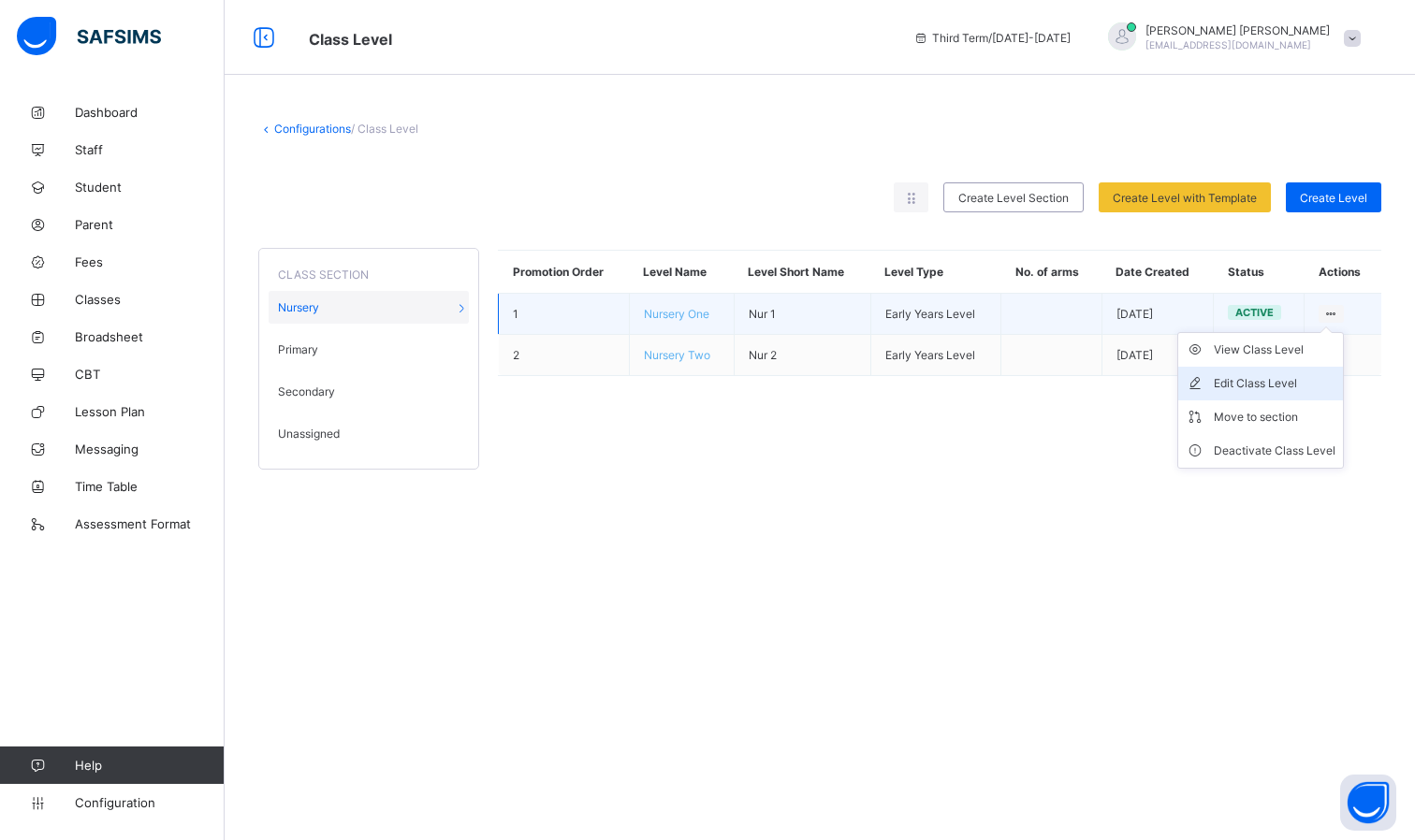
click at [1261, 375] on div "Edit Class Level" at bounding box center [1274, 383] width 121 height 18
type input "**********"
type input "*****"
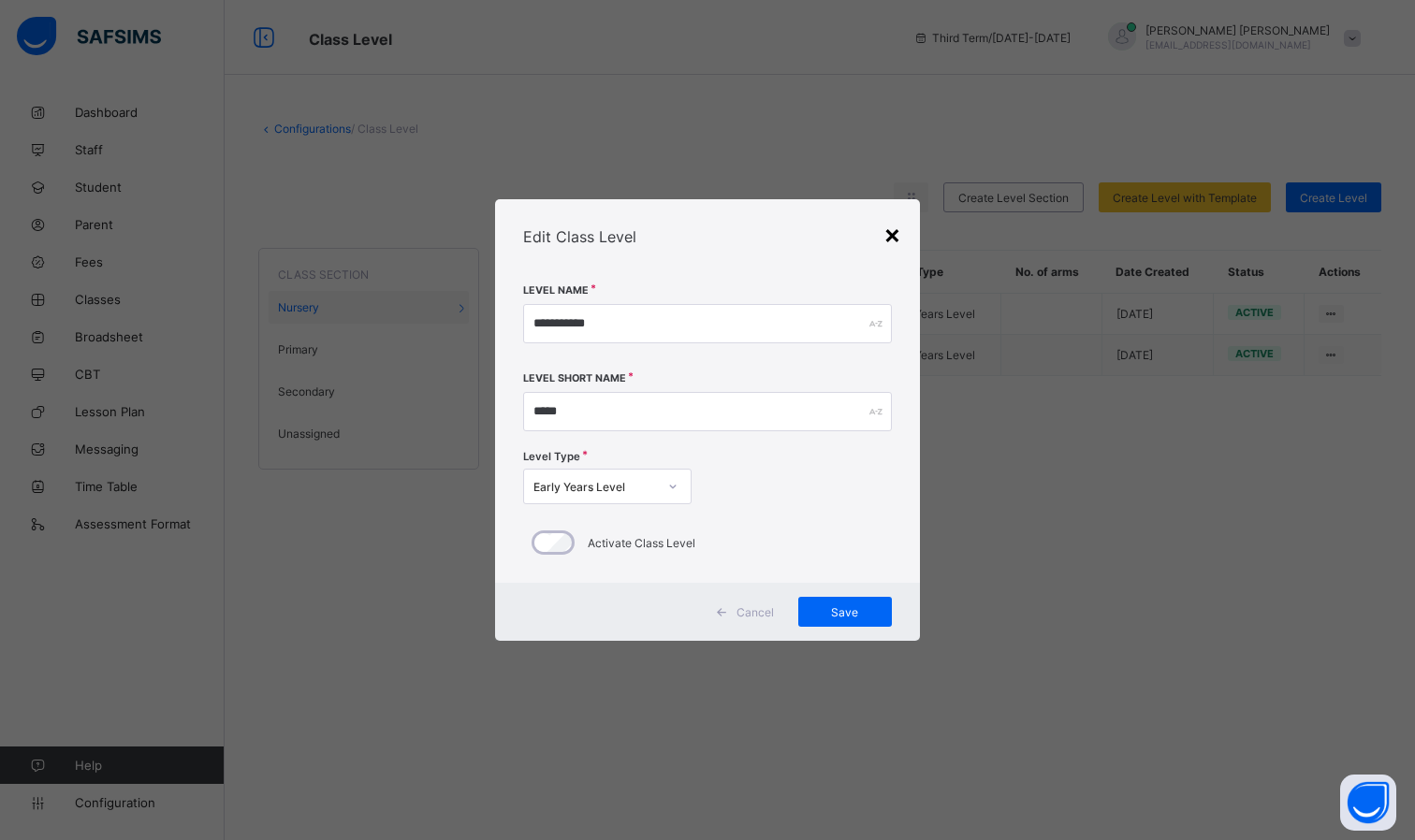
click at [896, 229] on div "×" at bounding box center [892, 234] width 17 height 32
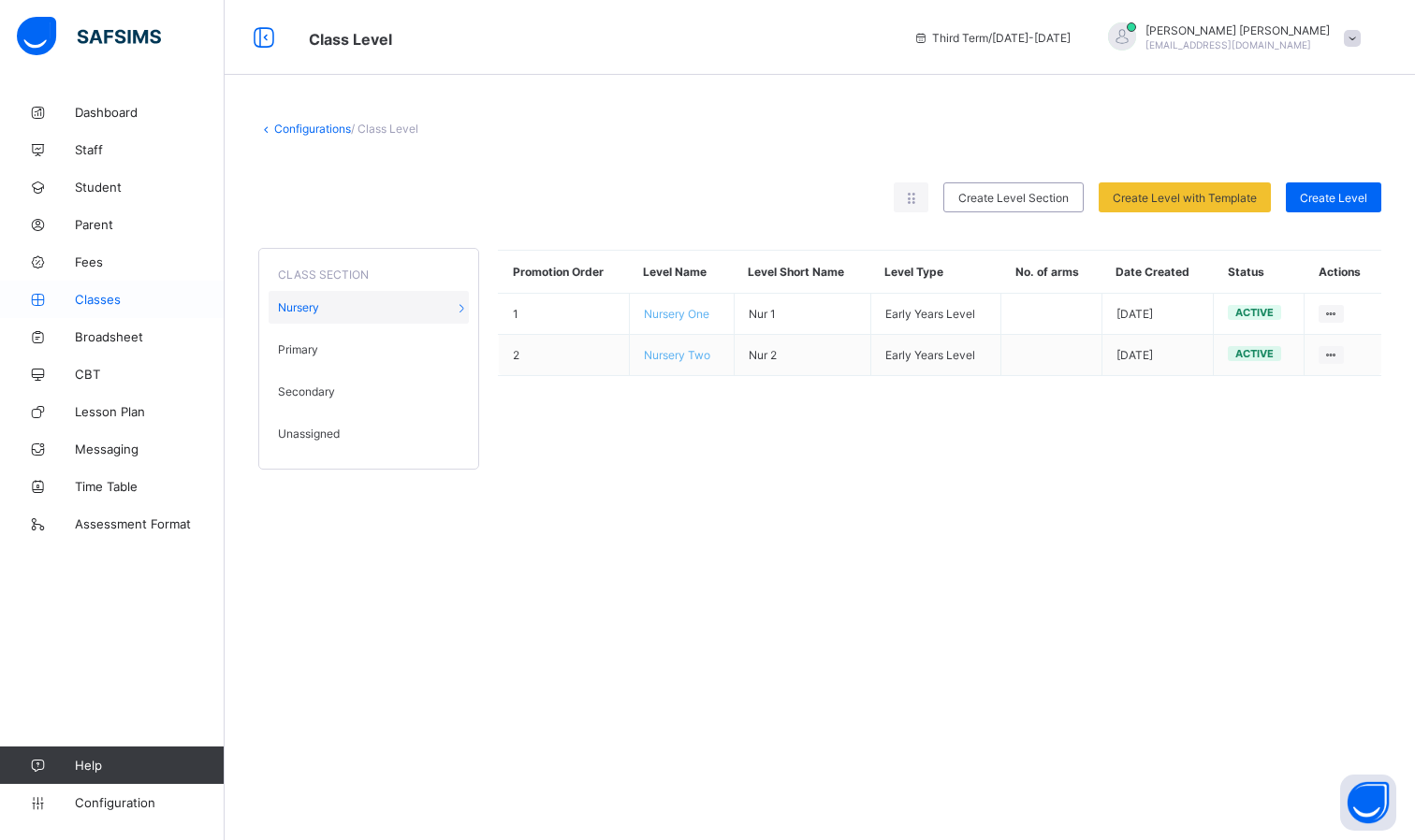
click at [73, 312] on link "Classes" at bounding box center [112, 299] width 224 height 38
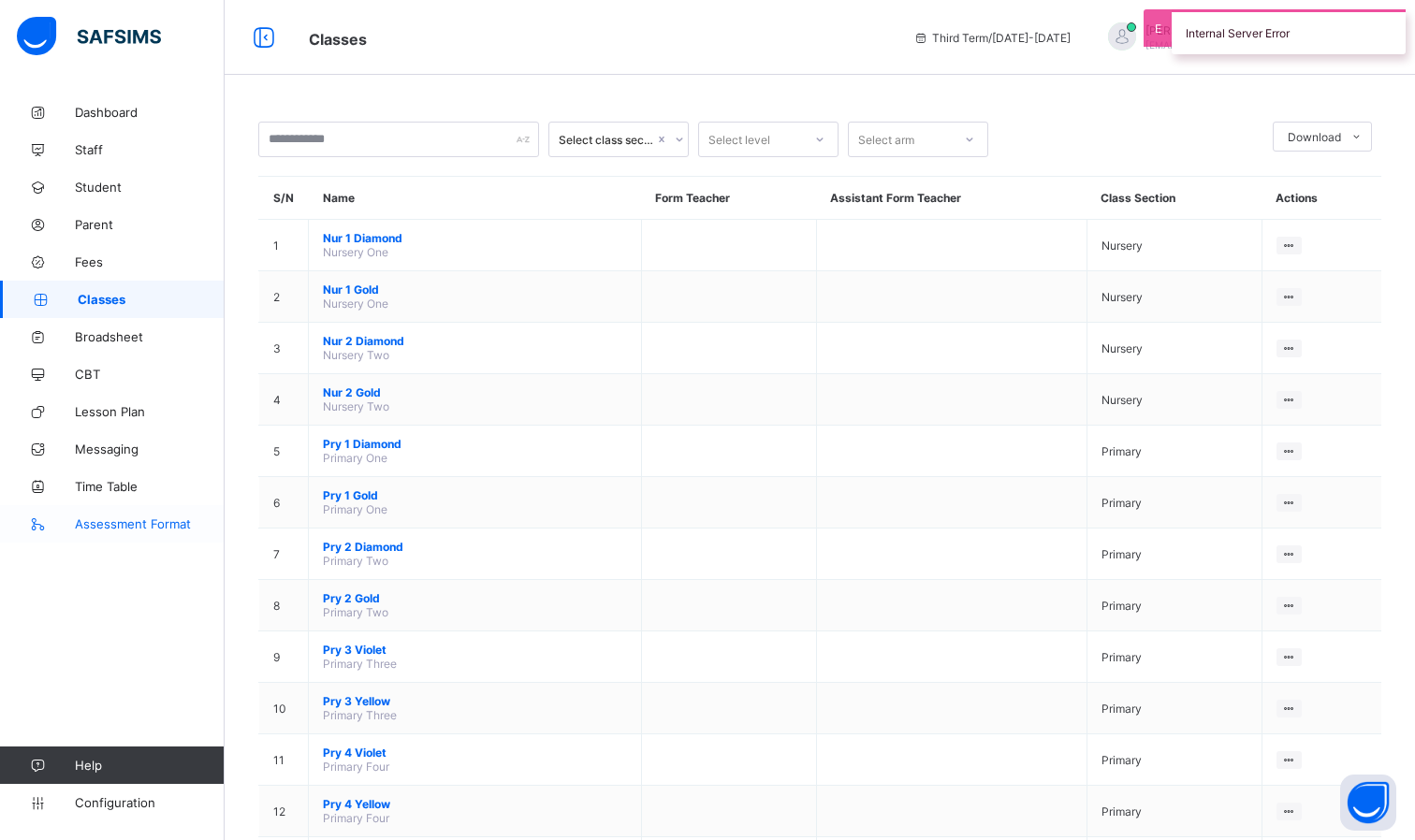
click at [121, 520] on span "Assessment Format" at bounding box center [150, 524] width 150 height 15
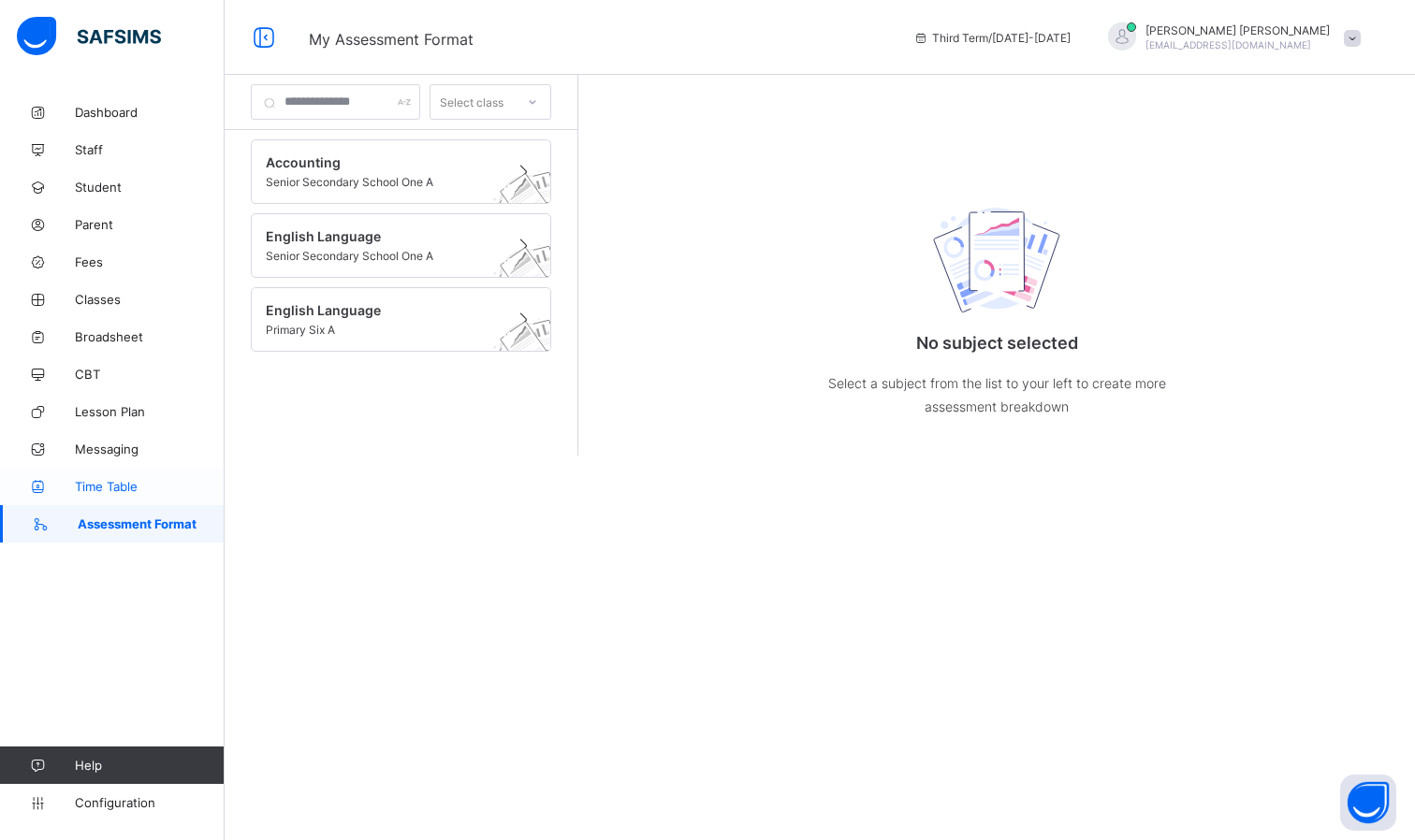
click at [118, 485] on span "Time Table" at bounding box center [150, 487] width 150 height 15
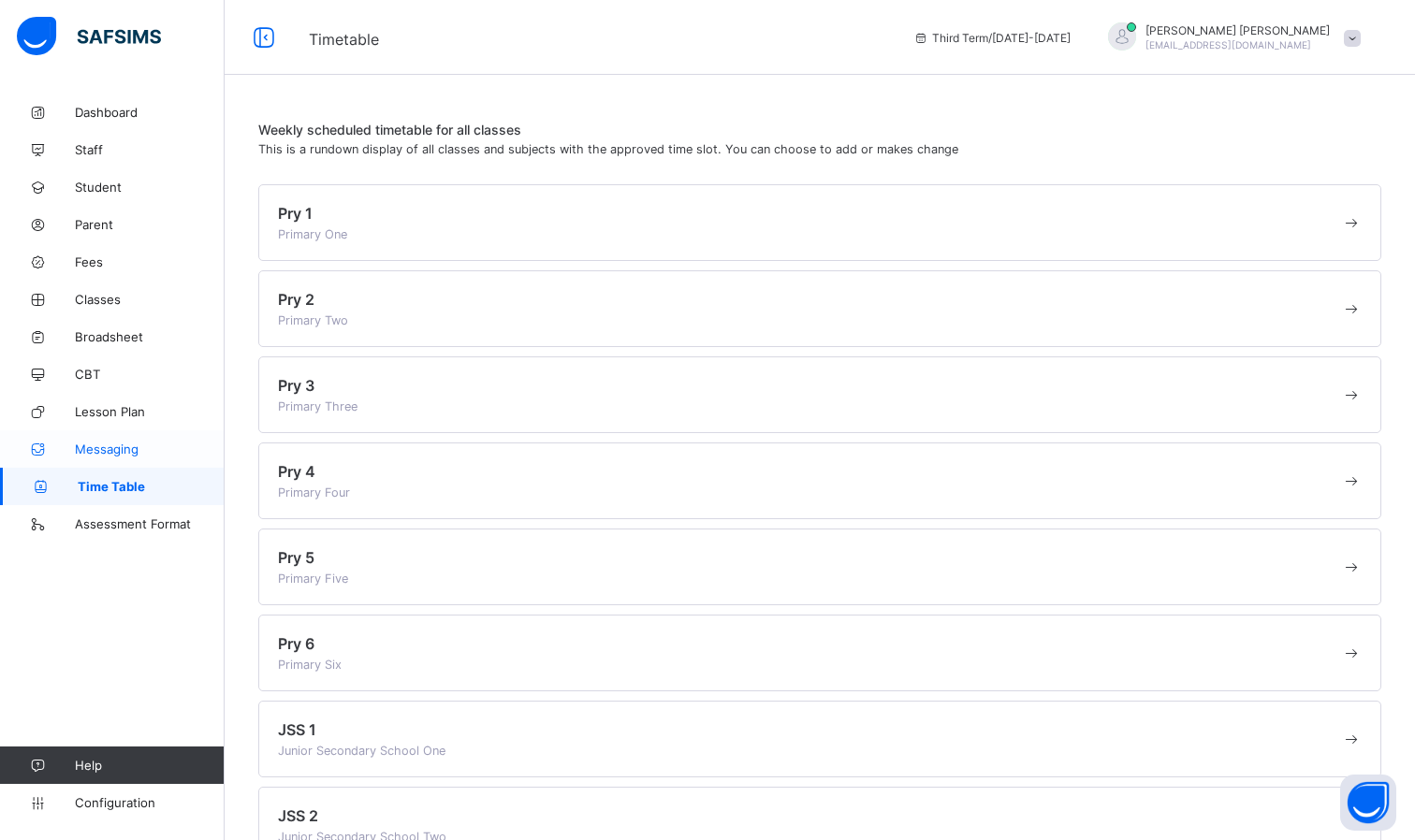
click at [117, 451] on span "Messaging" at bounding box center [150, 449] width 150 height 15
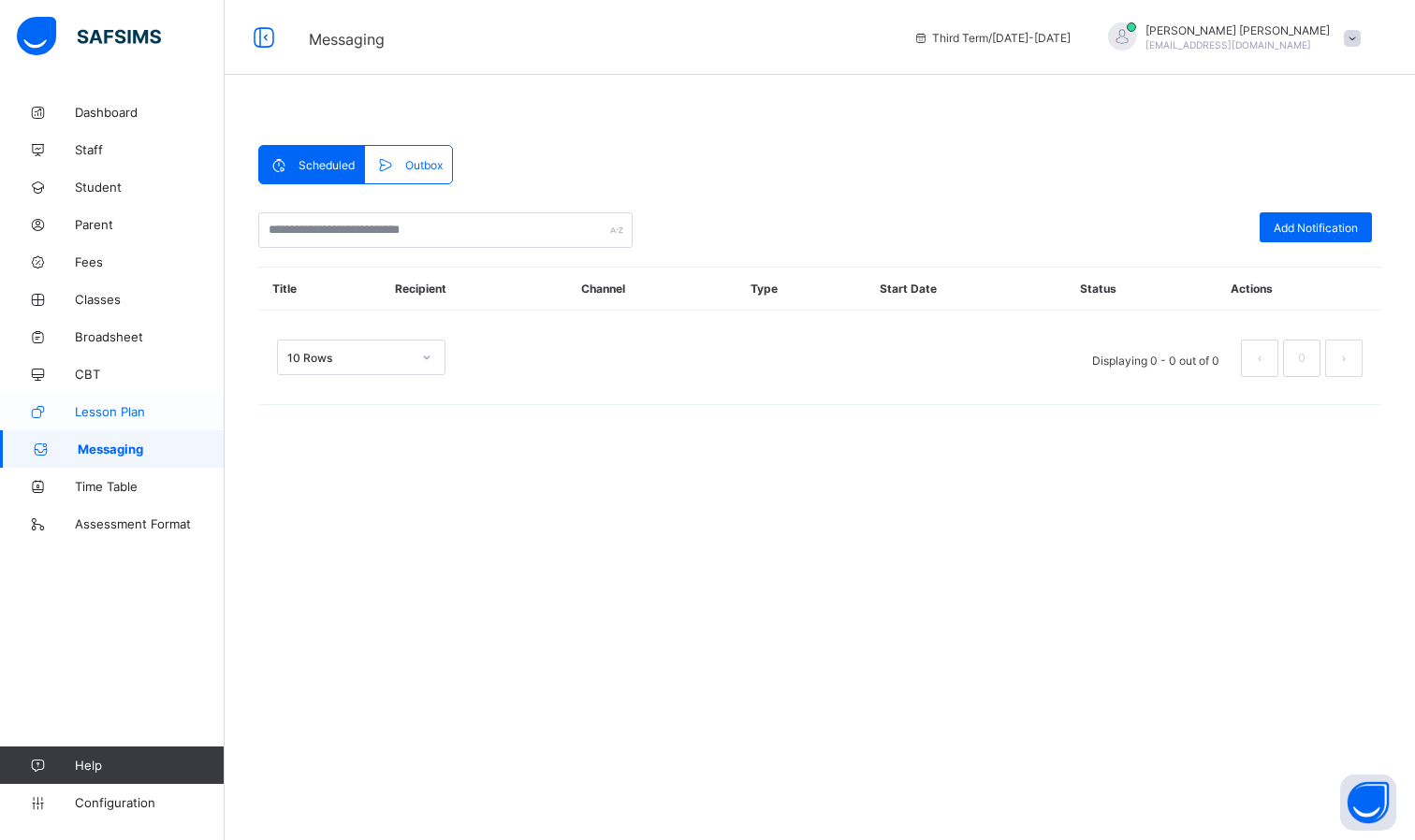
click at [116, 419] on span "Lesson Plan" at bounding box center [150, 412] width 150 height 15
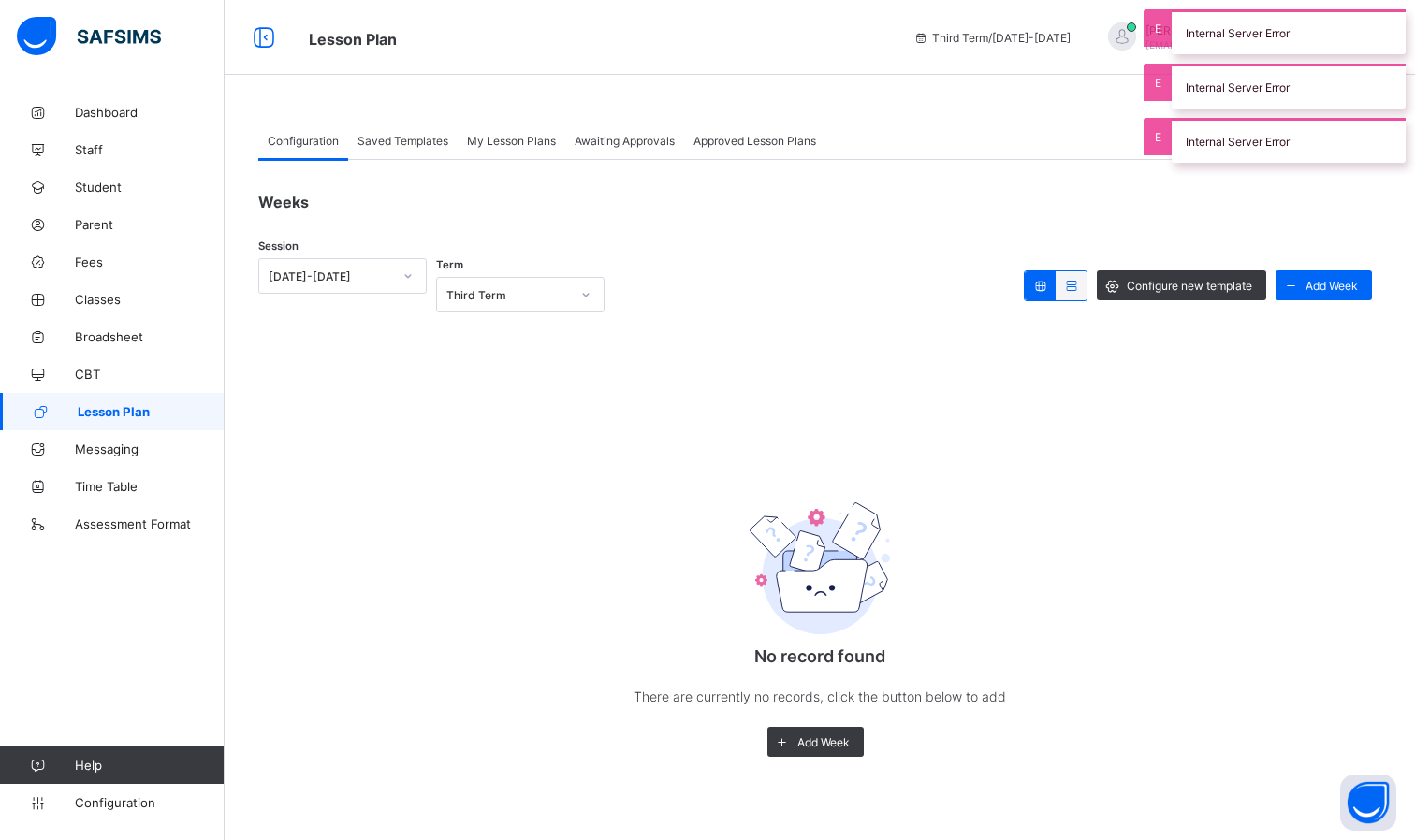
click at [1170, 268] on div "Configure new template Add Week" at bounding box center [1202, 285] width 357 height 54
click at [1169, 284] on span "Configure new template" at bounding box center [1190, 286] width 125 height 14
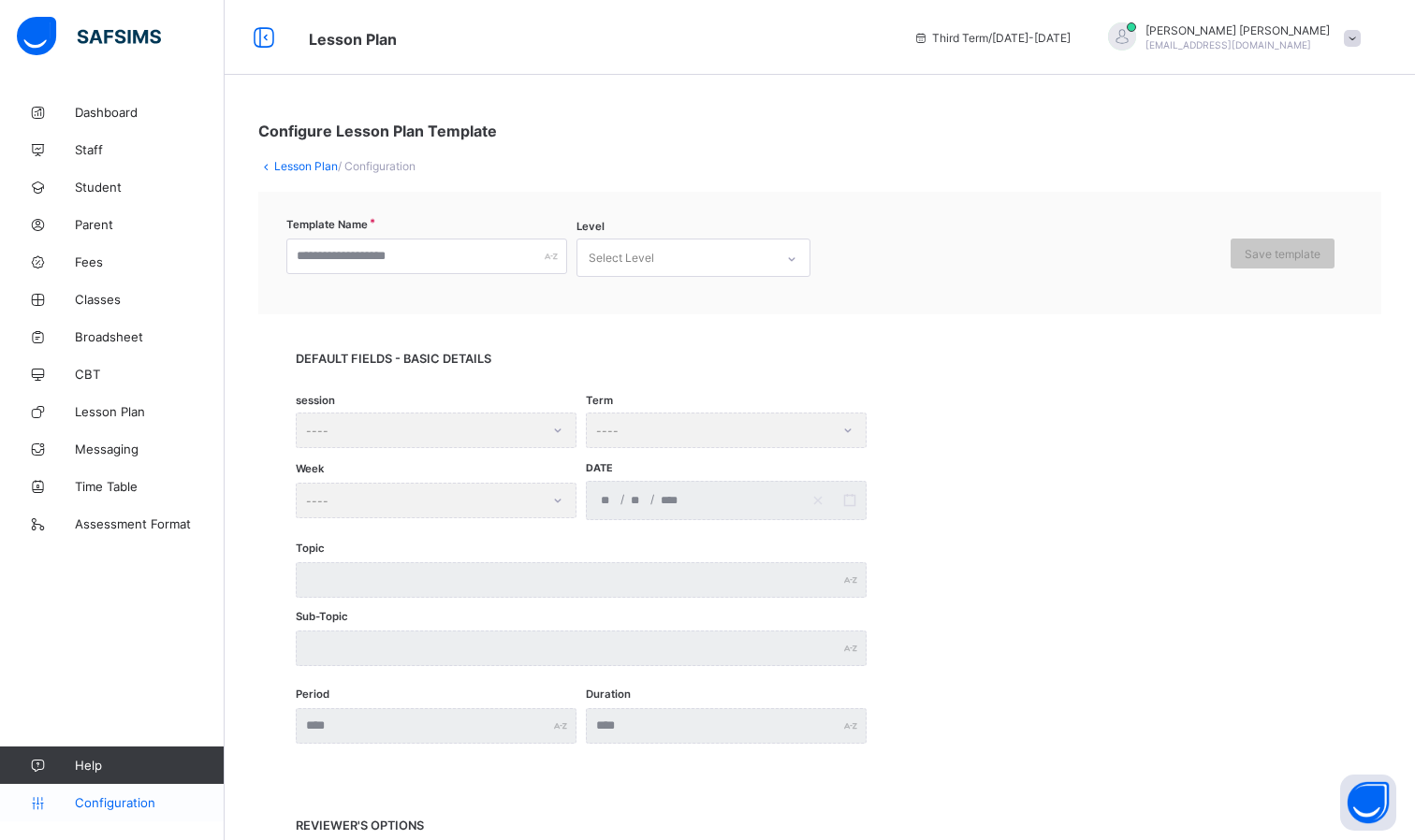
click at [109, 798] on span "Configuration" at bounding box center [149, 803] width 149 height 15
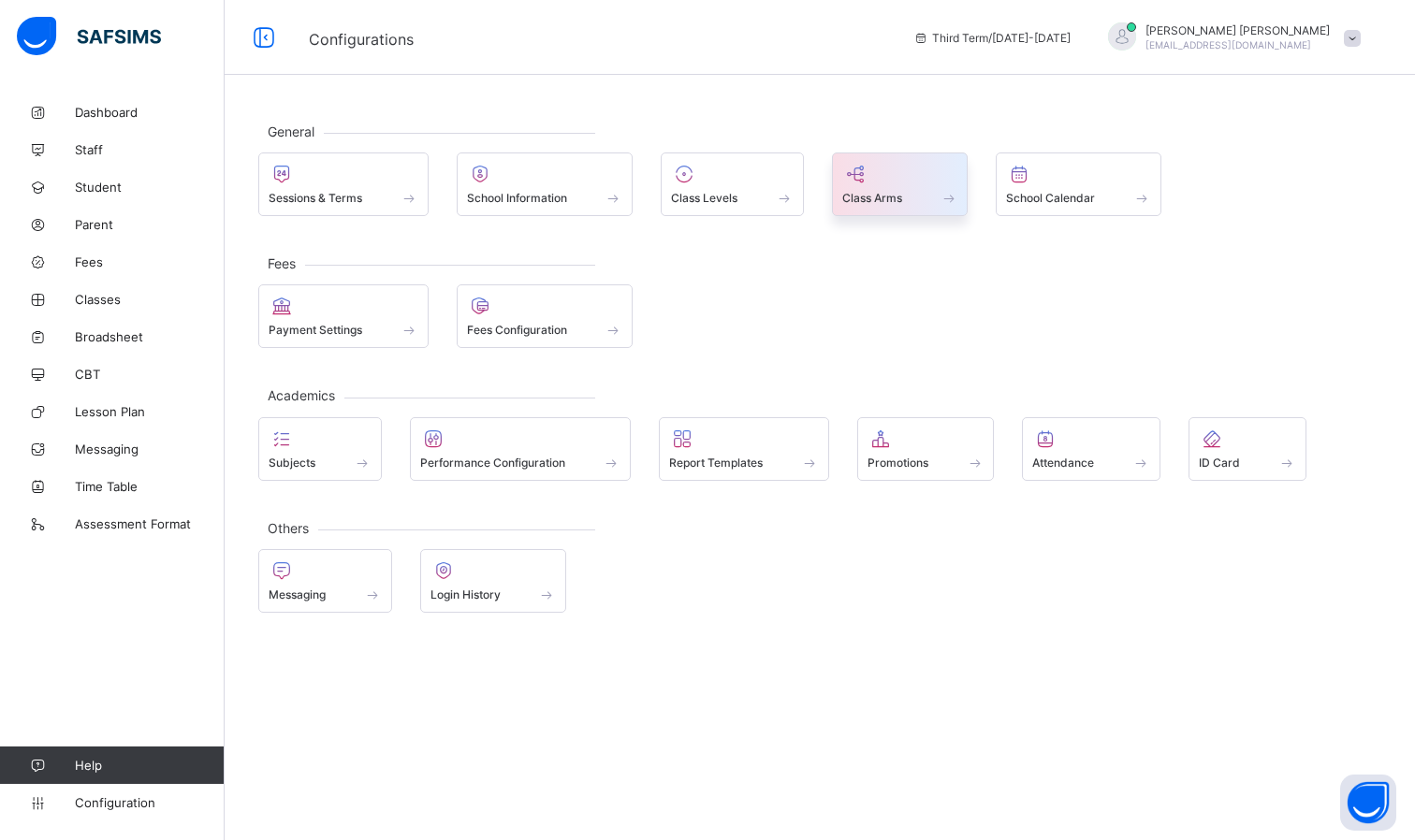
click at [836, 208] on div "Class Arms" at bounding box center [900, 185] width 137 height 64
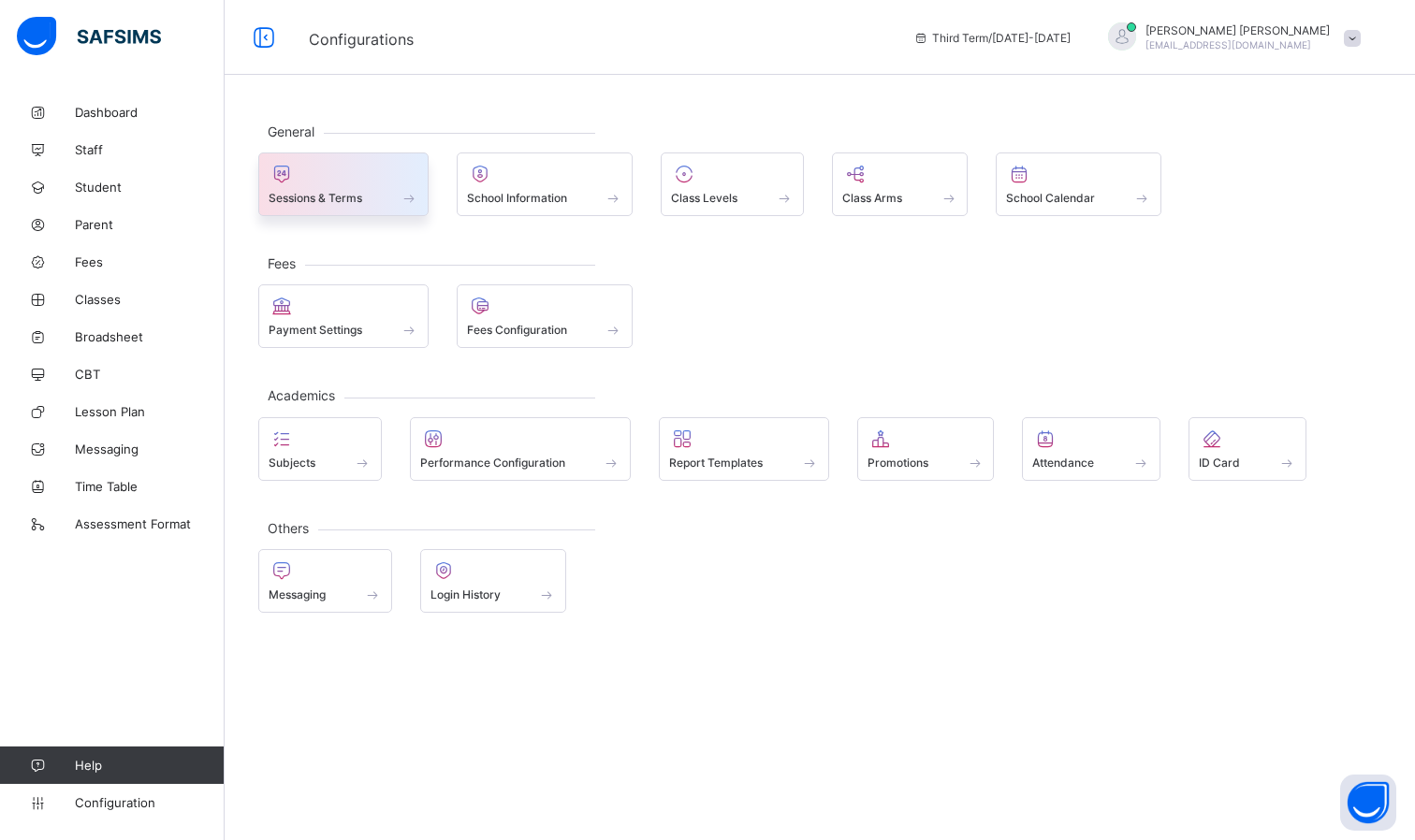
click at [326, 166] on div at bounding box center [344, 173] width 150 height 22
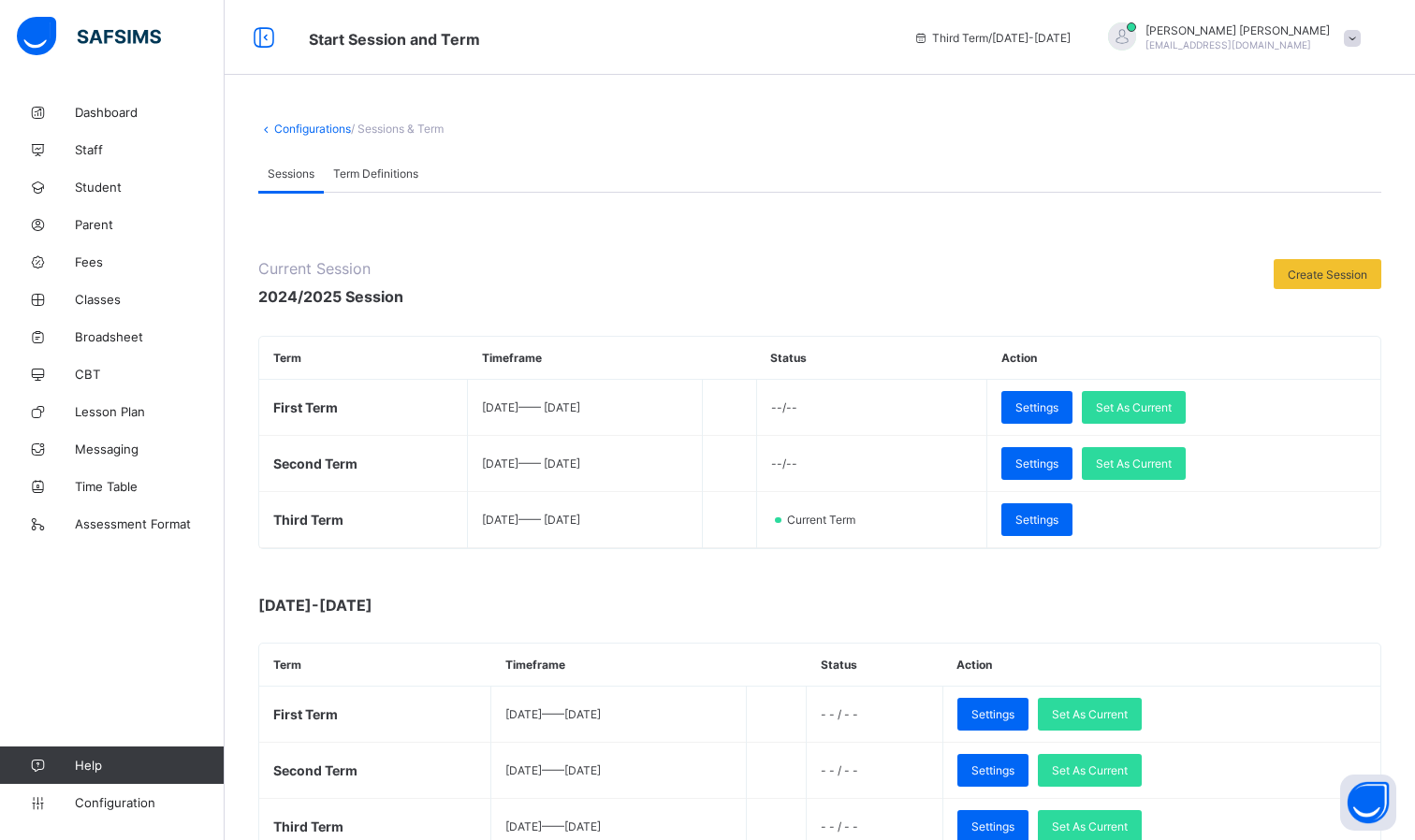
click at [378, 181] on div "Term Definitions" at bounding box center [375, 172] width 104 height 38
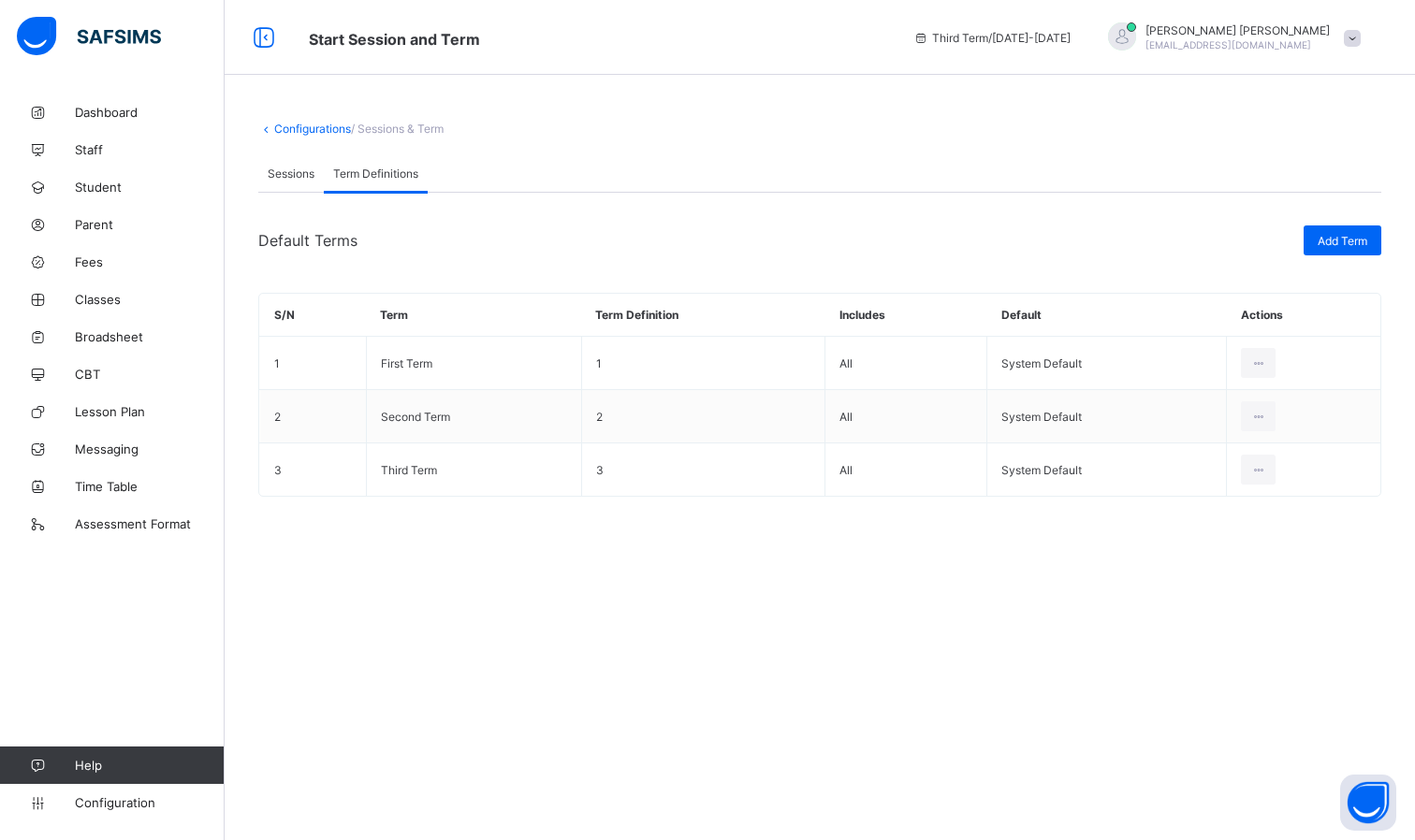
click at [295, 172] on span "Sessions" at bounding box center [291, 173] width 47 height 14
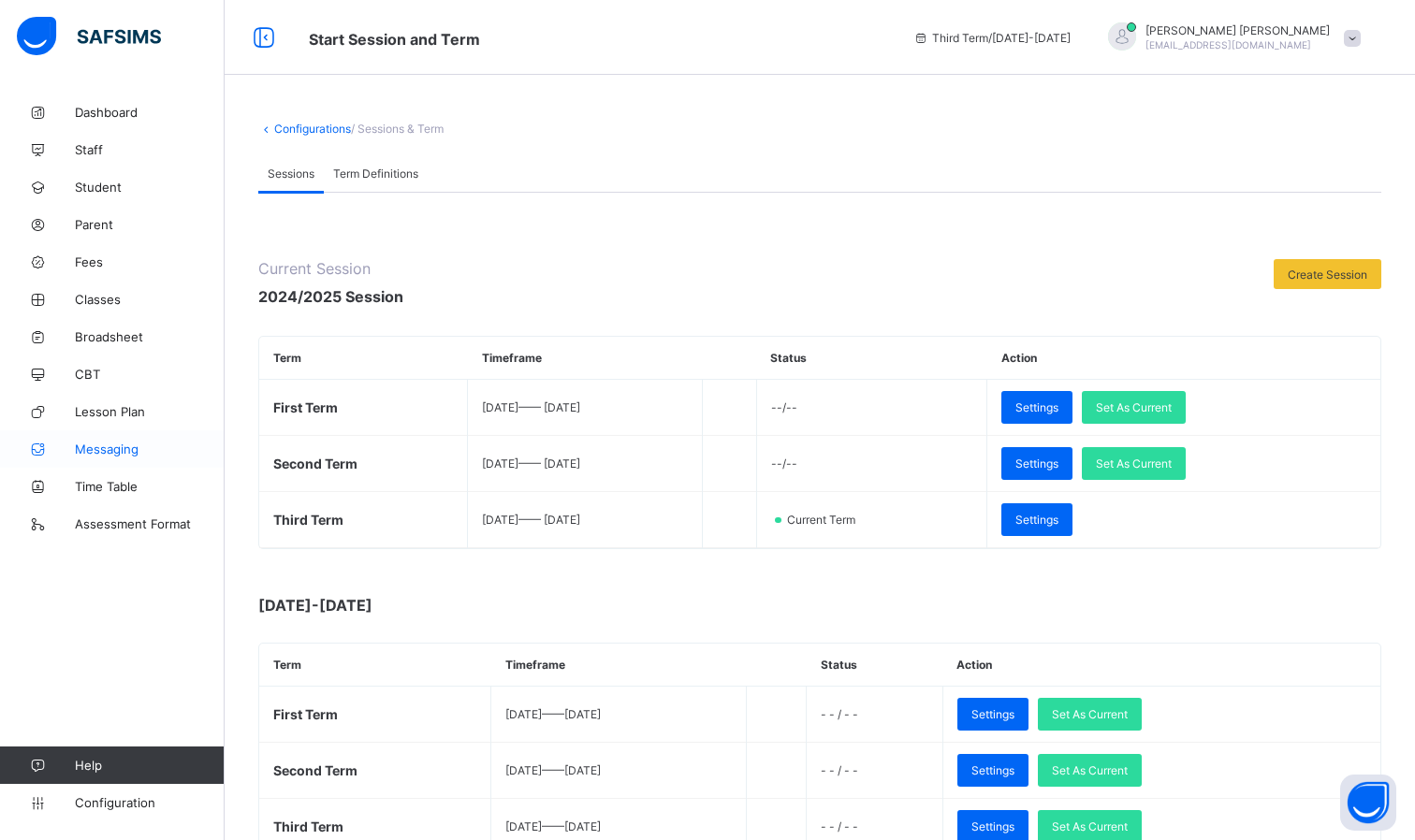
click at [103, 464] on link "Messaging" at bounding box center [112, 448] width 224 height 38
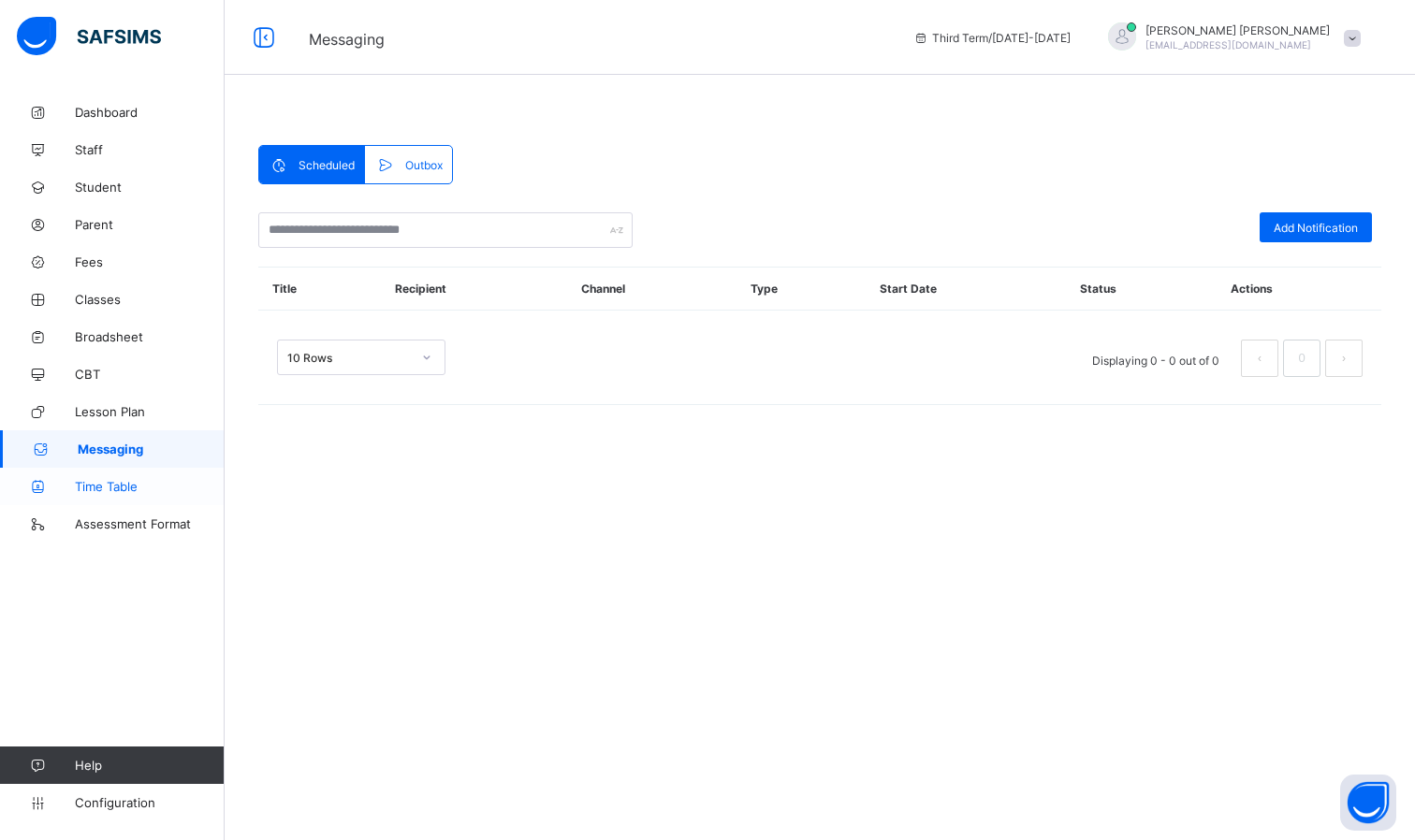
click at [100, 488] on span "Time Table" at bounding box center [150, 487] width 150 height 15
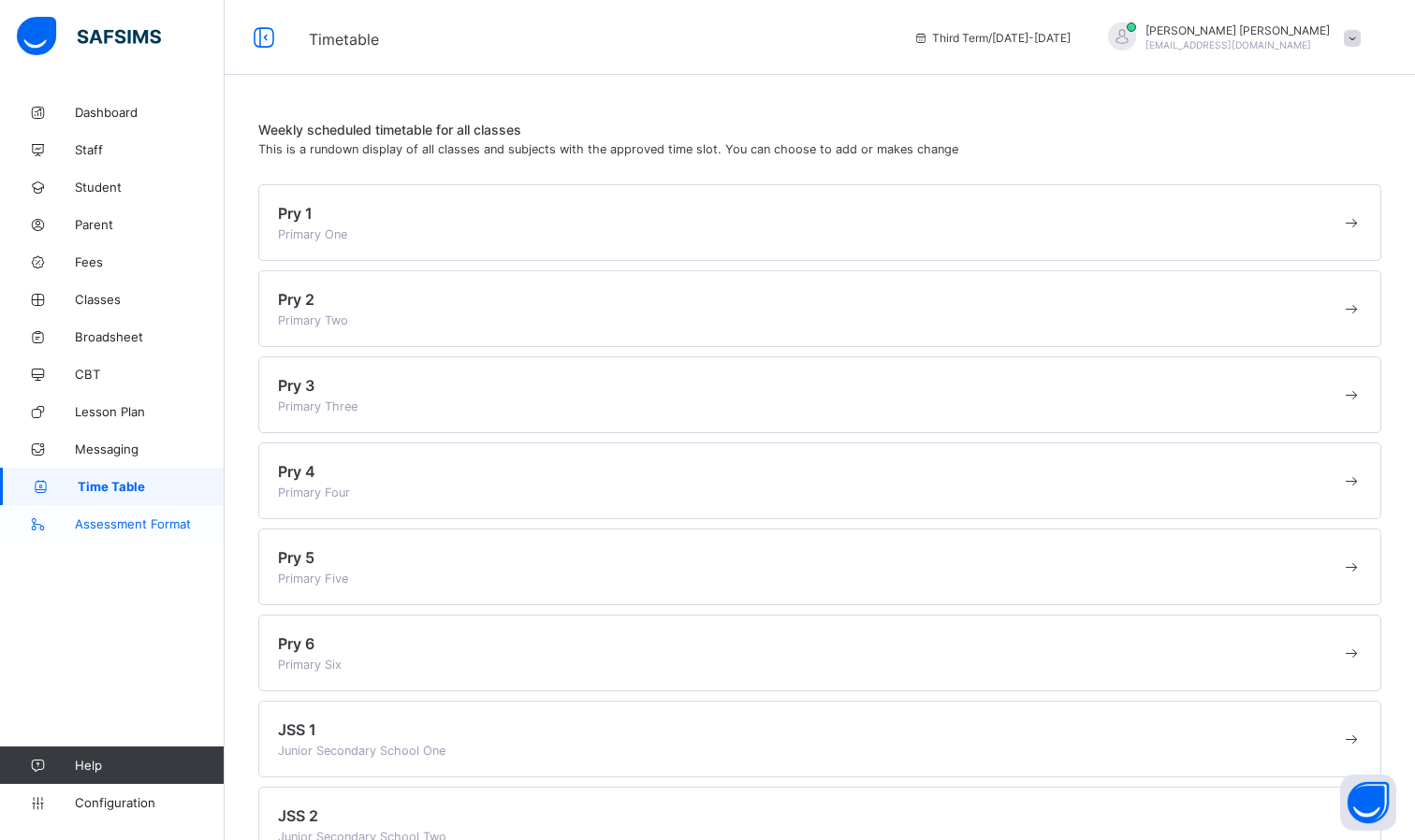
click at [120, 534] on link "Assessment Format" at bounding box center [112, 523] width 224 height 38
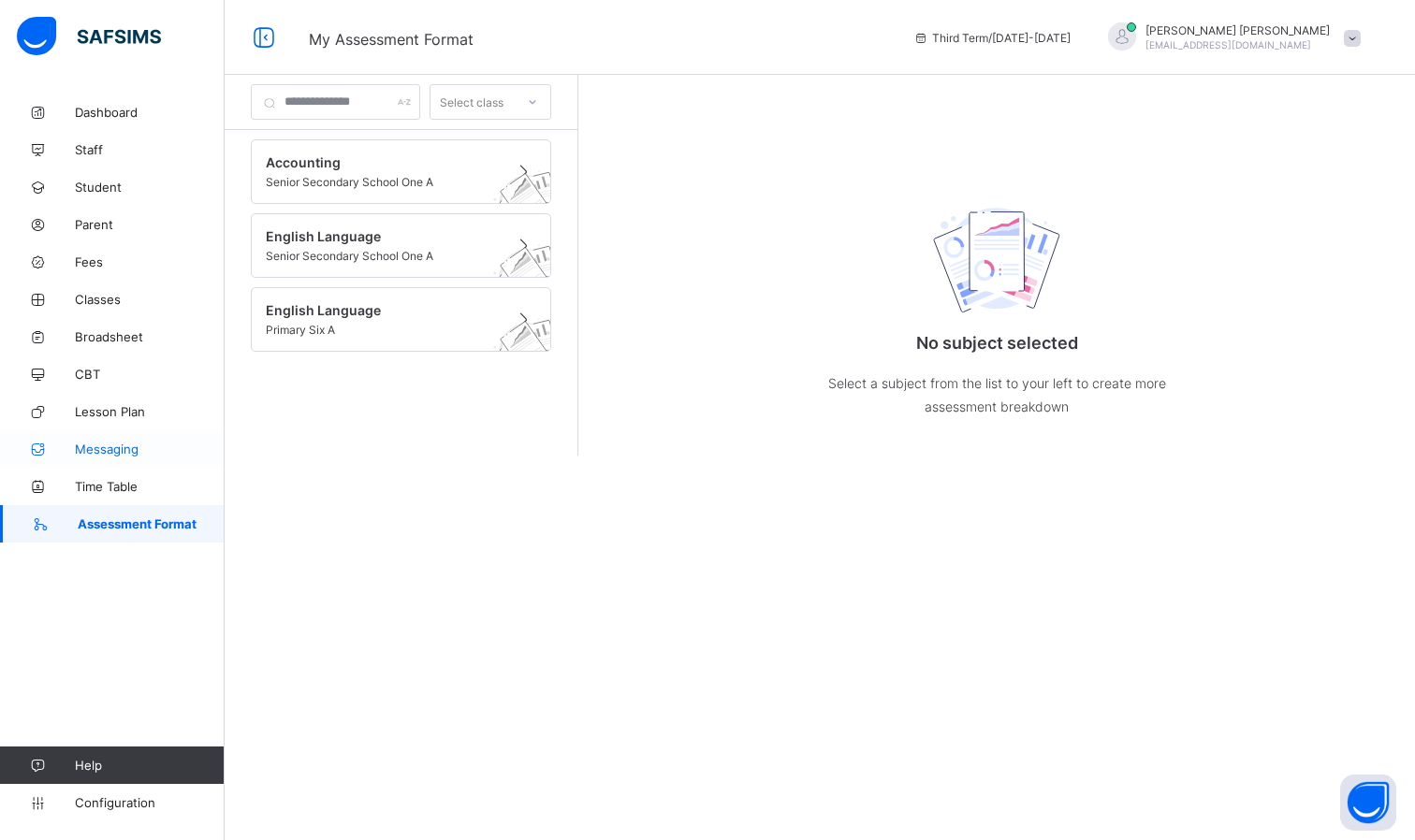
click at [125, 447] on span "Messaging" at bounding box center [150, 449] width 150 height 15
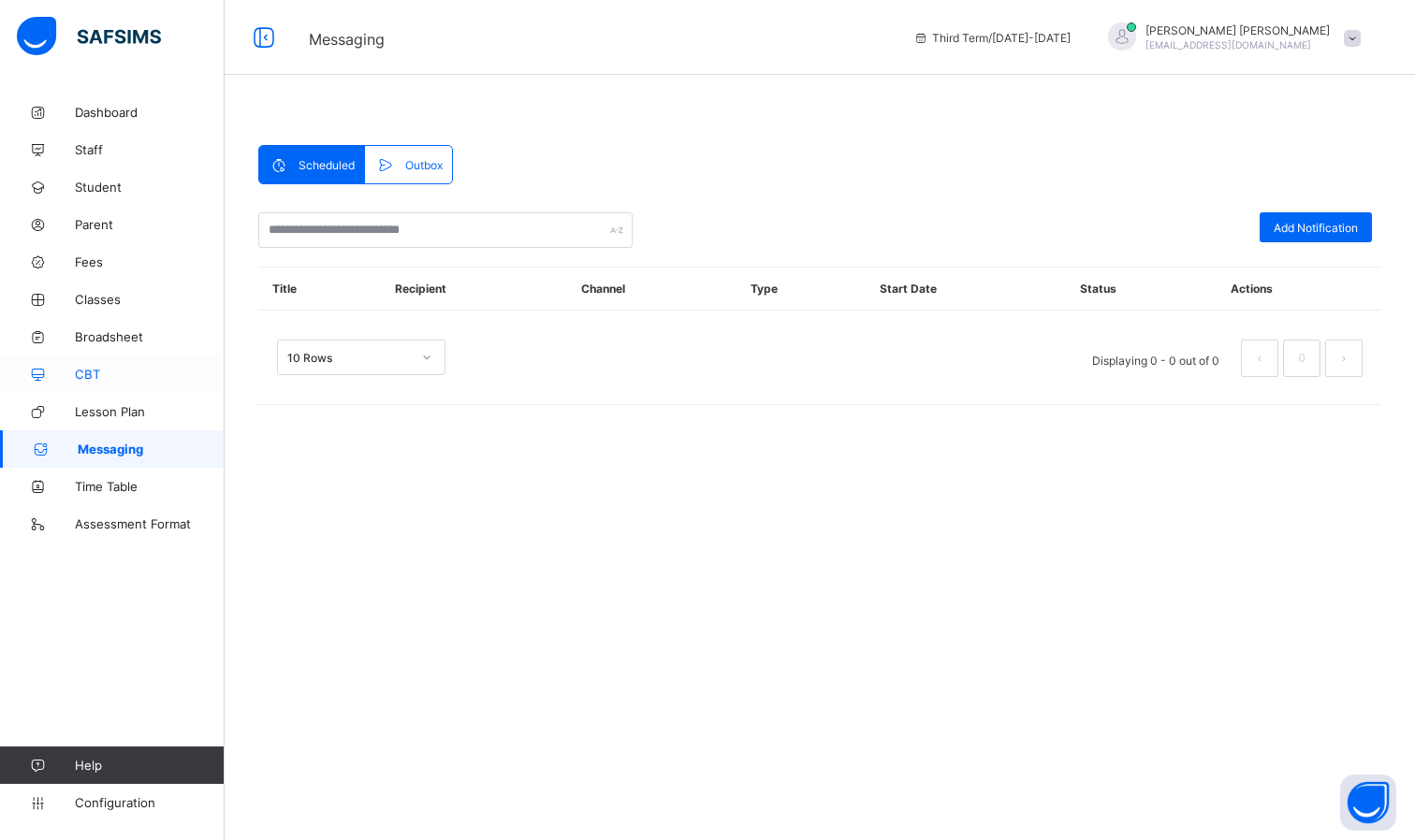
click at [139, 387] on link "CBT" at bounding box center [112, 374] width 224 height 38
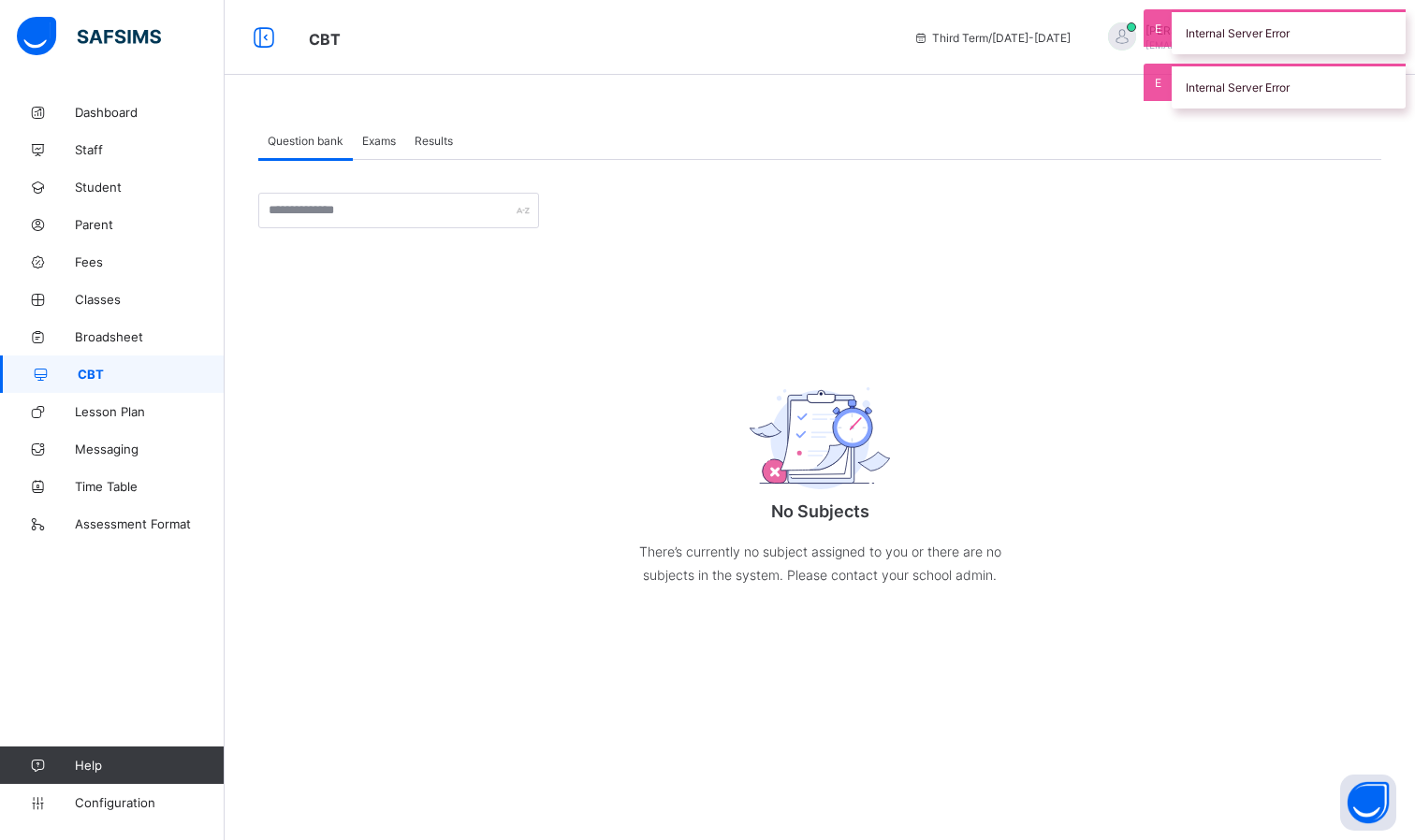
click at [382, 140] on span "Exams" at bounding box center [378, 140] width 34 height 14
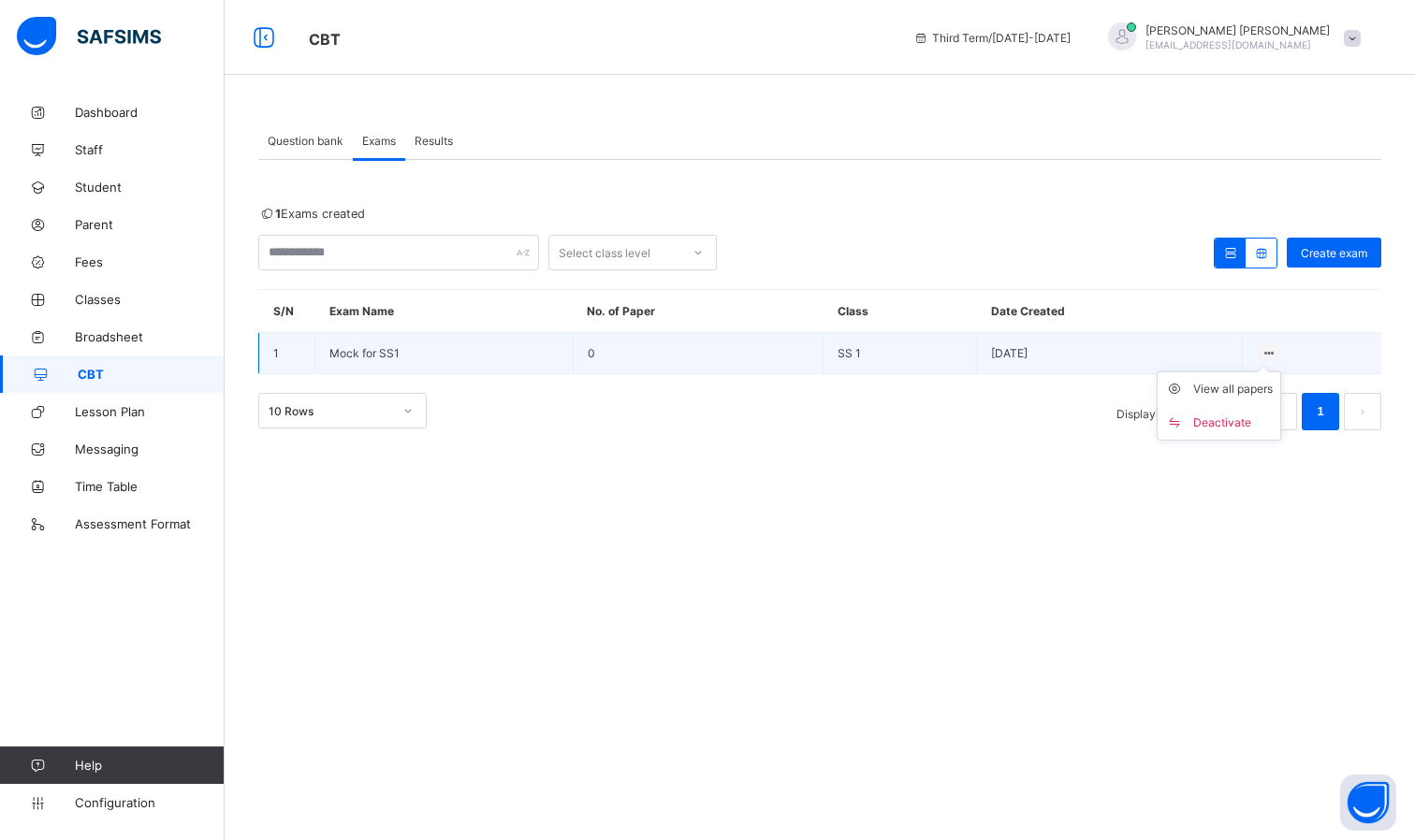
click at [1273, 348] on icon at bounding box center [1270, 353] width 16 height 14
click at [1234, 390] on div "View all papers" at bounding box center [1233, 389] width 80 height 18
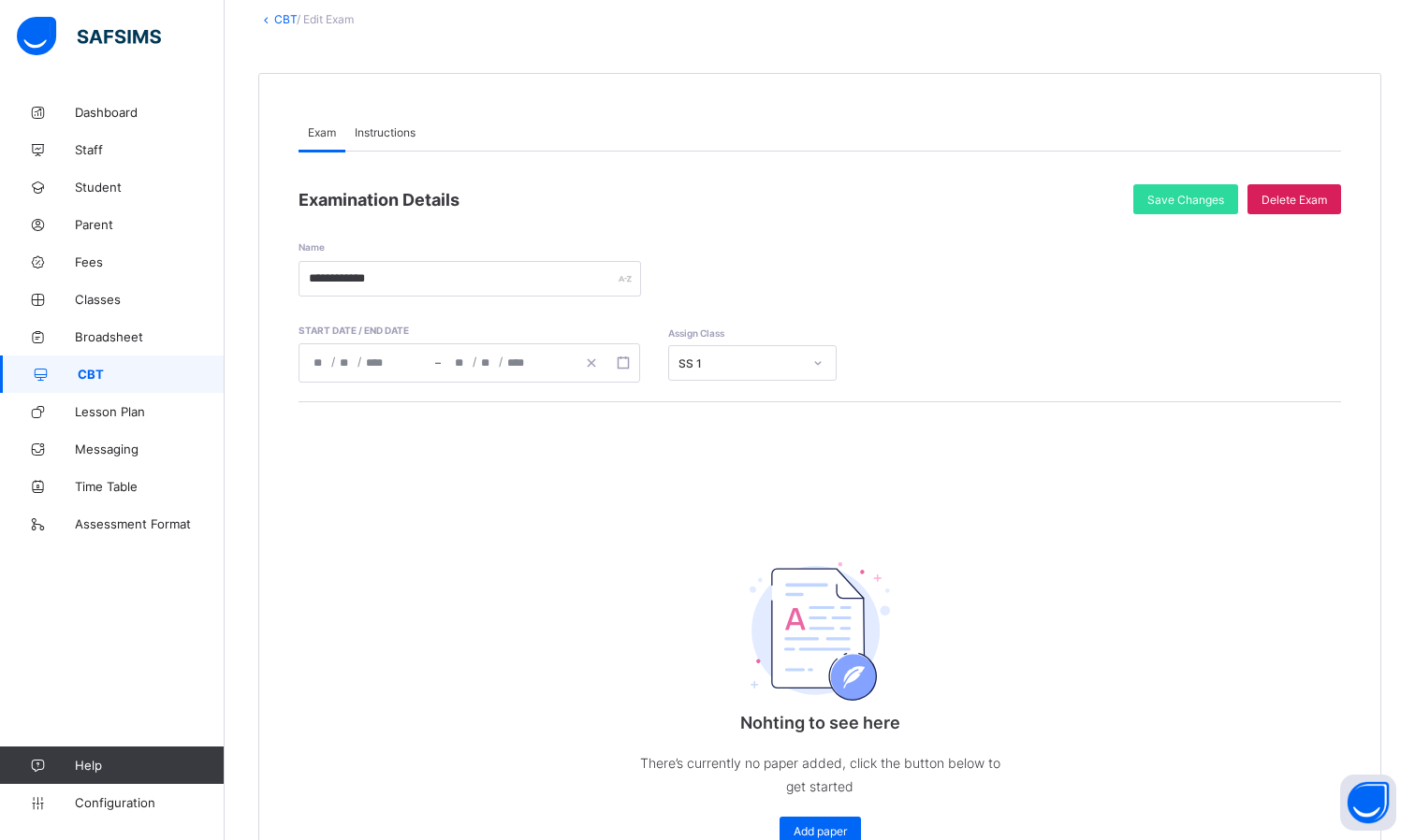
scroll to position [232, 0]
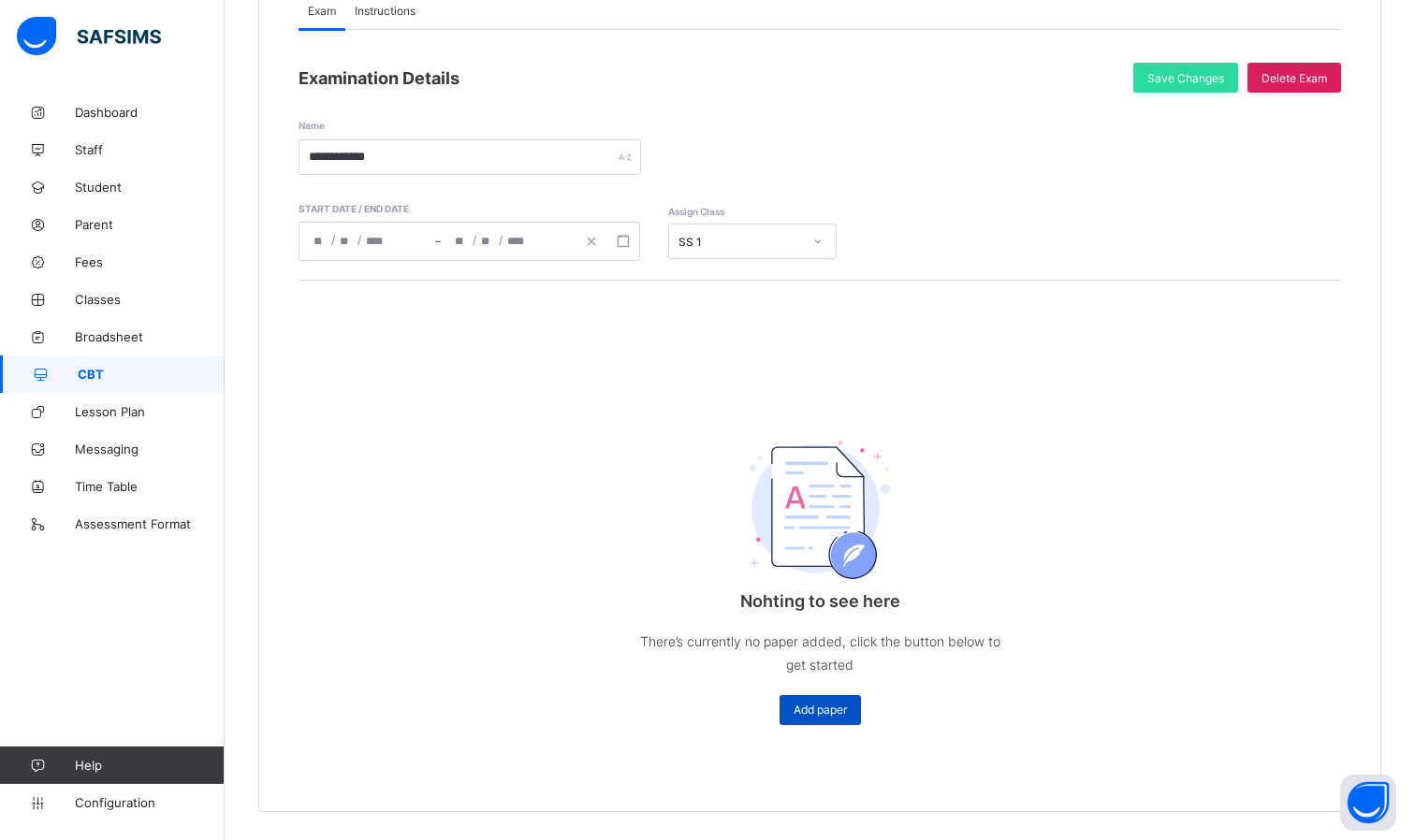
click at [822, 705] on span "Add paper" at bounding box center [820, 709] width 53 height 14
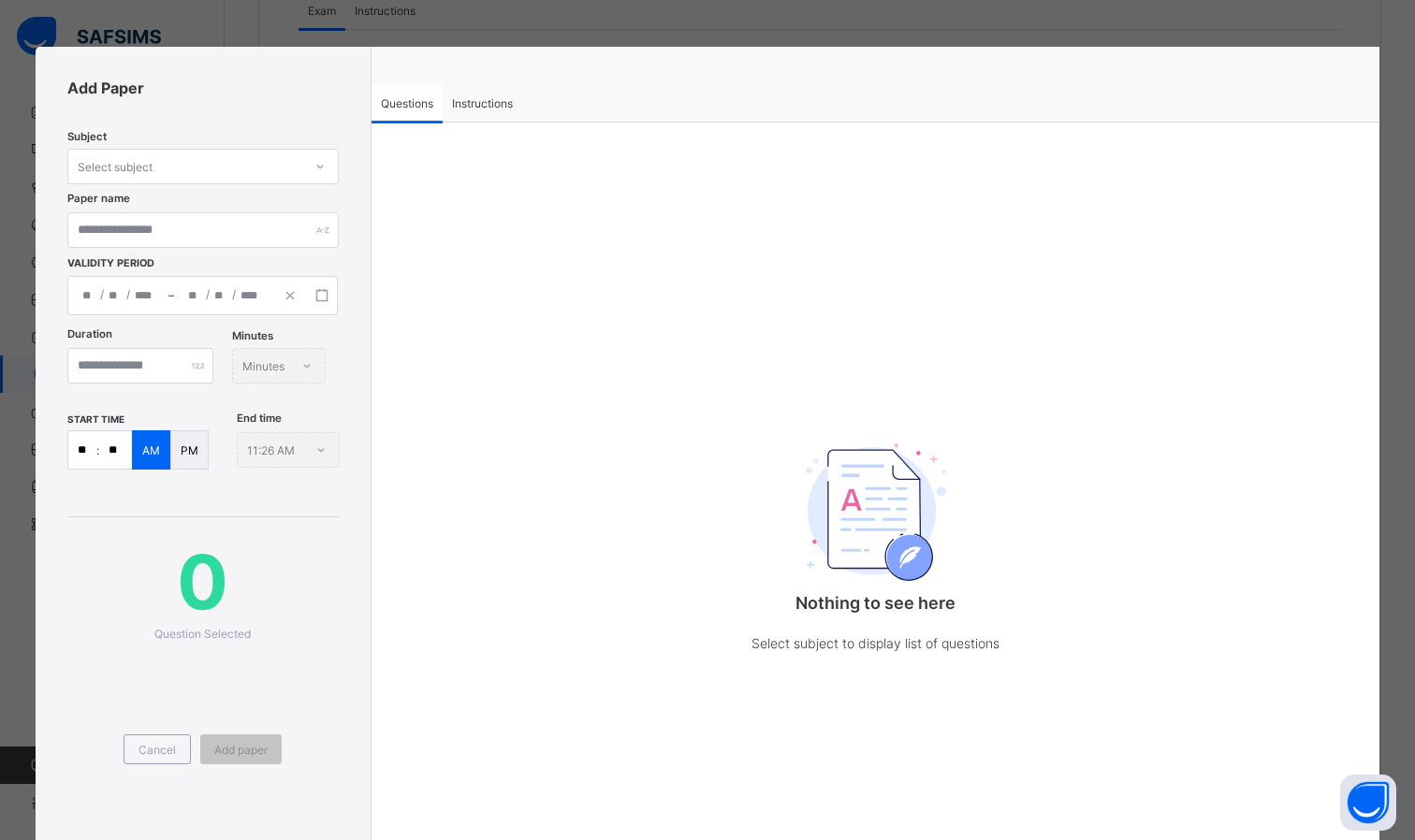
click at [481, 114] on div "Instructions" at bounding box center [482, 103] width 80 height 38
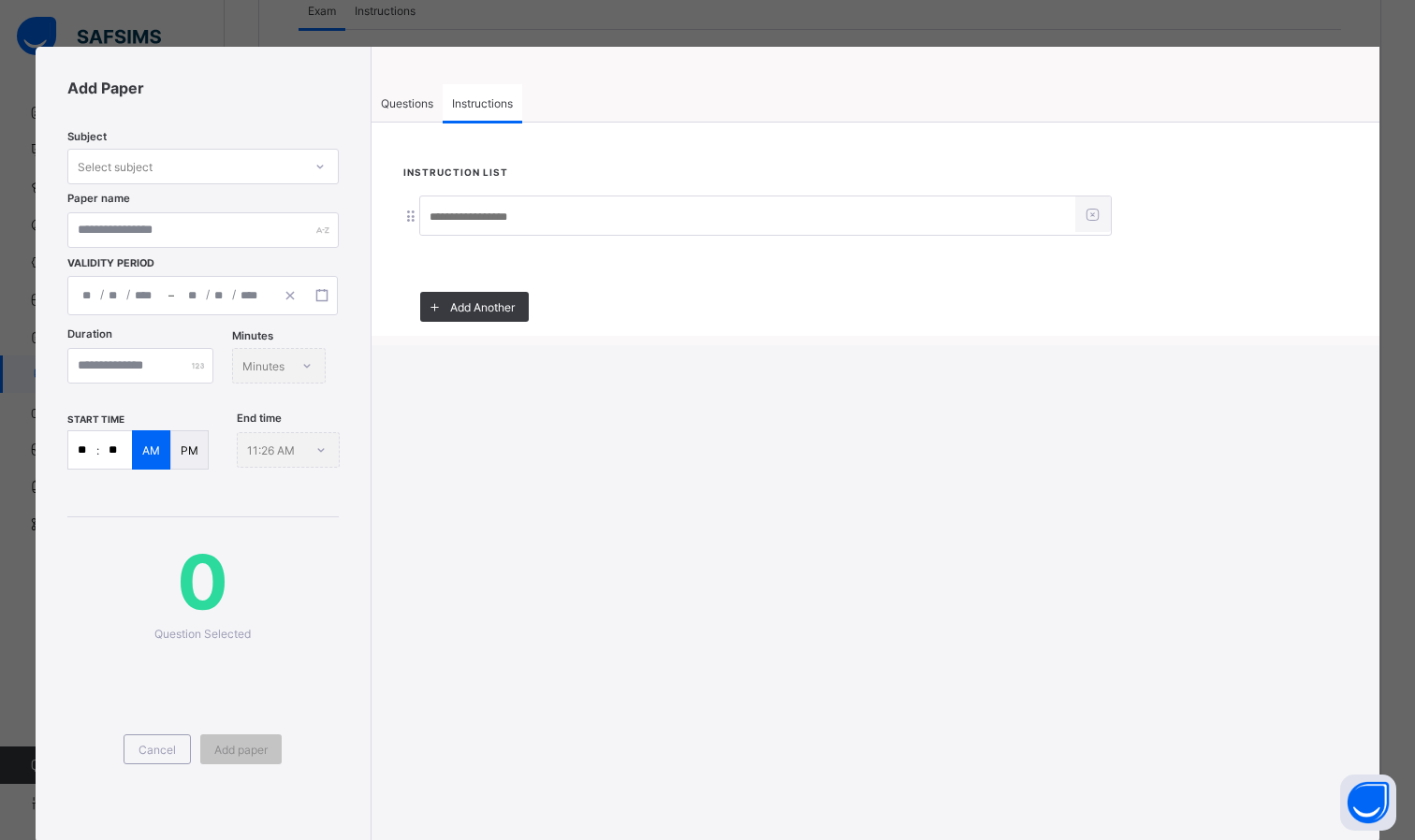
click at [411, 103] on span "Questions" at bounding box center [407, 103] width 52 height 14
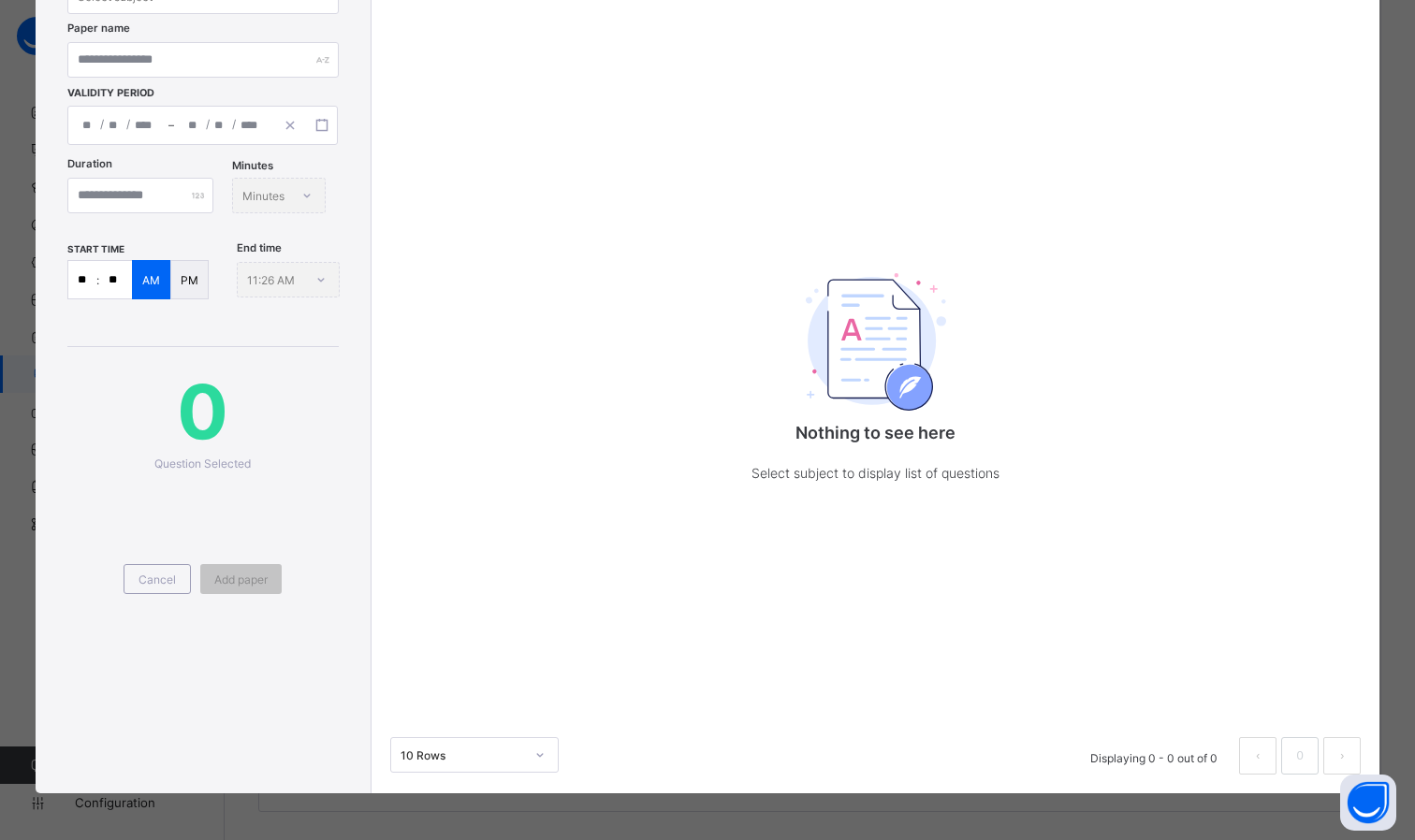
scroll to position [0, 0]
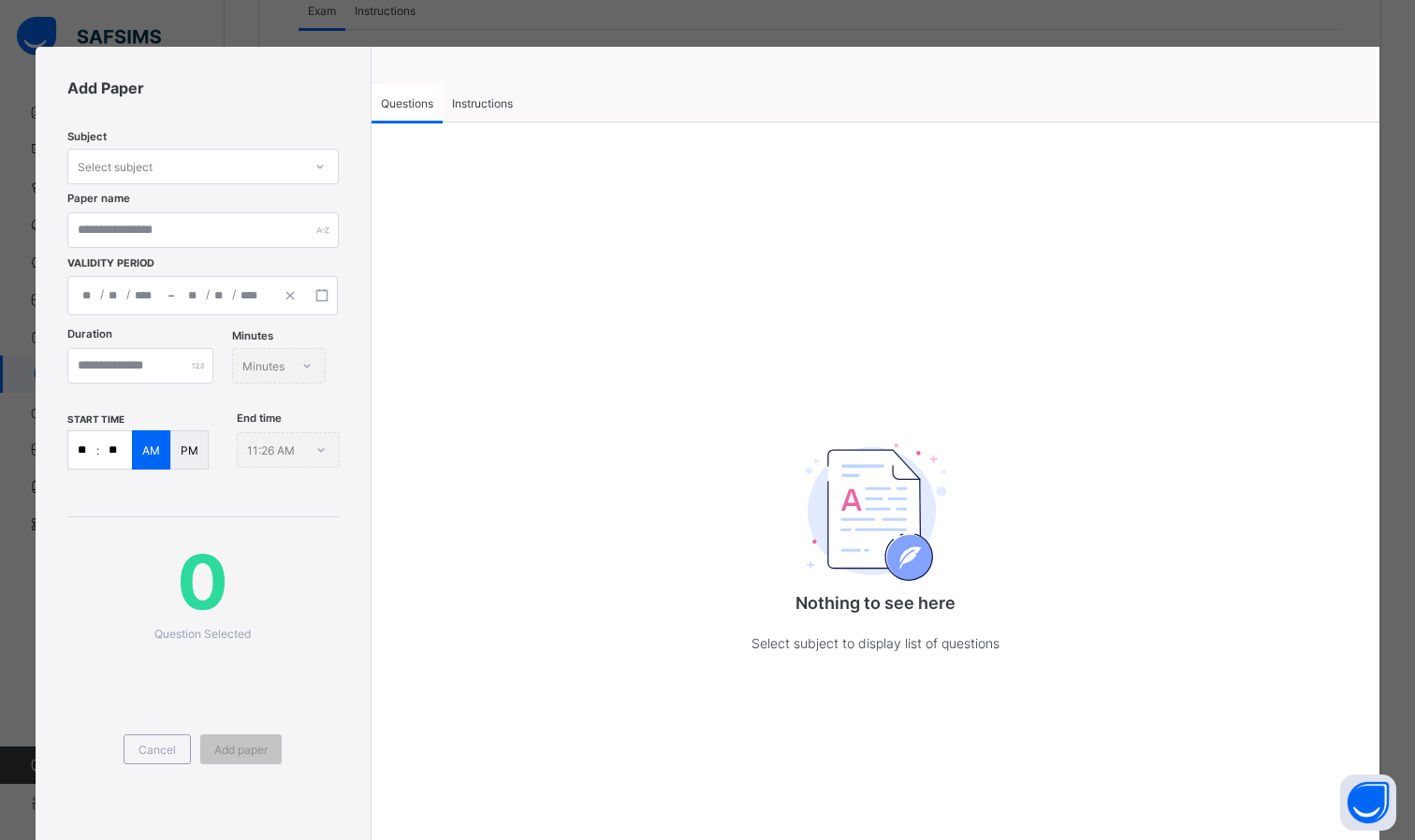
click at [195, 166] on div "Select subject" at bounding box center [185, 165] width 234 height 26
click at [180, 217] on div "Accounting" at bounding box center [203, 207] width 270 height 29
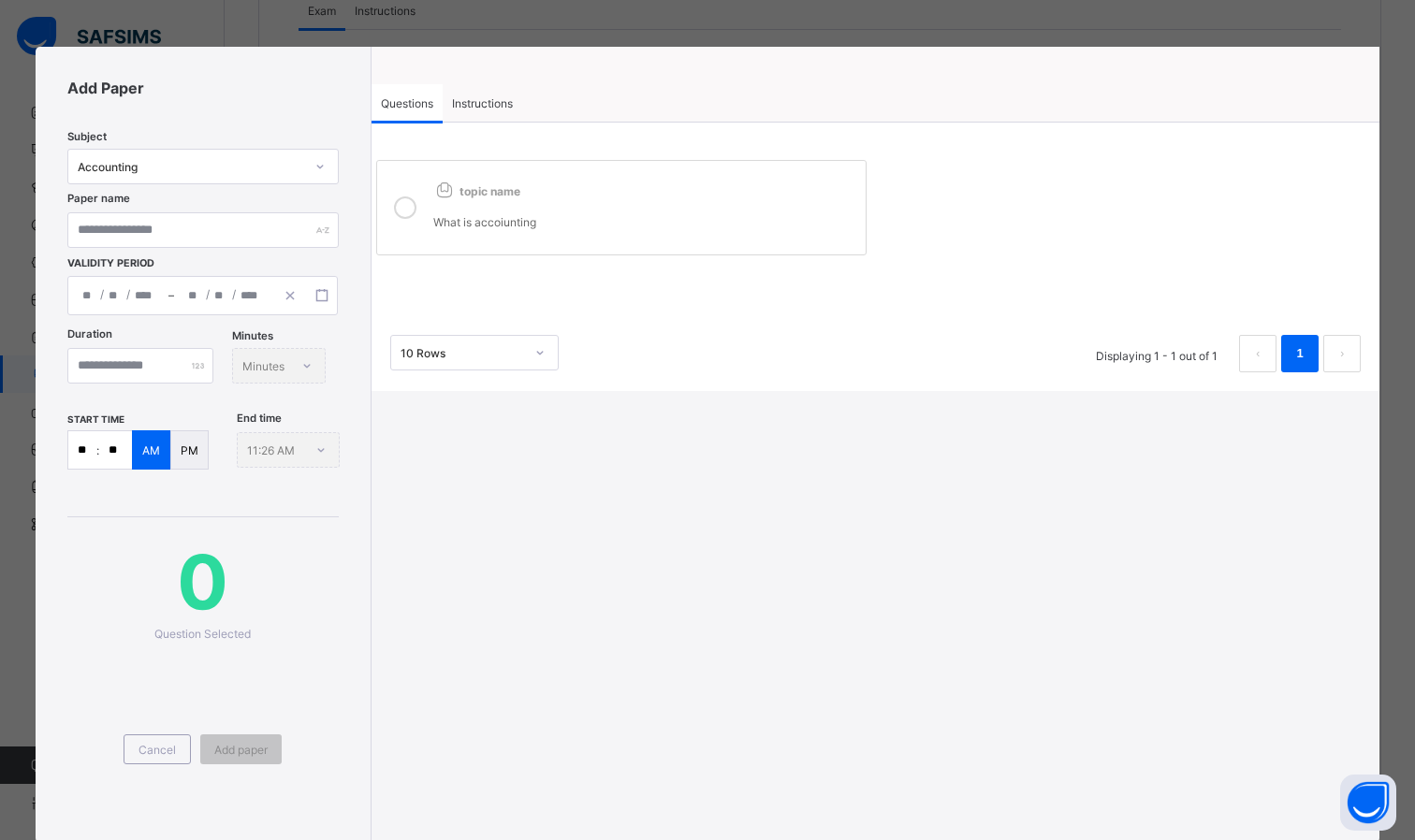
click at [526, 216] on div "What is accoiunting" at bounding box center [645, 214] width 424 height 30
click at [205, 38] on div "Add Paper Subject Accounting Paper name Validity Period / / – / / Duration Minu…" at bounding box center [708, 420] width 1415 height 840
click at [1253, 42] on div "Add Paper Subject Accounting Paper name Validity Period / / – / / Duration Minu…" at bounding box center [708, 420] width 1415 height 840
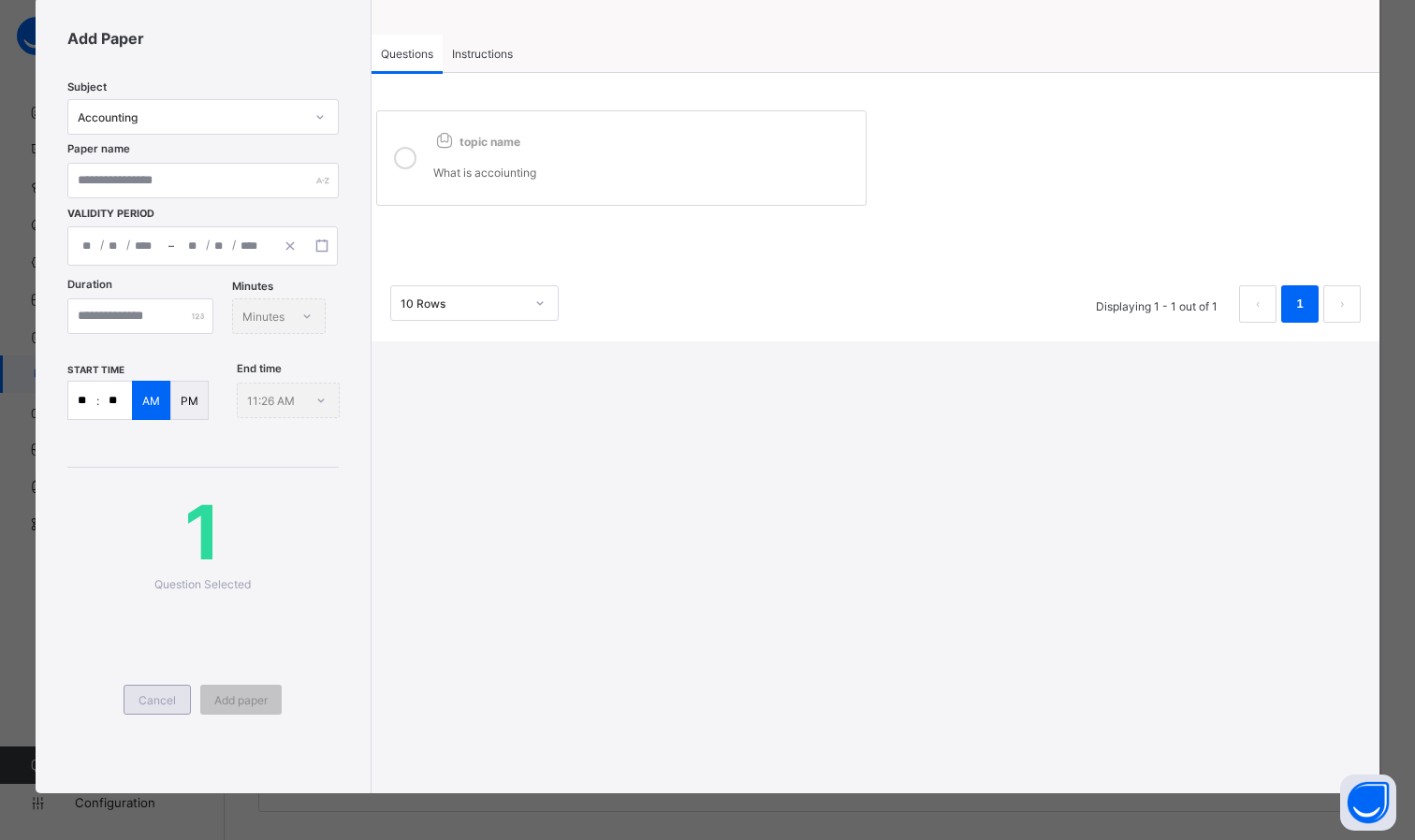
click at [157, 695] on span "Cancel" at bounding box center [157, 700] width 38 height 14
